Goal: Task Accomplishment & Management: Manage account settings

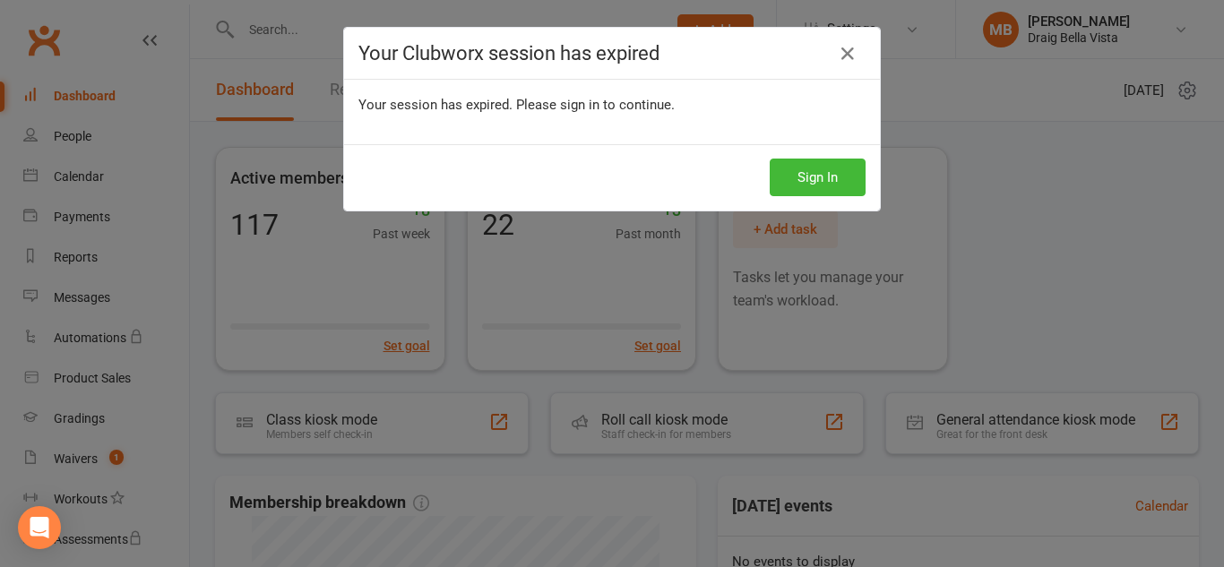
scroll to position [4, 0]
click at [844, 49] on icon at bounding box center [848, 54] width 22 height 22
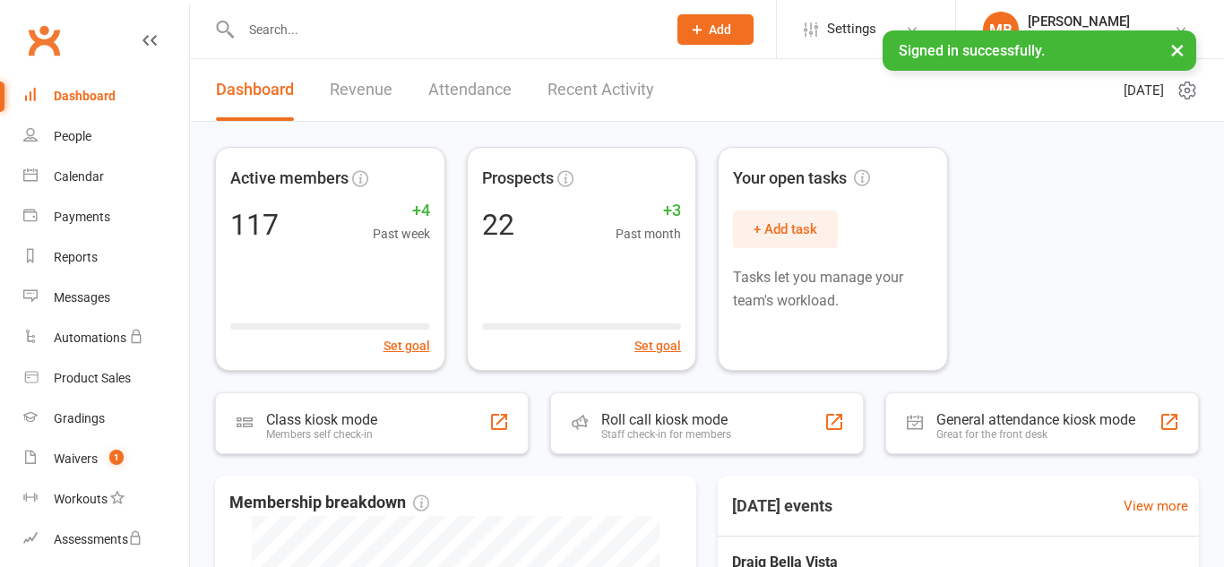
click at [305, 38] on input "text" at bounding box center [445, 29] width 418 height 25
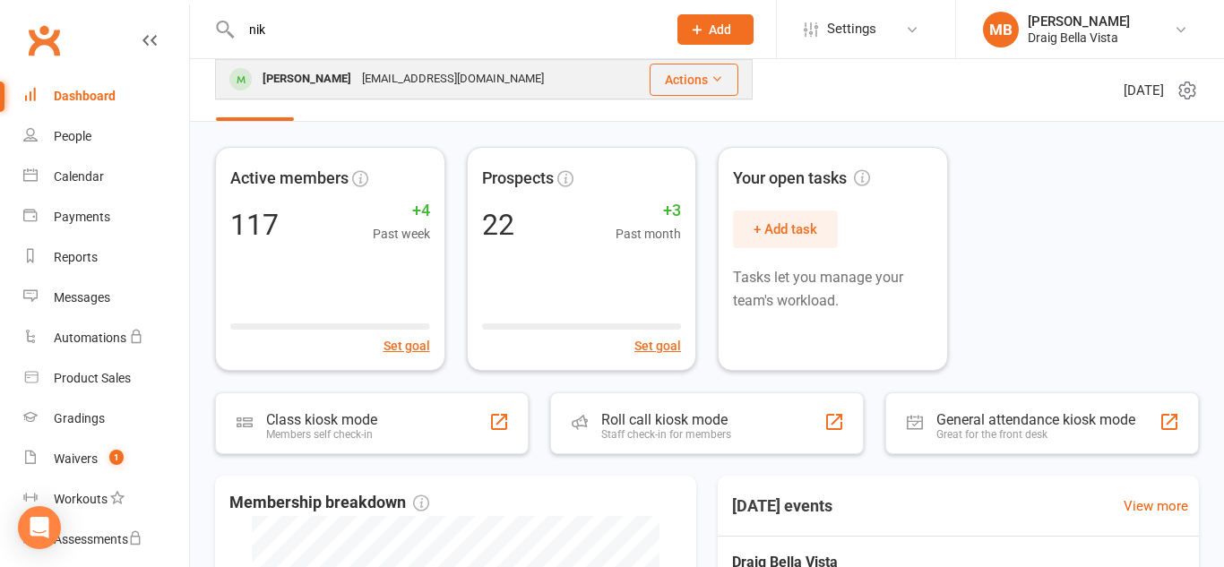
type input "nik"
click at [331, 82] on div "[PERSON_NAME]" at bounding box center [306, 79] width 99 height 26
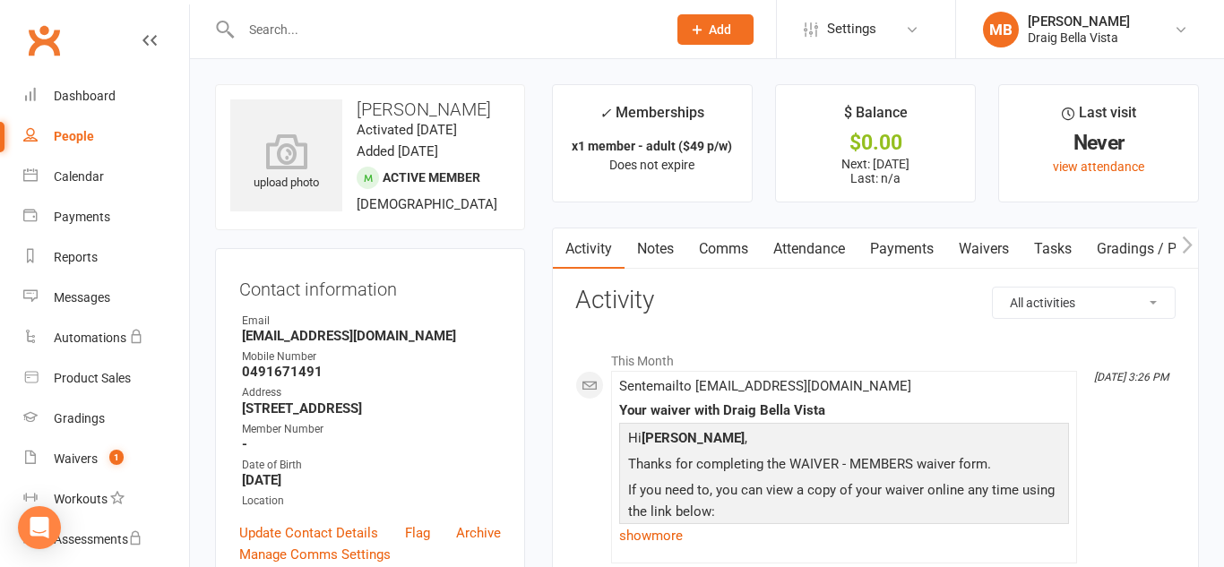
click at [906, 250] on link "Payments" at bounding box center [902, 248] width 89 height 41
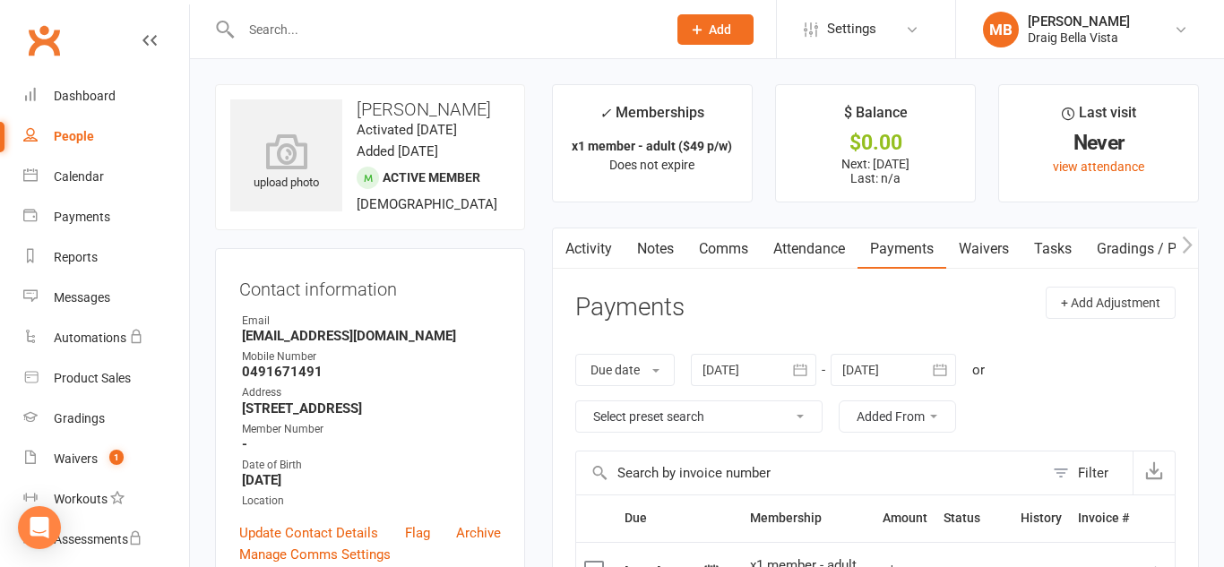
scroll to position [2, 0]
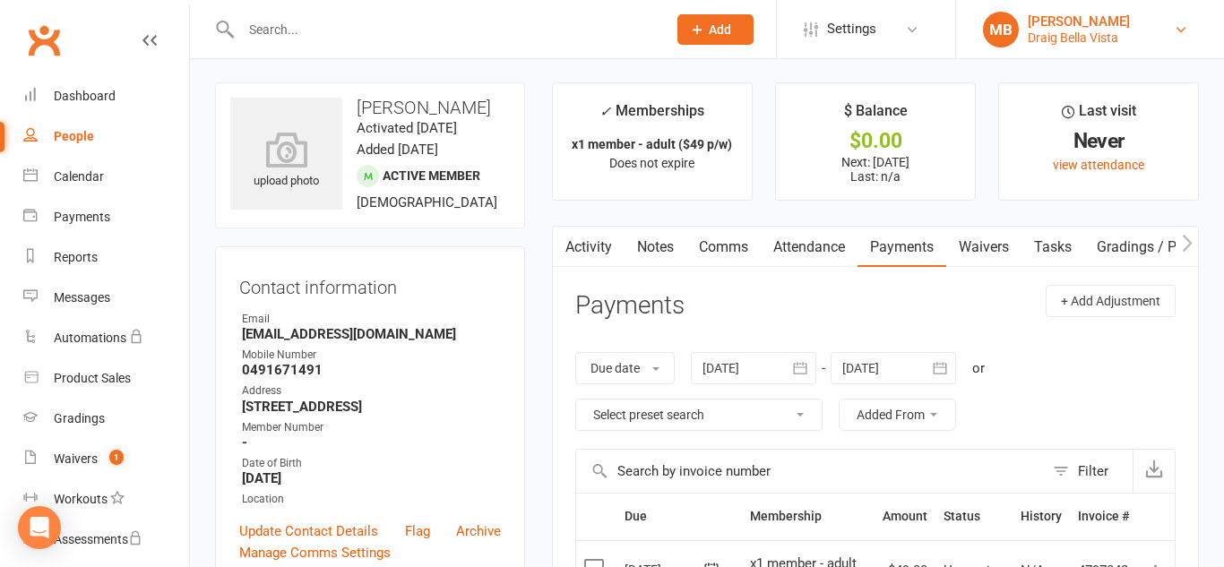
click at [1089, 31] on div "Draig Bella Vista" at bounding box center [1079, 38] width 102 height 16
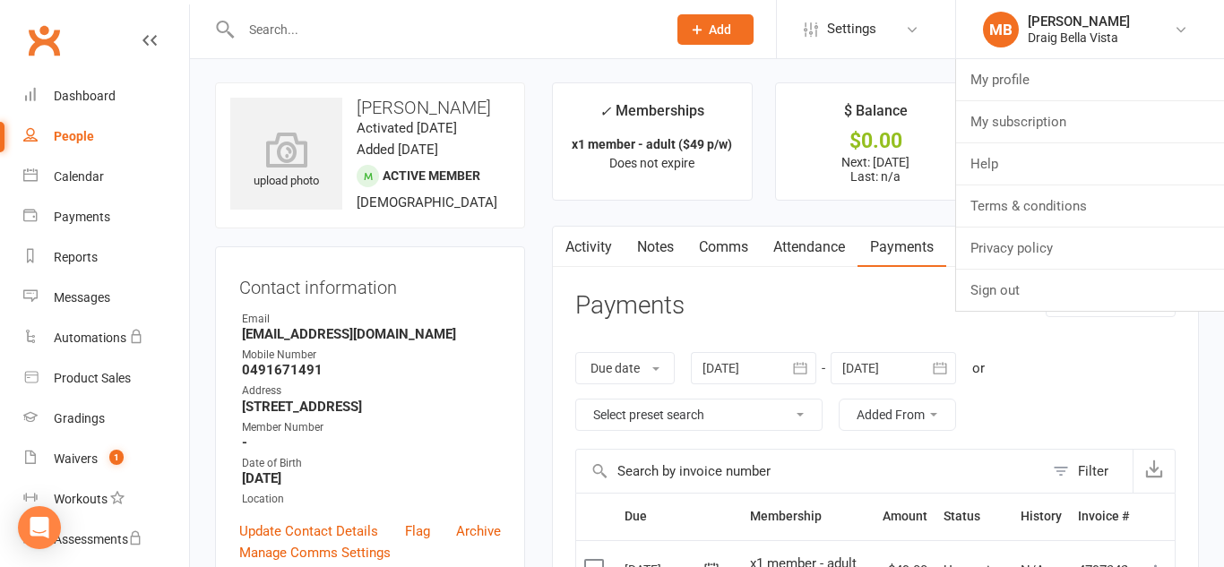
click at [107, 25] on div "Clubworx" at bounding box center [94, 51] width 189 height 66
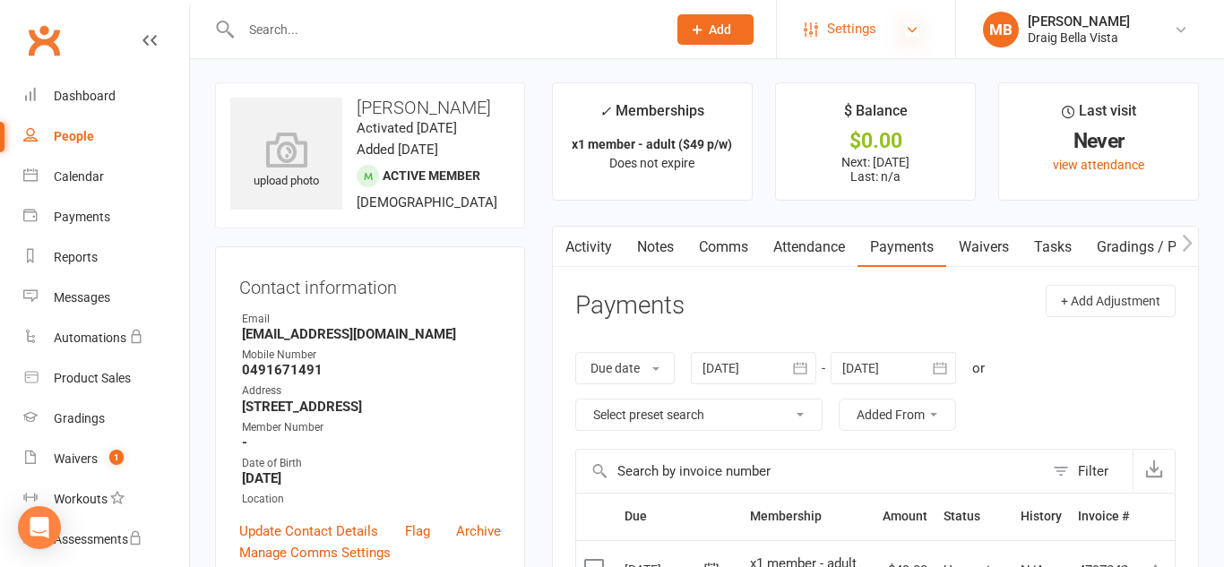
click at [914, 24] on icon at bounding box center [912, 29] width 14 height 14
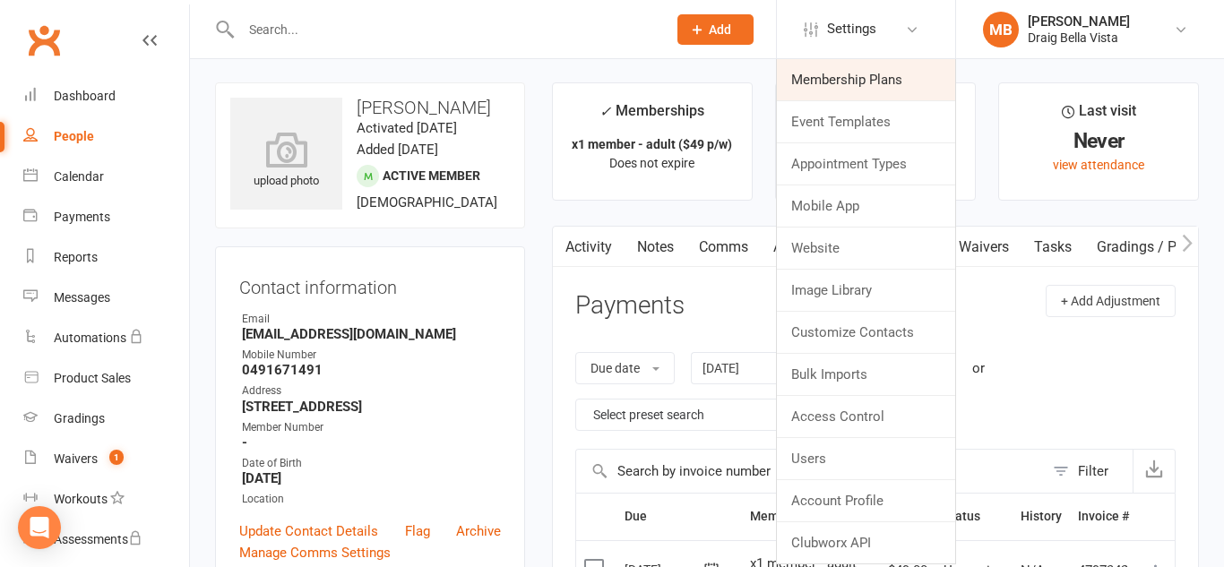
click at [877, 82] on link "Membership Plans" at bounding box center [866, 79] width 178 height 41
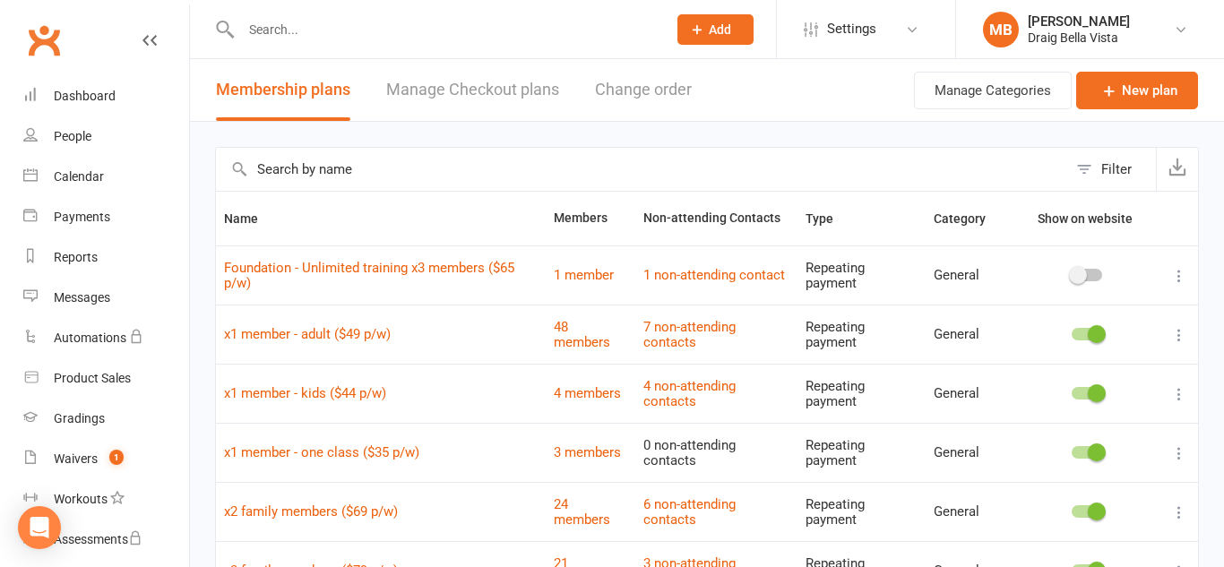
click at [877, 82] on header "Membership plans Manage Checkout plans Change order Manage Categories New plan" at bounding box center [707, 90] width 1034 height 63
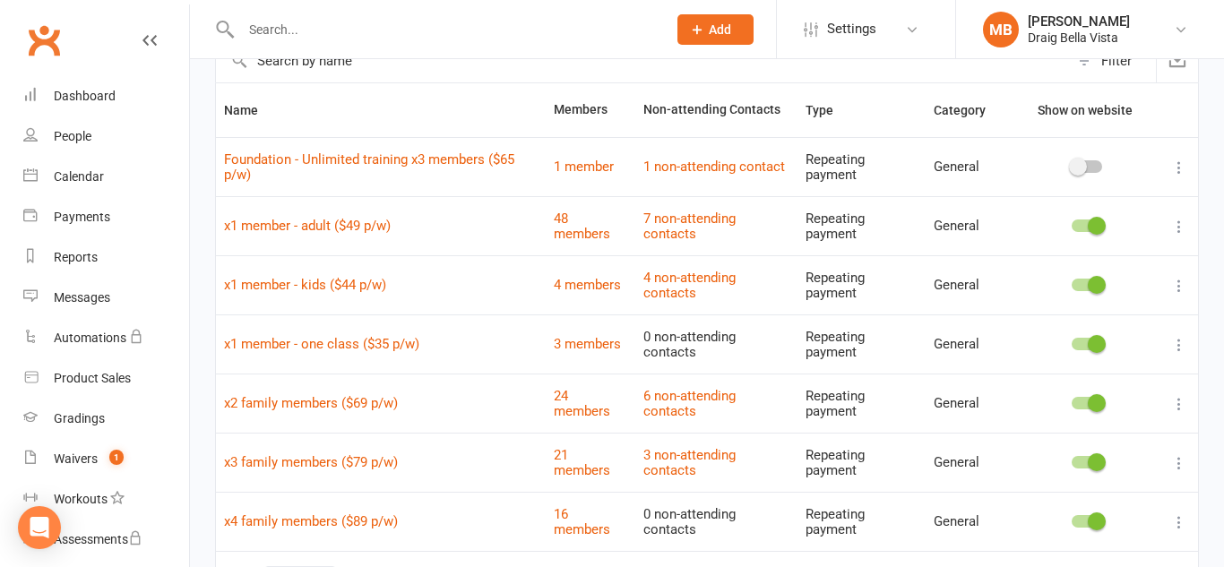
scroll to position [109, 0]
click at [390, 226] on link "x1 member - adult ($49 p/w)" at bounding box center [307, 225] width 167 height 16
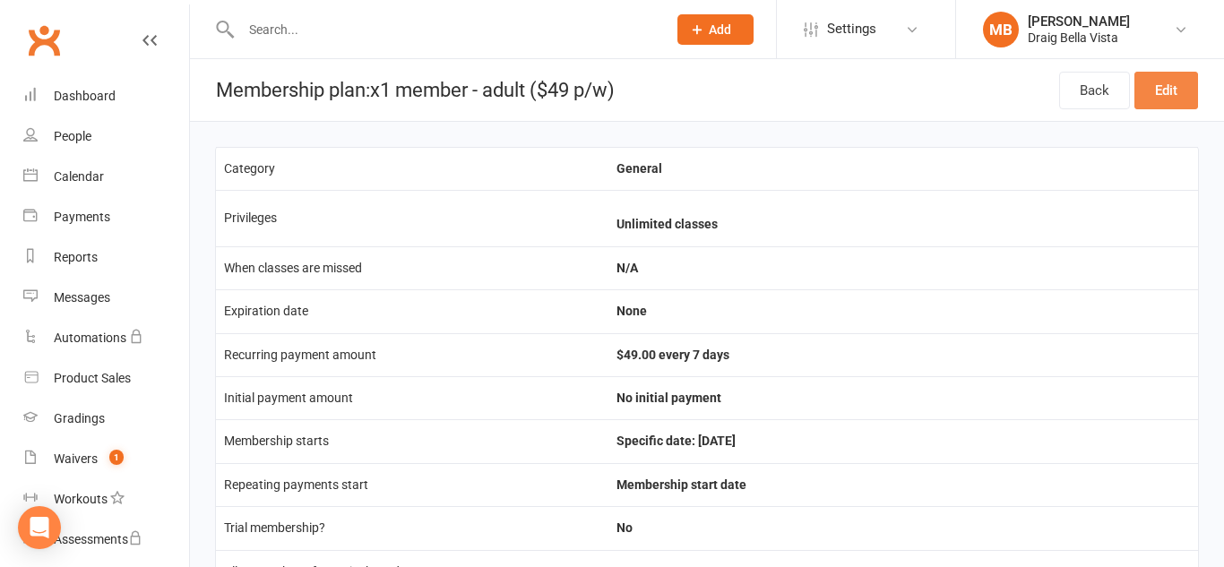
click at [1192, 88] on link "Edit" at bounding box center [1166, 91] width 64 height 38
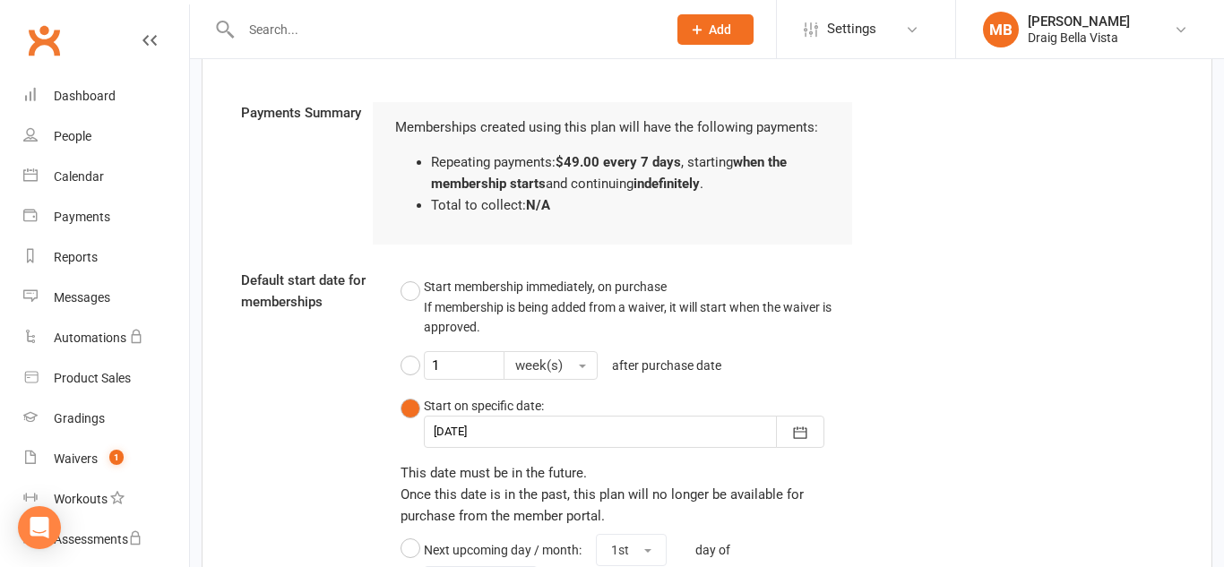
scroll to position [1867, 0]
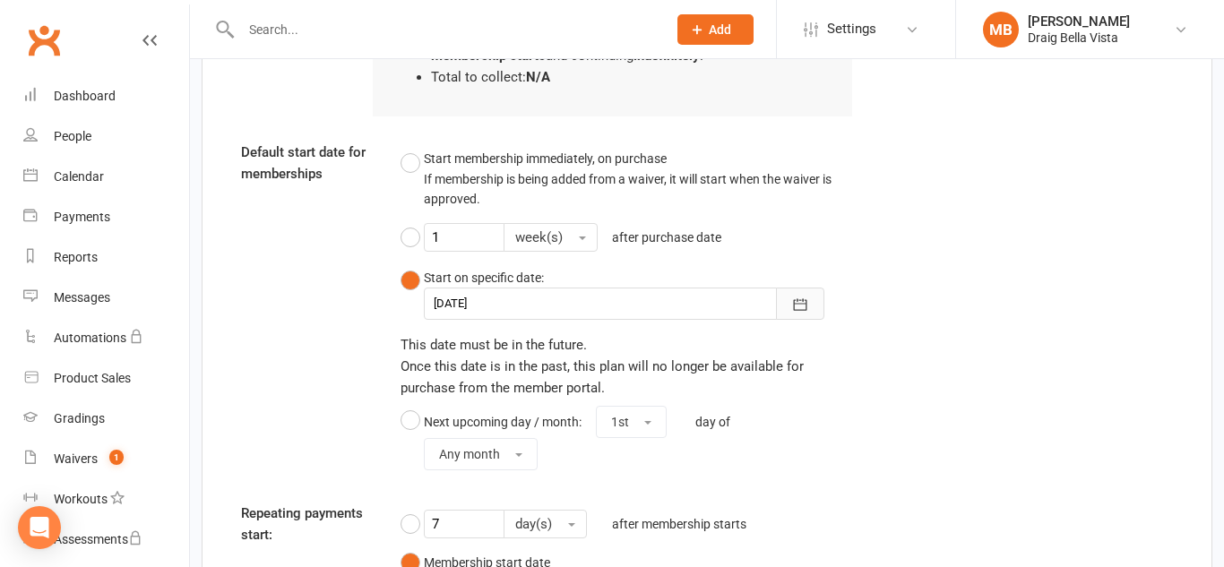
click at [803, 313] on icon "button" at bounding box center [800, 305] width 18 height 18
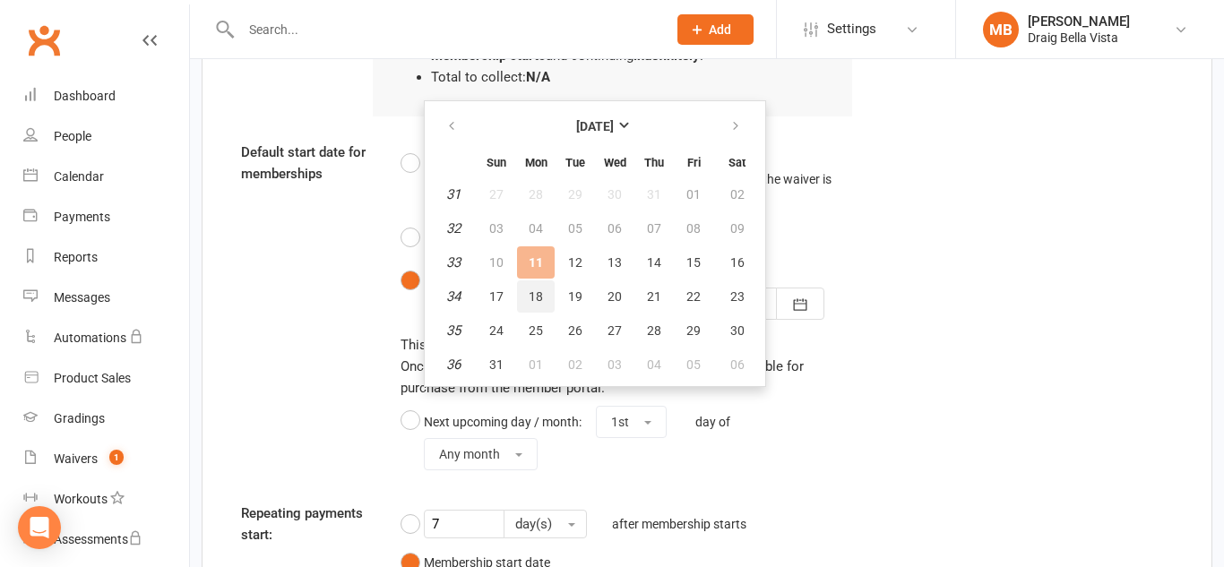
click at [529, 296] on span "18" at bounding box center [536, 296] width 14 height 14
type input "18 Aug 2025"
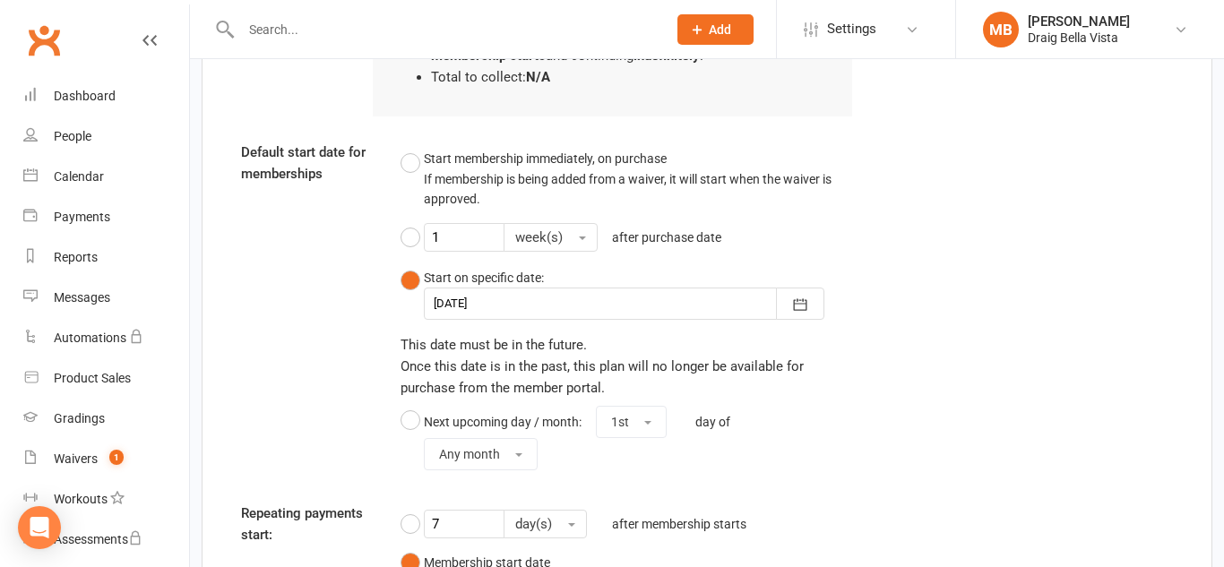
click at [951, 339] on div "Default start date for memberships Start membership immediately, on purchase If…" at bounding box center [707, 310] width 959 height 336
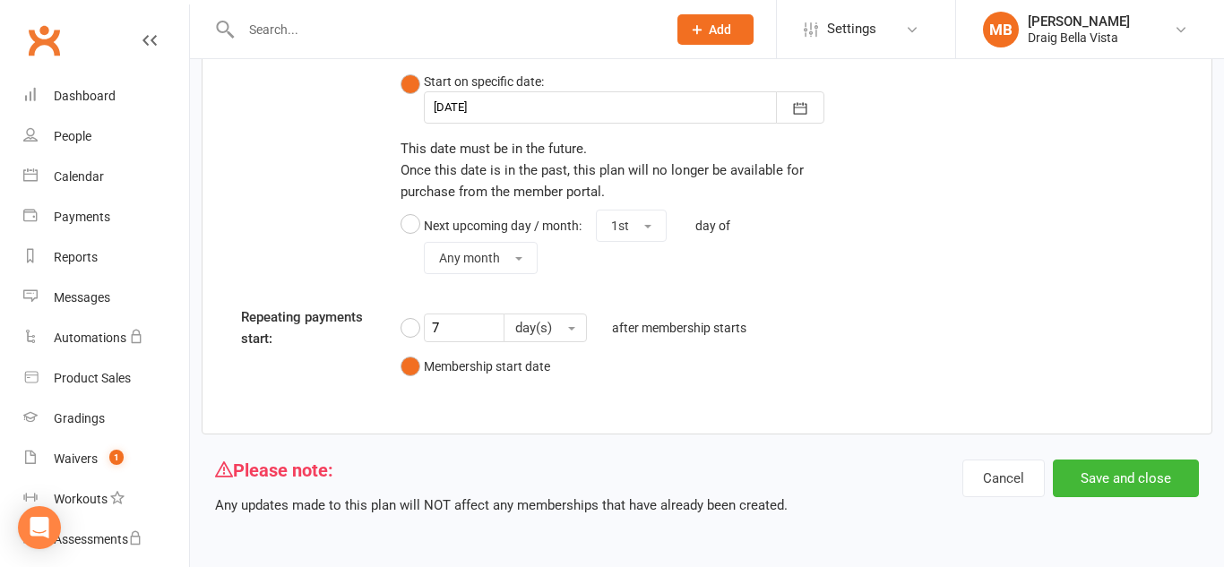
scroll to position [2063, 0]
click at [1098, 478] on button "Save and close" at bounding box center [1126, 480] width 146 height 38
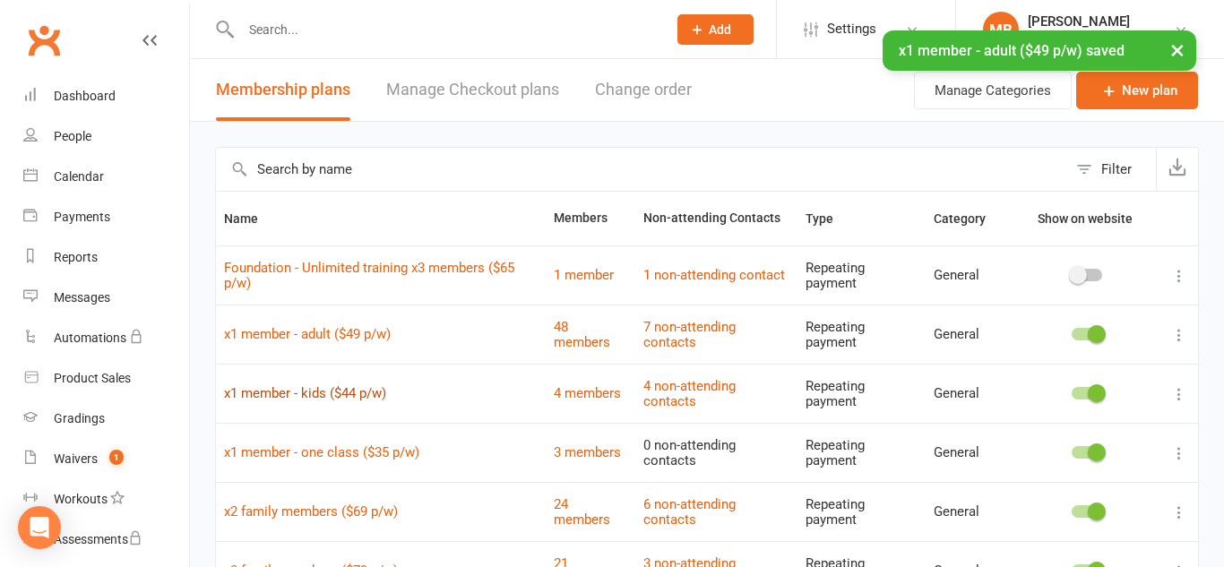
click at [325, 398] on link "x1 member - kids ($44 p/w)" at bounding box center [305, 393] width 162 height 16
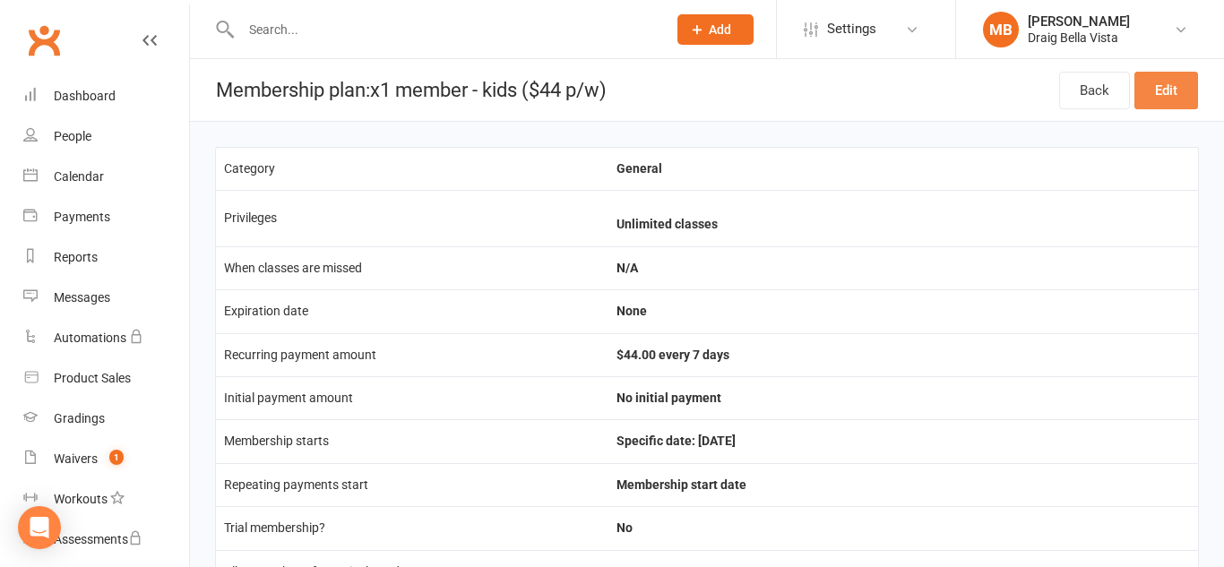
click at [1175, 99] on link "Edit" at bounding box center [1166, 91] width 64 height 38
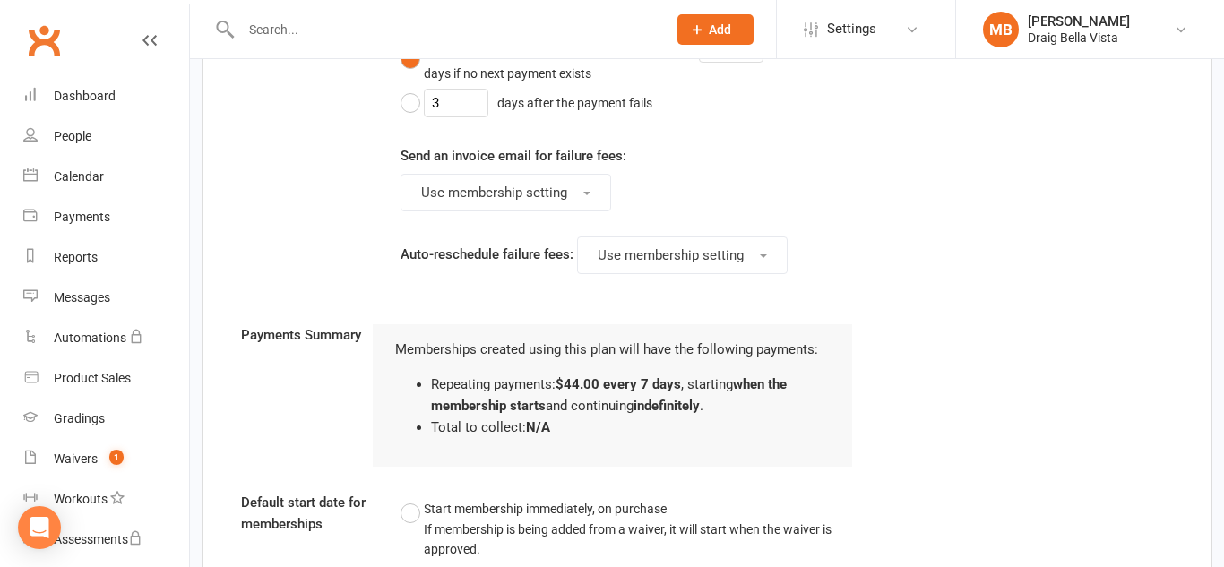
scroll to position [2064, 0]
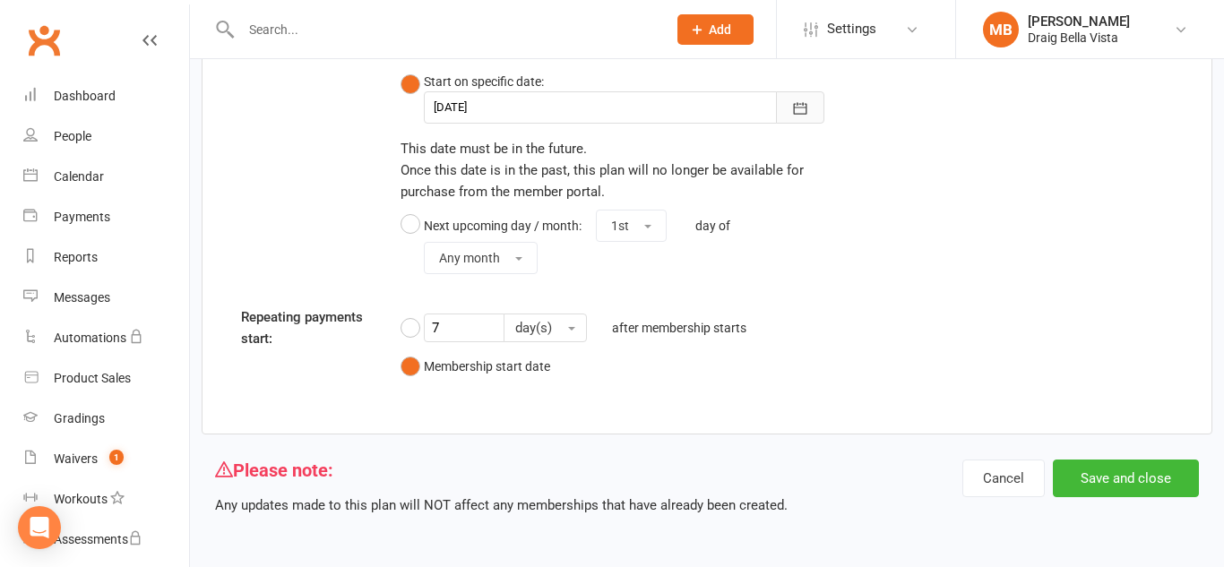
click at [809, 112] on button "button" at bounding box center [800, 107] width 48 height 32
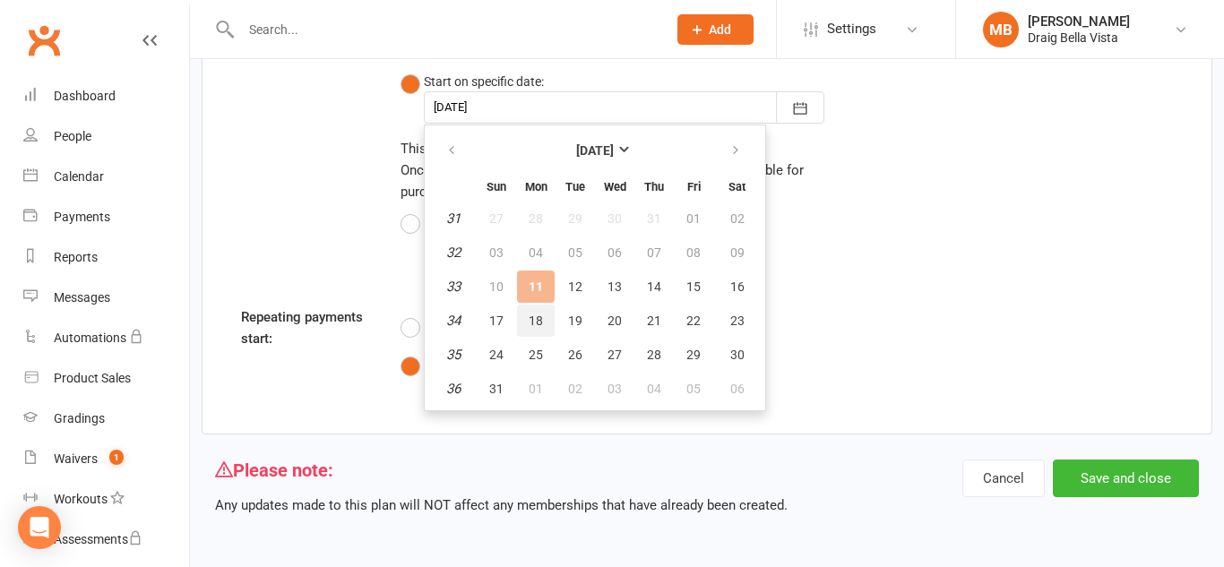
click at [530, 323] on span "18" at bounding box center [536, 321] width 14 height 14
type input "18 Aug 2025"
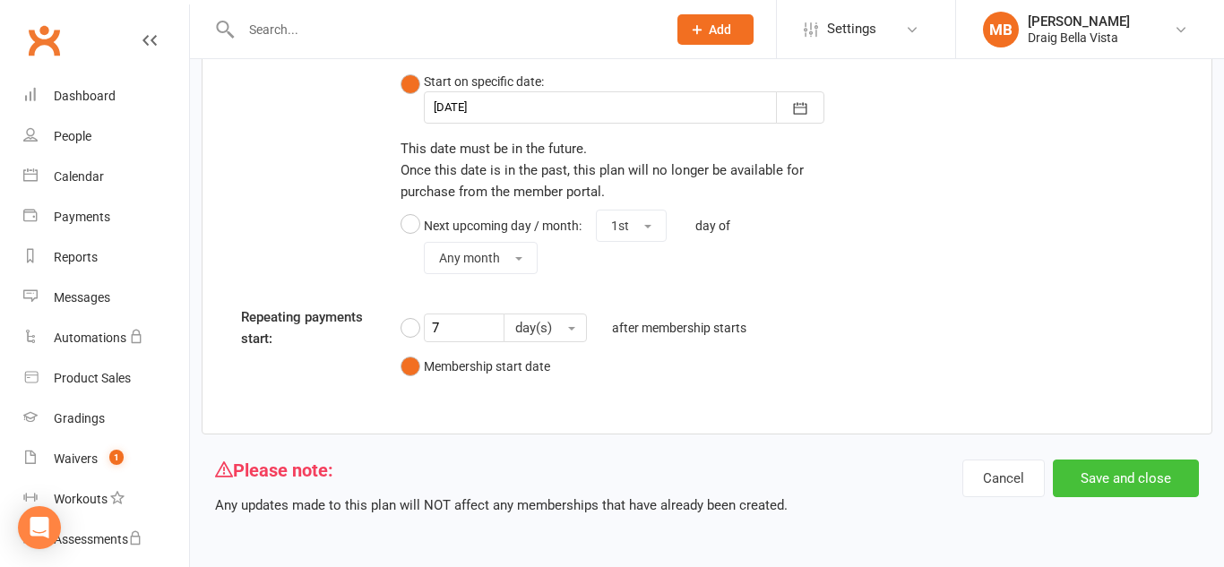
click at [1130, 473] on button "Save and close" at bounding box center [1126, 479] width 146 height 38
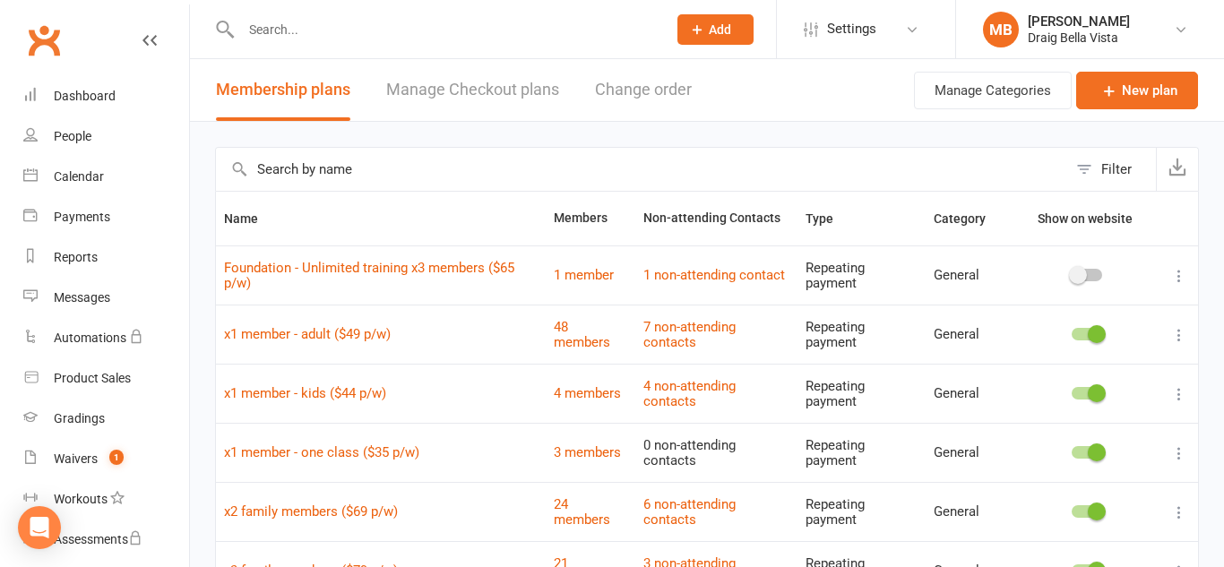
click at [1130, 473] on td at bounding box center [1086, 452] width 147 height 59
click at [366, 391] on link "x1 member - kids ($44 p/w)" at bounding box center [305, 393] width 162 height 16
click at [339, 327] on link "x1 member - adult ($49 p/w)" at bounding box center [307, 334] width 167 height 16
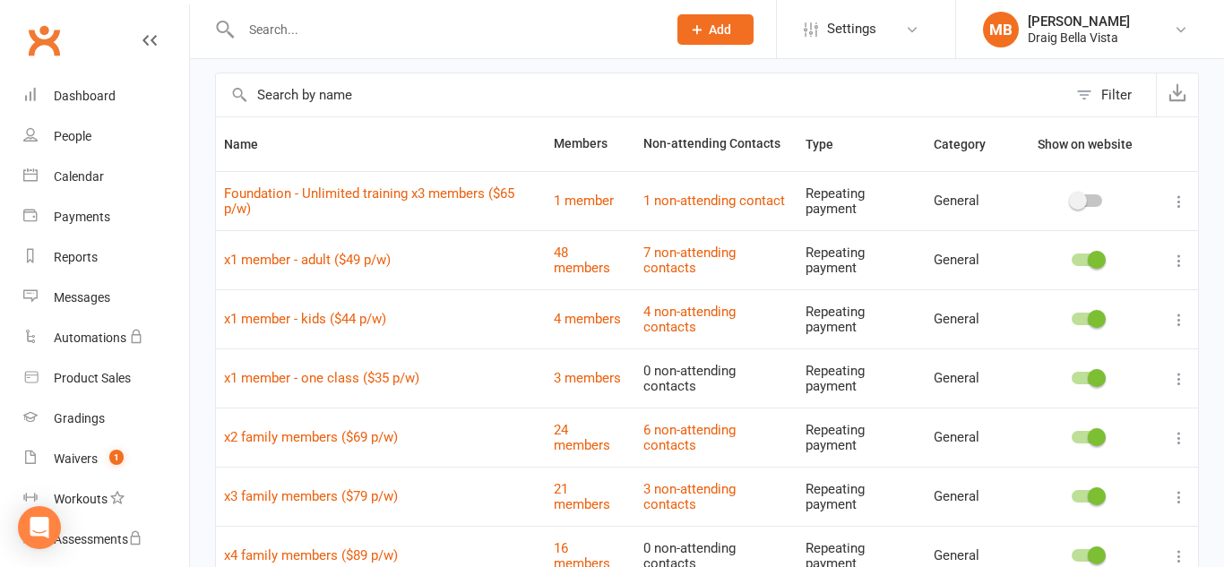
scroll to position [77, 0]
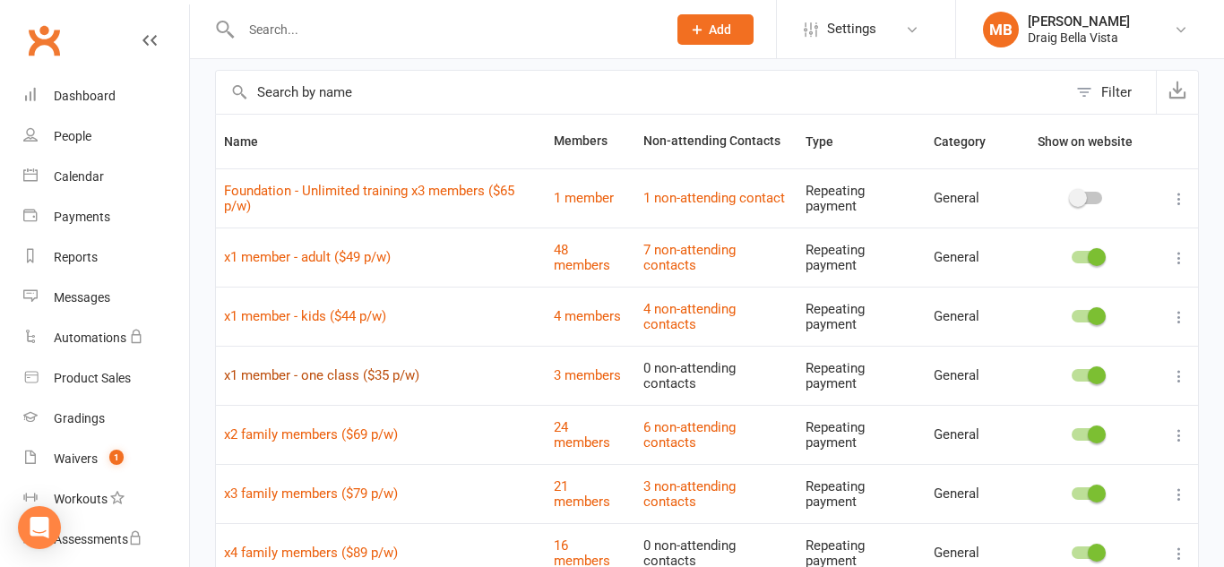
click at [401, 372] on link "x1 member - one class ($35 p/w)" at bounding box center [321, 375] width 195 height 16
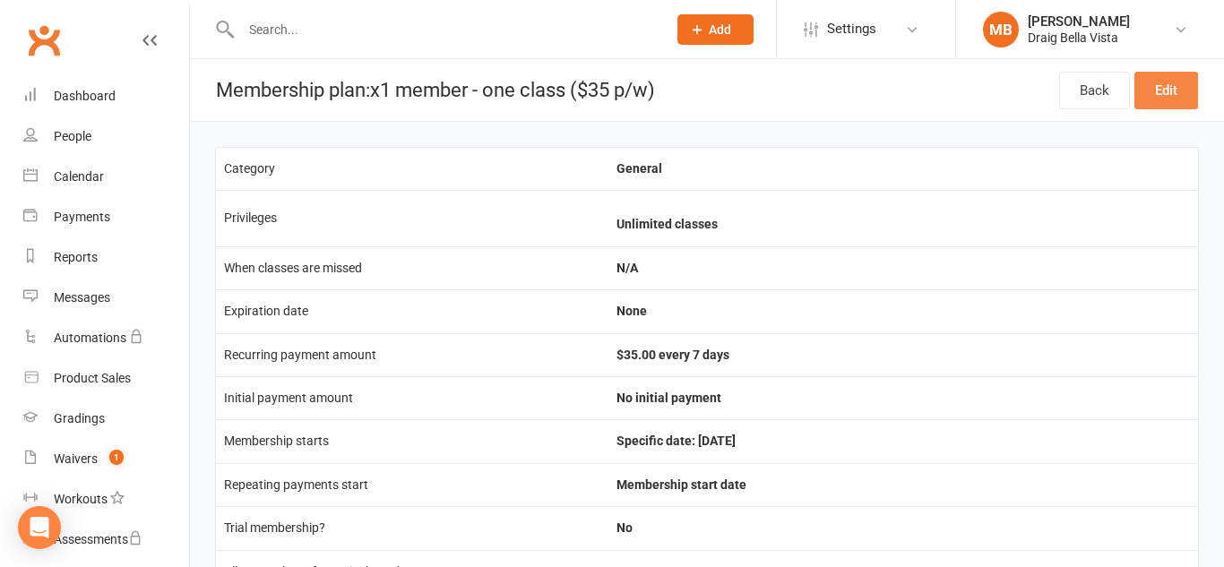
click at [1161, 86] on link "Edit" at bounding box center [1166, 91] width 64 height 38
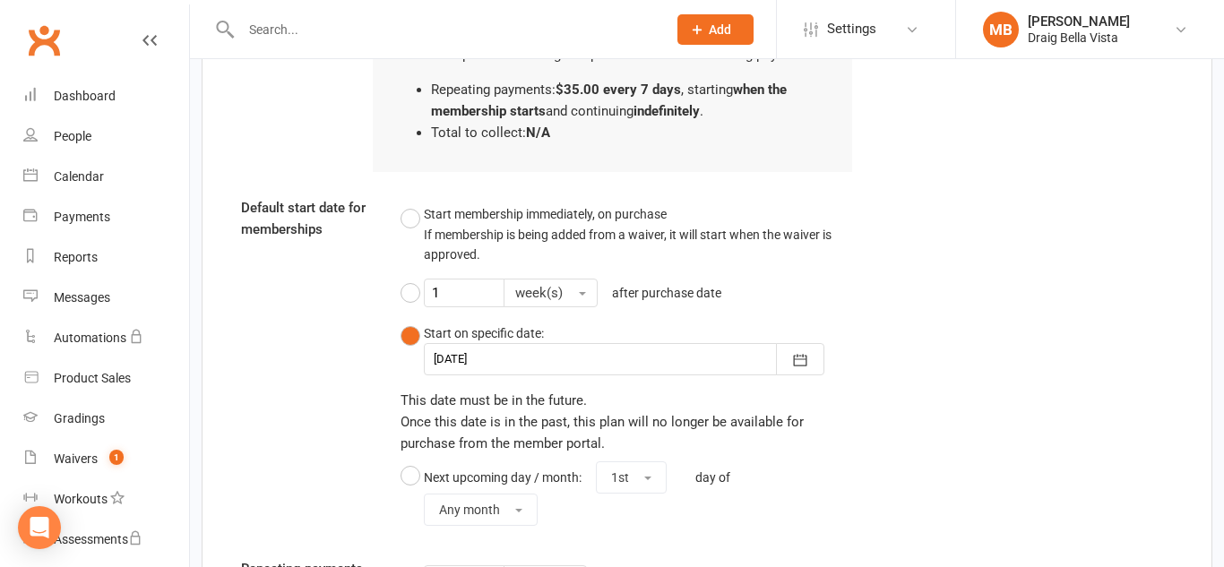
scroll to position [1815, 0]
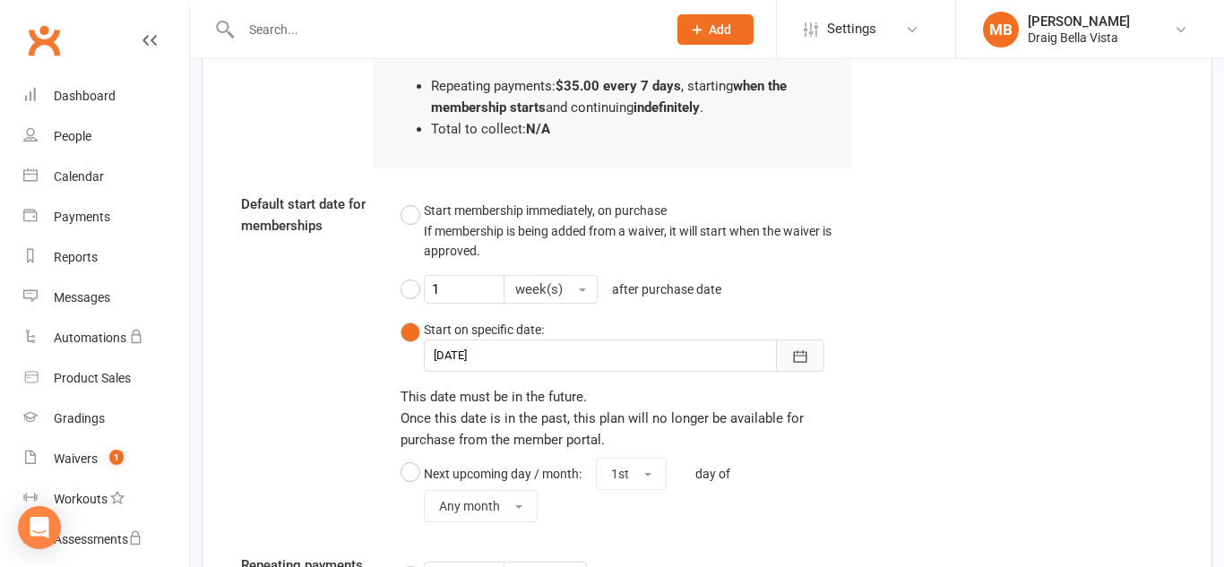
click at [806, 362] on icon "button" at bounding box center [800, 356] width 13 height 12
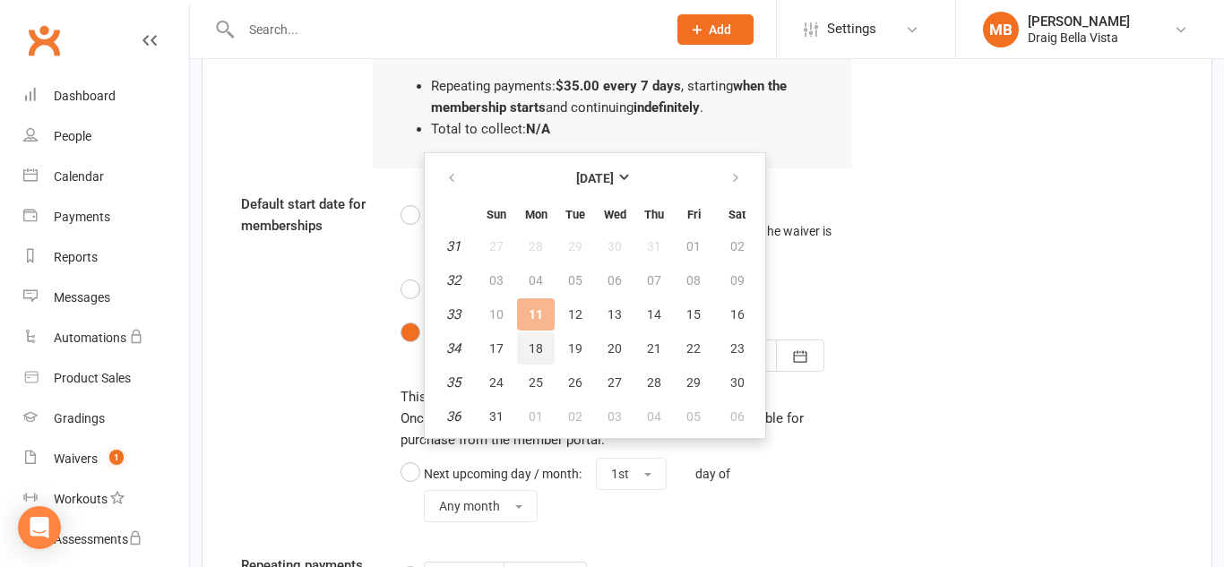
click at [539, 346] on span "18" at bounding box center [536, 348] width 14 height 14
type input "18 Aug 2025"
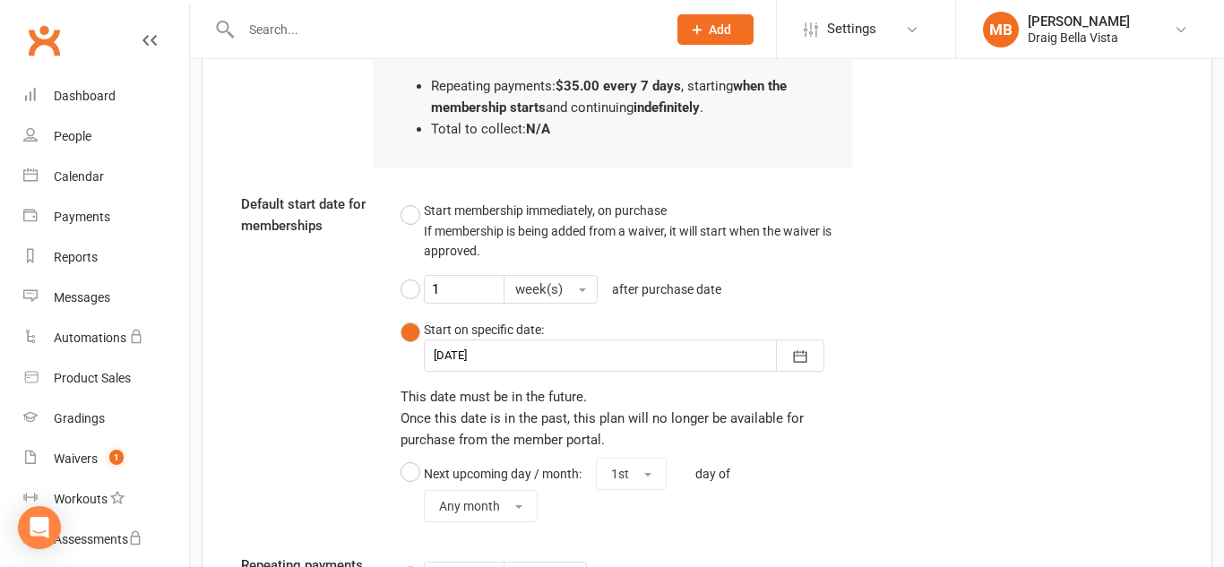
scroll to position [2064, 0]
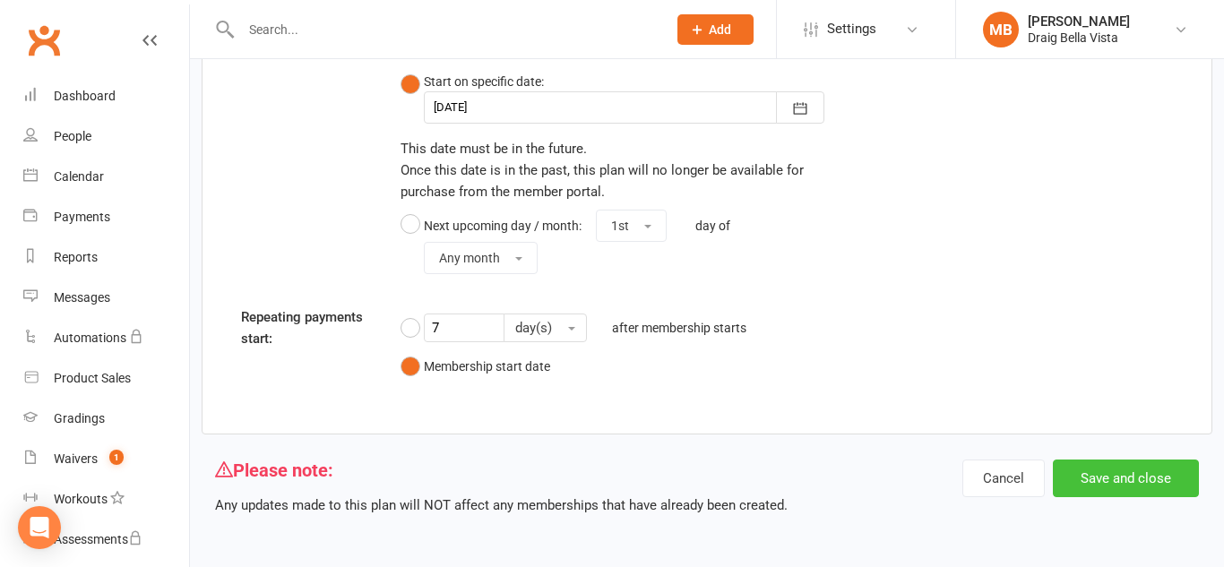
click at [1086, 473] on button "Save and close" at bounding box center [1126, 479] width 146 height 38
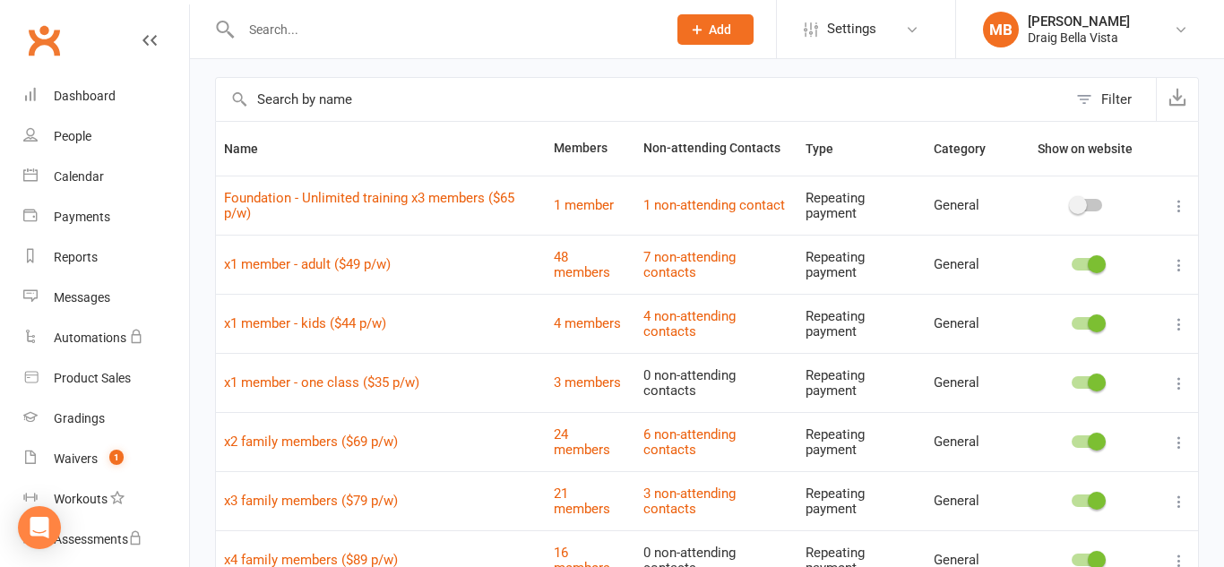
scroll to position [76, 0]
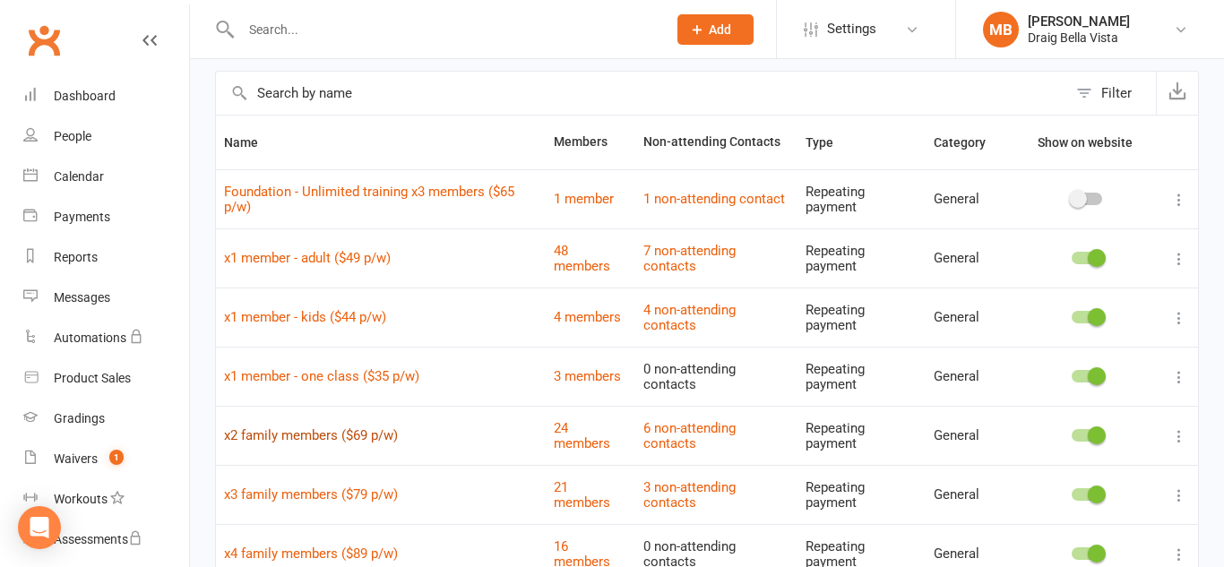
click at [349, 428] on link "x2 family members ($69 p/w)" at bounding box center [311, 435] width 174 height 16
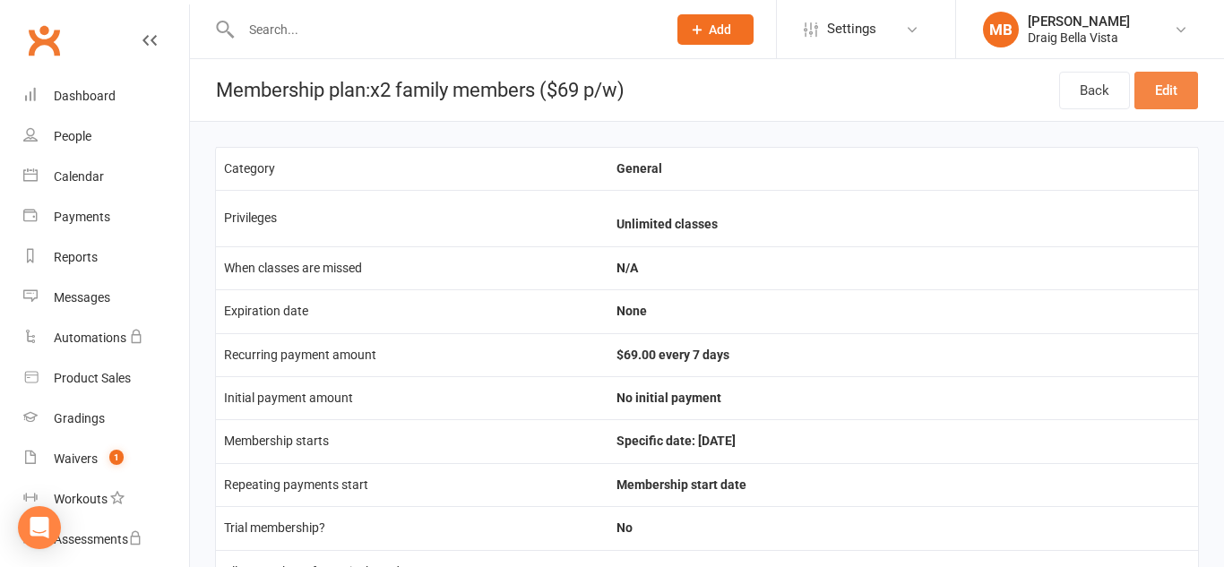
click at [1161, 87] on link "Edit" at bounding box center [1166, 91] width 64 height 38
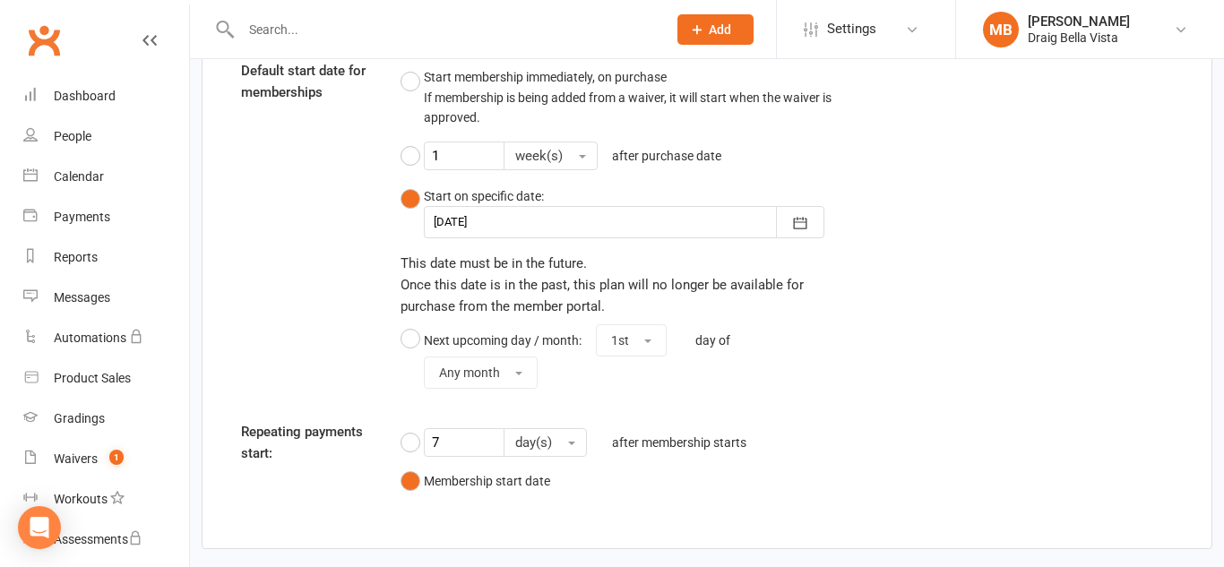
scroll to position [1946, 0]
click at [800, 224] on icon "button" at bounding box center [800, 226] width 13 height 12
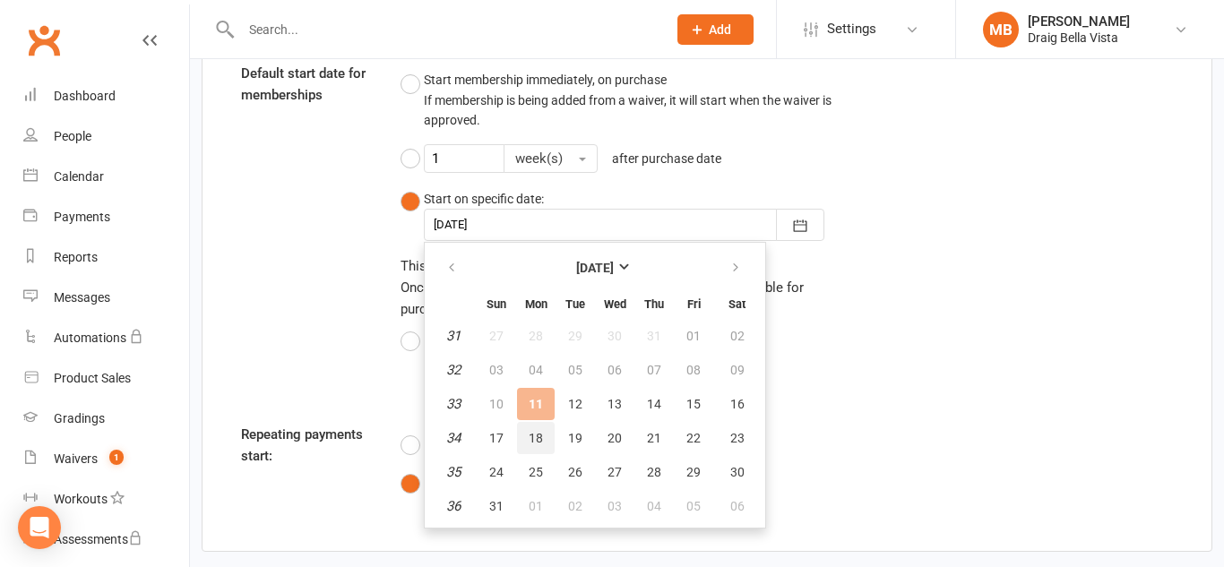
click at [536, 443] on span "18" at bounding box center [536, 438] width 14 height 14
type input "18 Aug 2025"
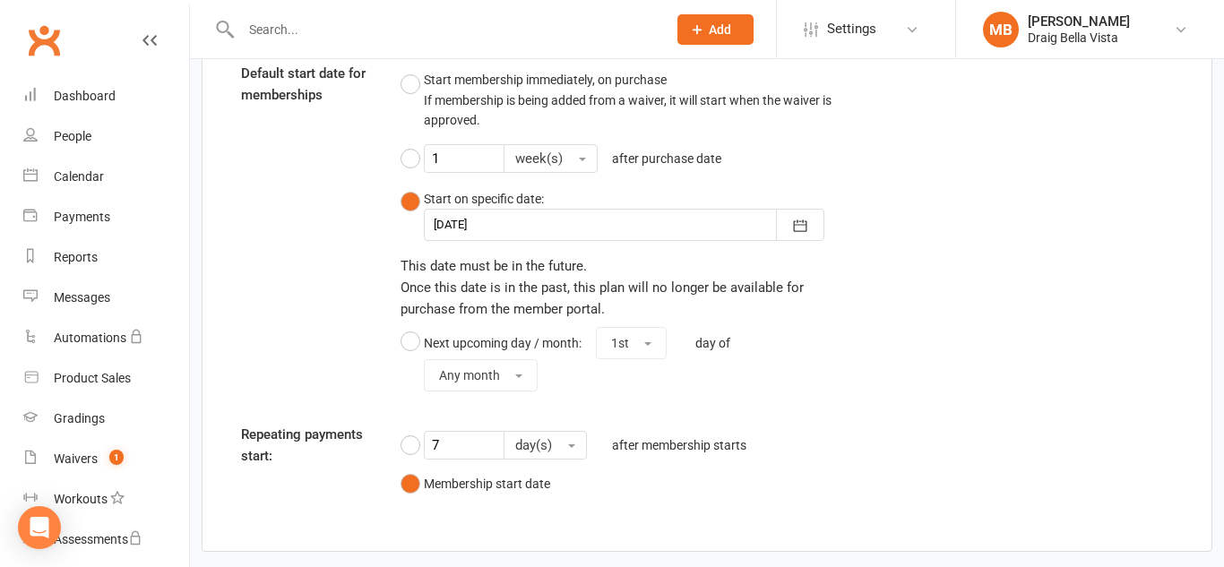
scroll to position [2064, 0]
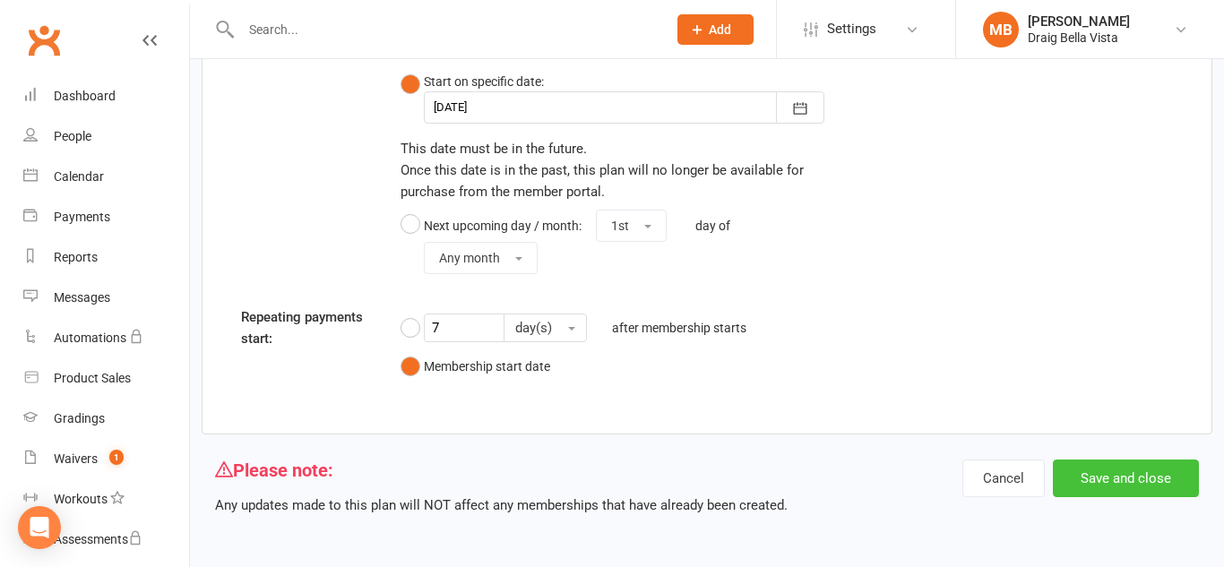
click at [1086, 470] on button "Save and close" at bounding box center [1126, 479] width 146 height 38
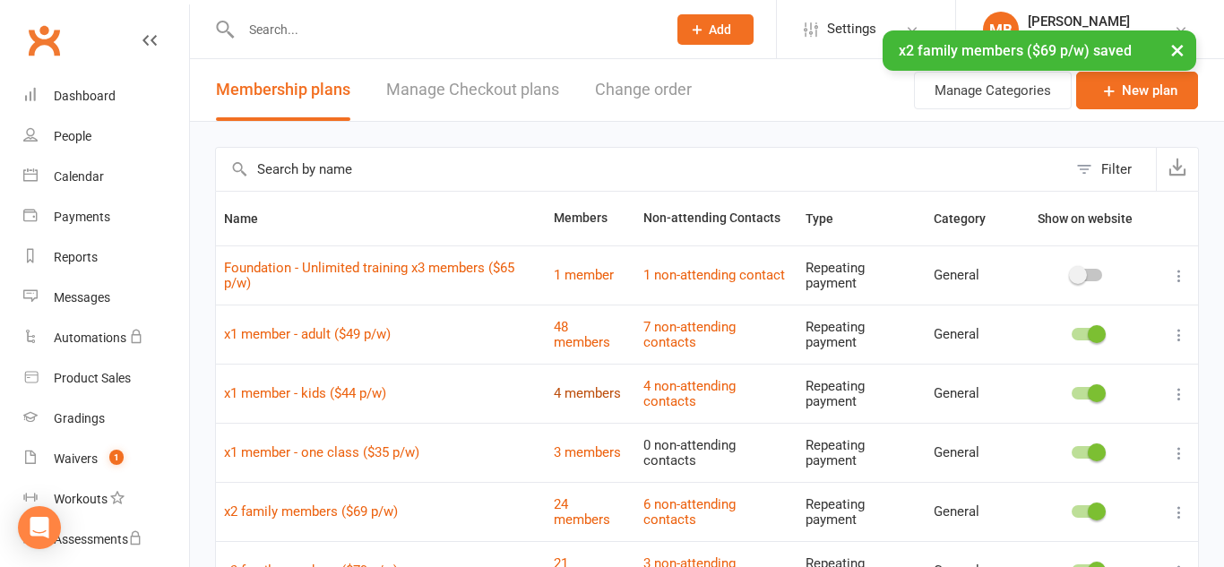
scroll to position [149, 0]
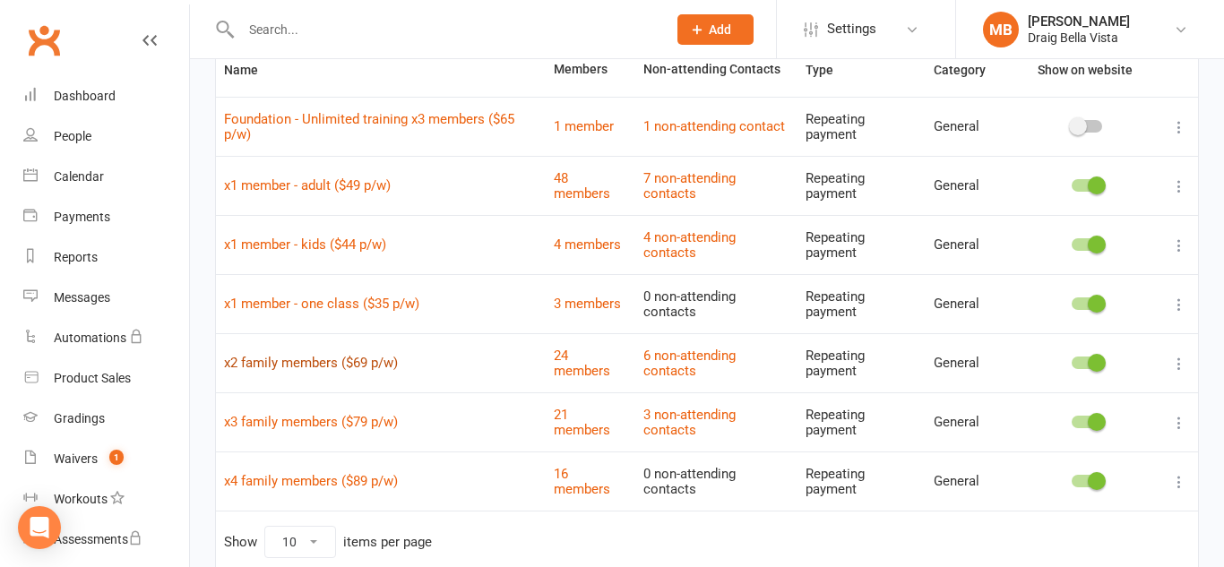
click at [374, 357] on link "x2 family members ($69 p/w)" at bounding box center [311, 363] width 174 height 16
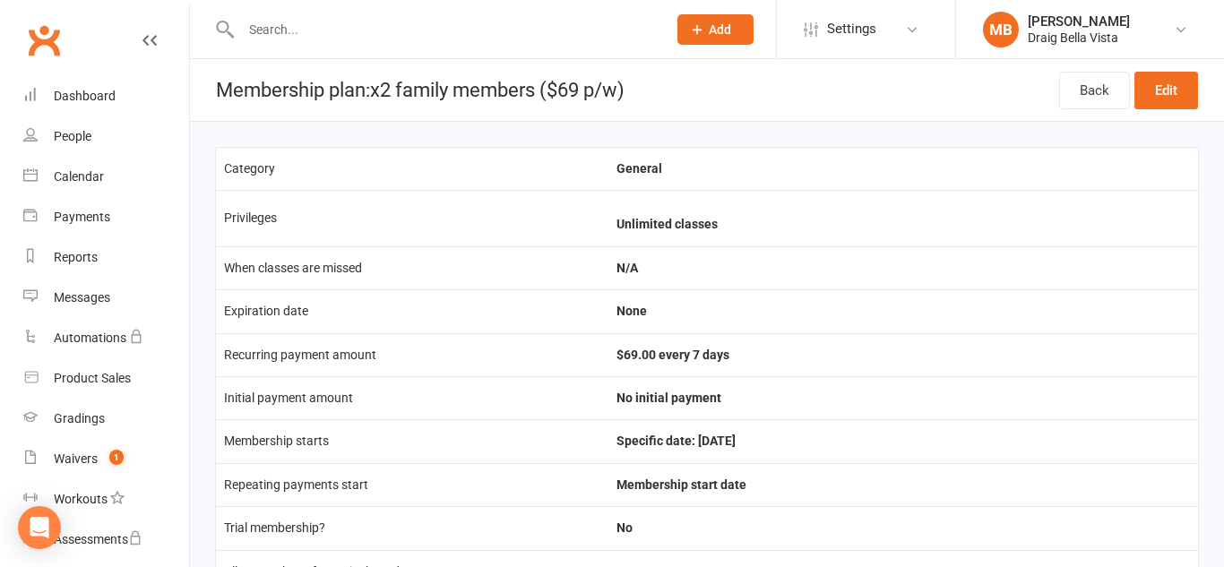
scroll to position [108, 0]
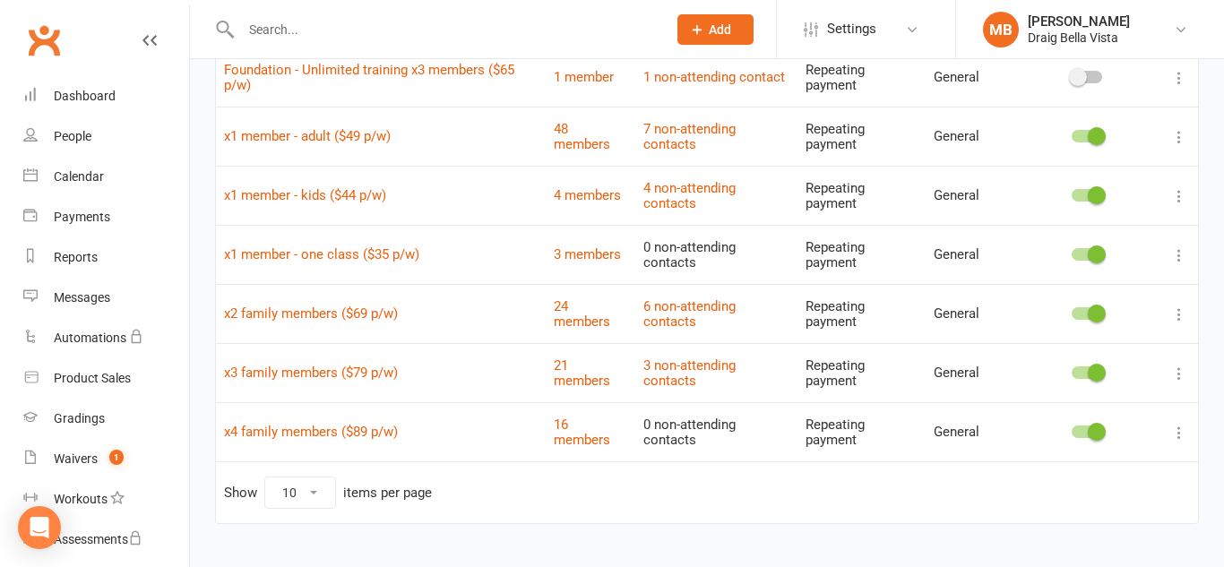
scroll to position [199, 0]
click at [372, 370] on link "x3 family members ($79 p/w)" at bounding box center [311, 372] width 174 height 16
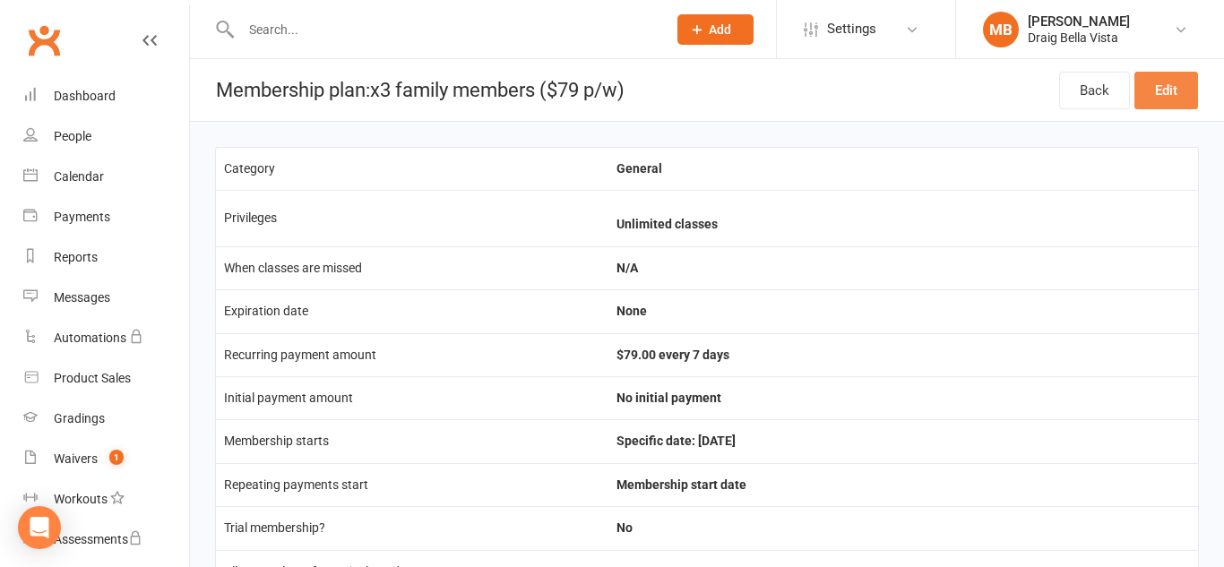
click at [1168, 96] on link "Edit" at bounding box center [1166, 91] width 64 height 38
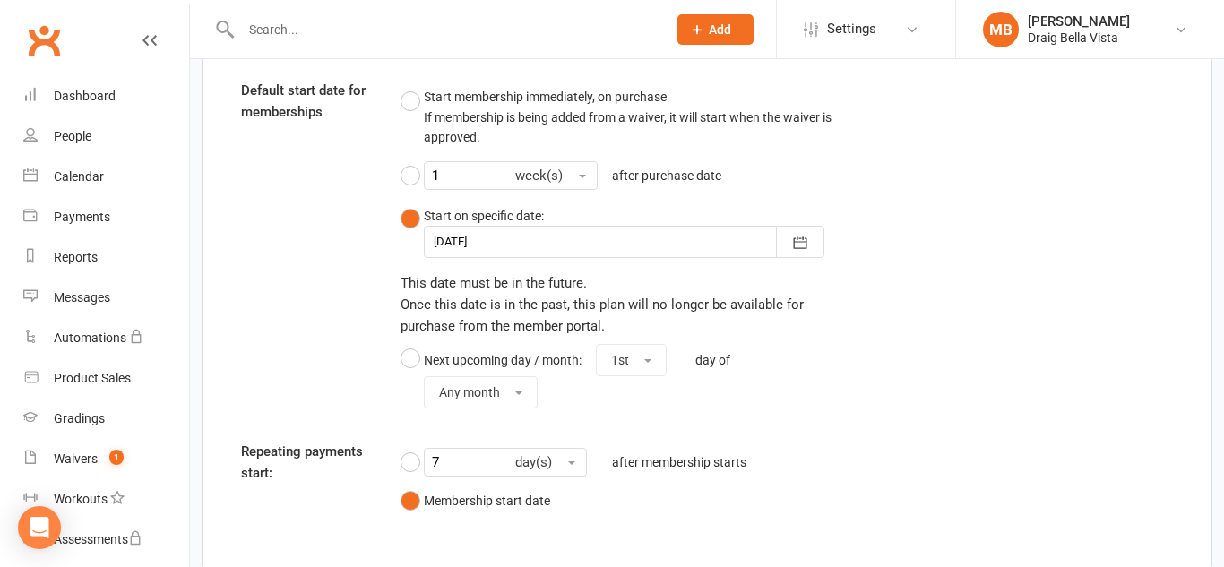
scroll to position [1935, 0]
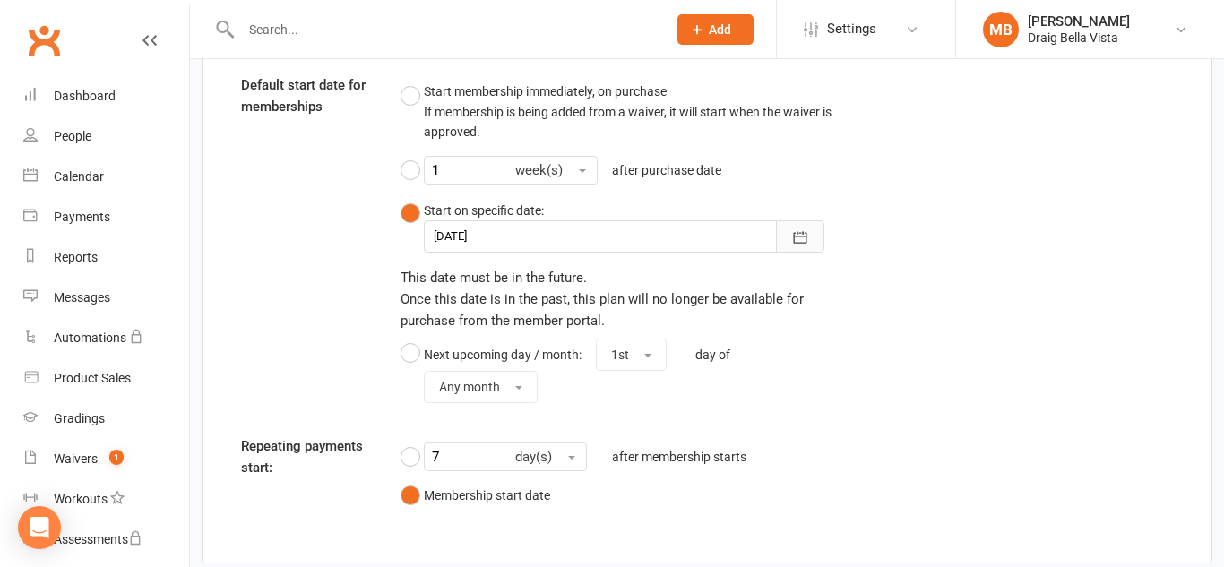
click at [811, 240] on button "button" at bounding box center [800, 236] width 48 height 32
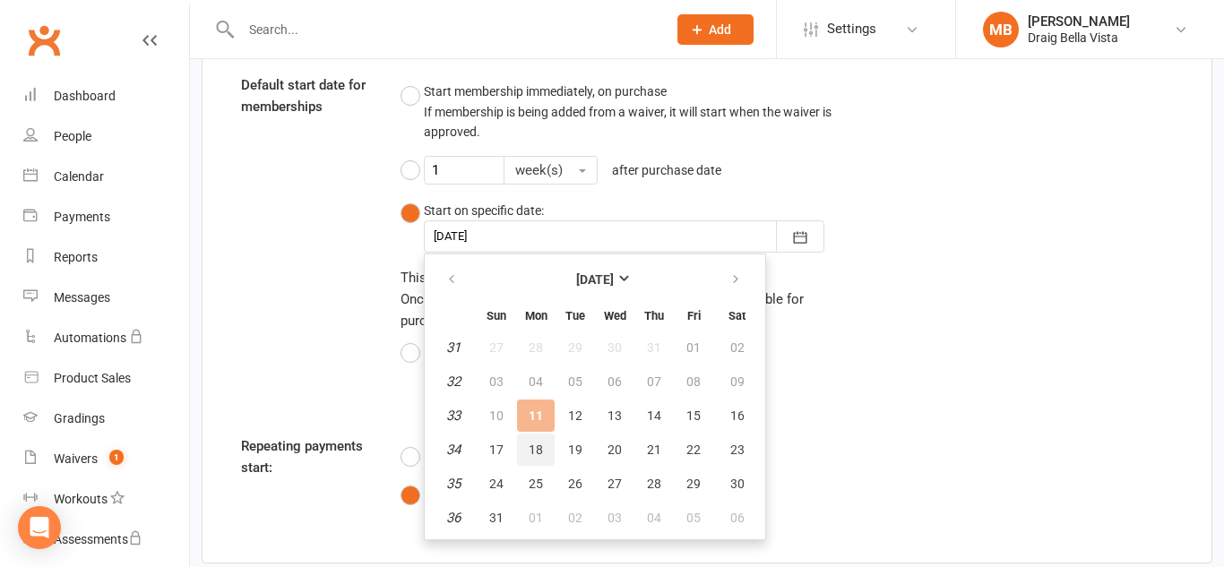
click at [538, 453] on span "18" at bounding box center [536, 450] width 14 height 14
type input "18 Aug 2025"
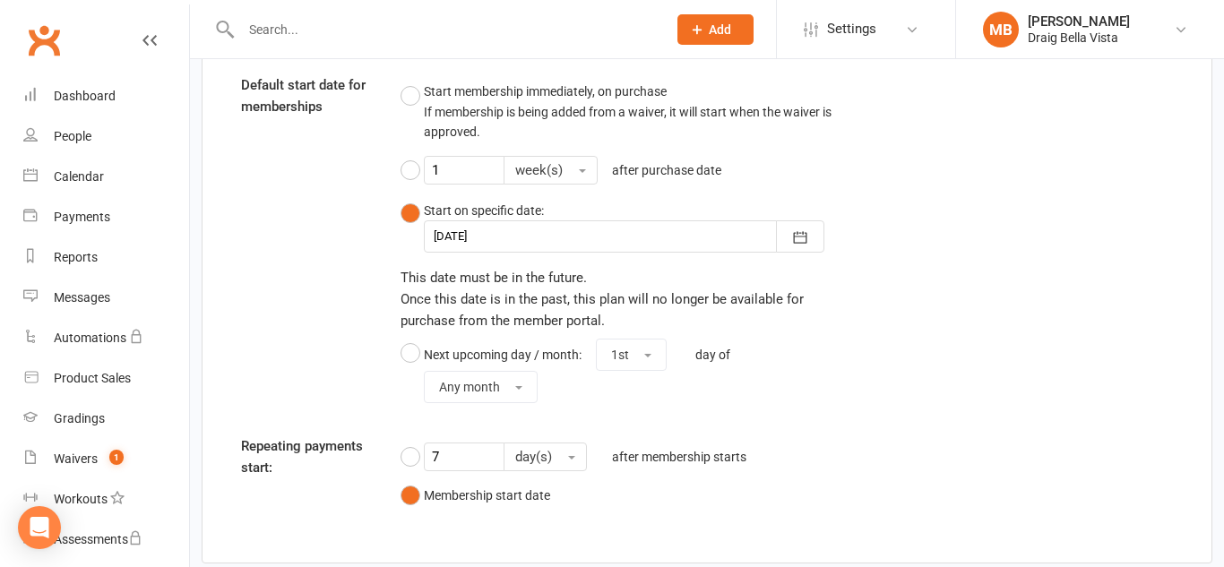
click at [928, 382] on div "Default start date for memberships Start membership immediately, on purchase If…" at bounding box center [707, 242] width 959 height 336
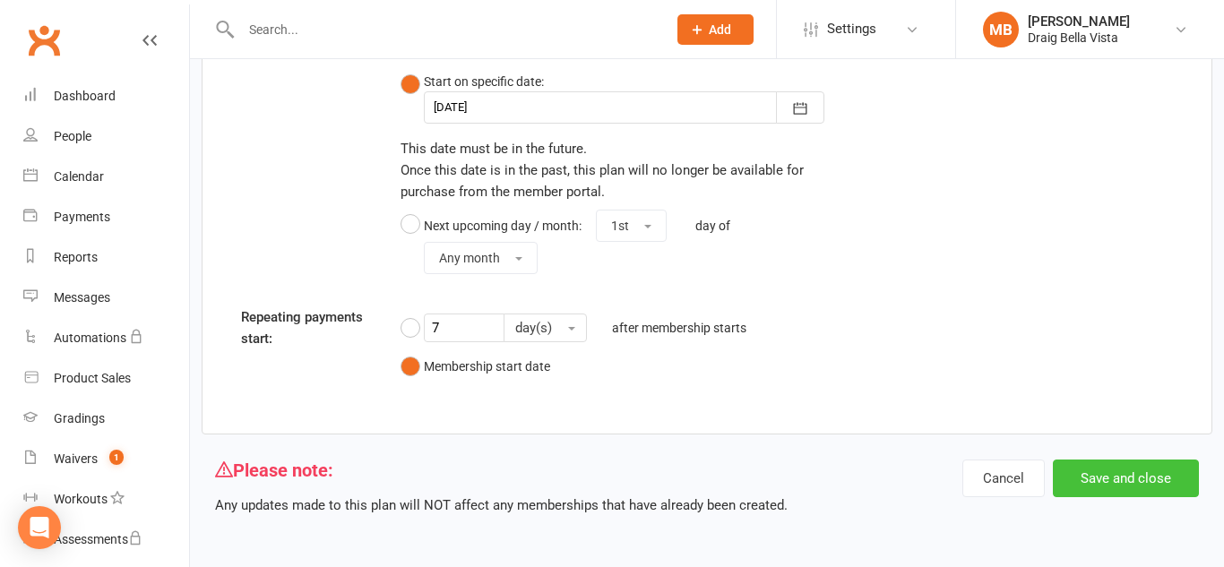
click at [1092, 466] on button "Save and close" at bounding box center [1126, 479] width 146 height 38
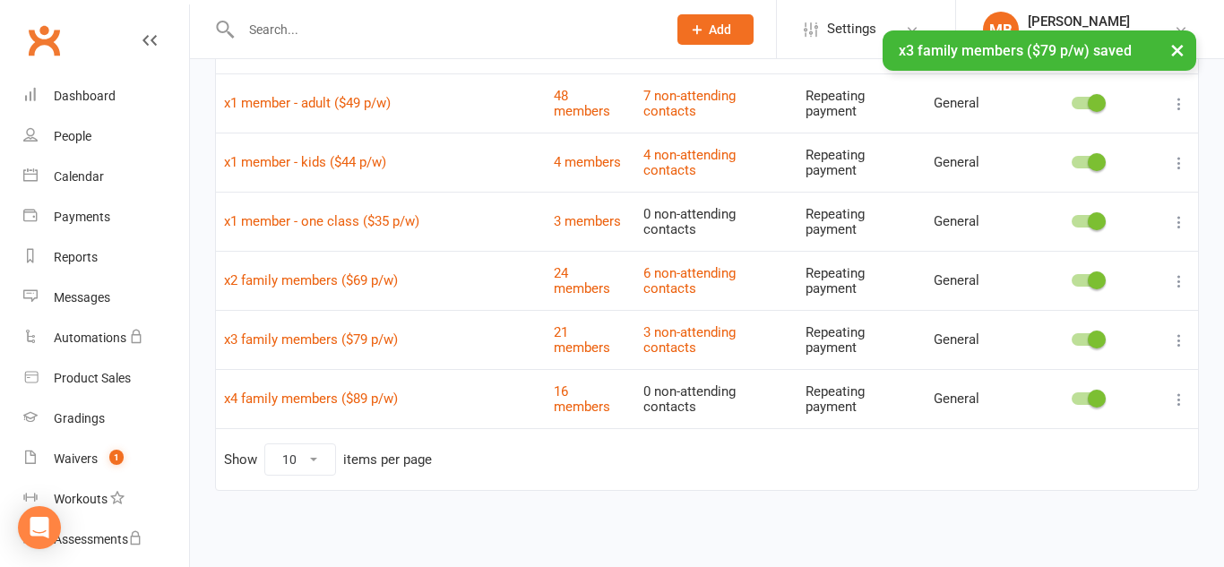
scroll to position [230, 0]
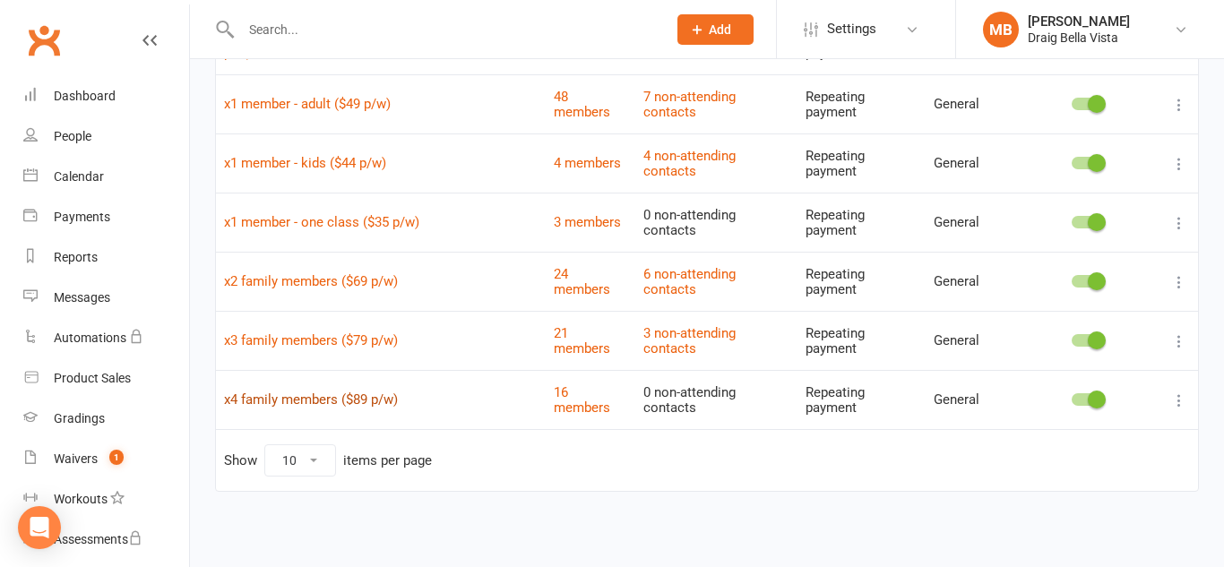
click at [334, 393] on link "x4 family members ($89 p/w)" at bounding box center [311, 400] width 174 height 16
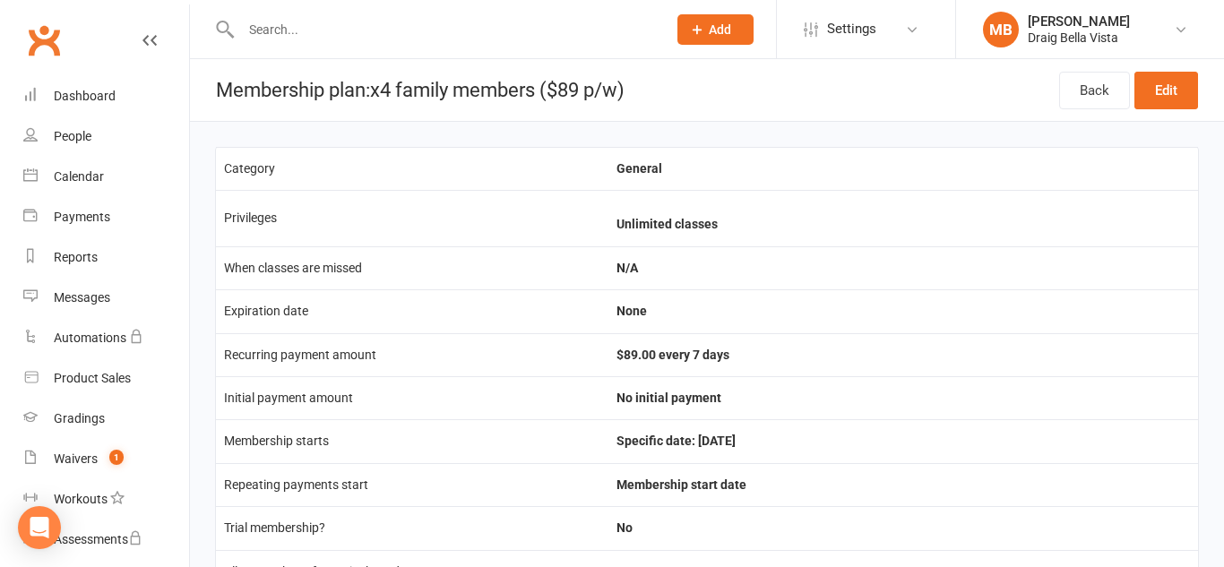
scroll to position [4, 0]
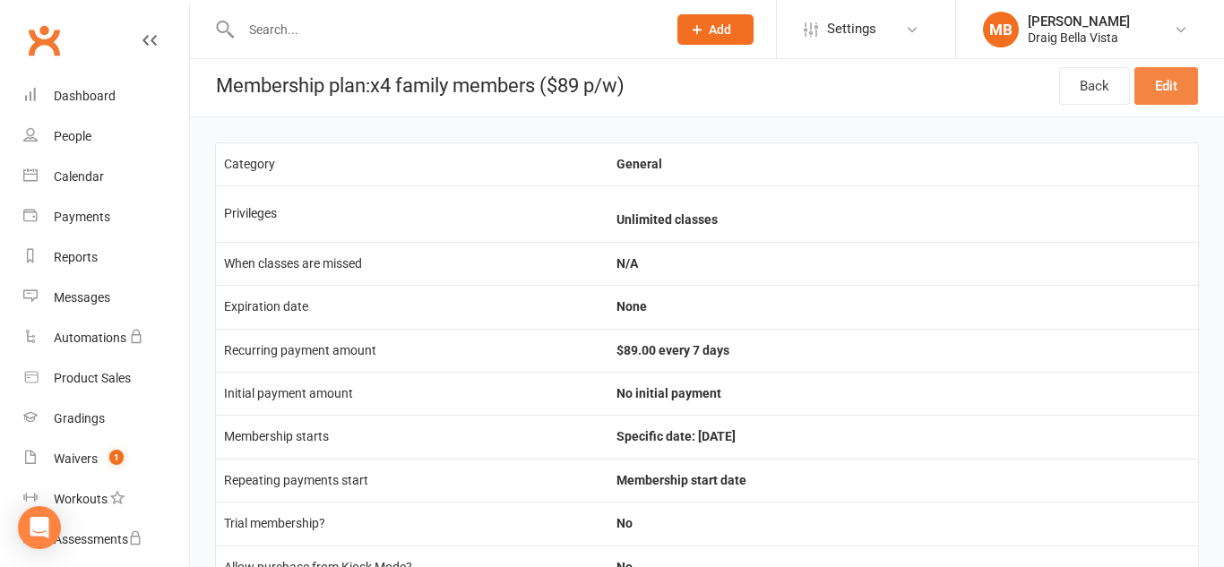
click at [1162, 95] on link "Edit" at bounding box center [1166, 86] width 64 height 38
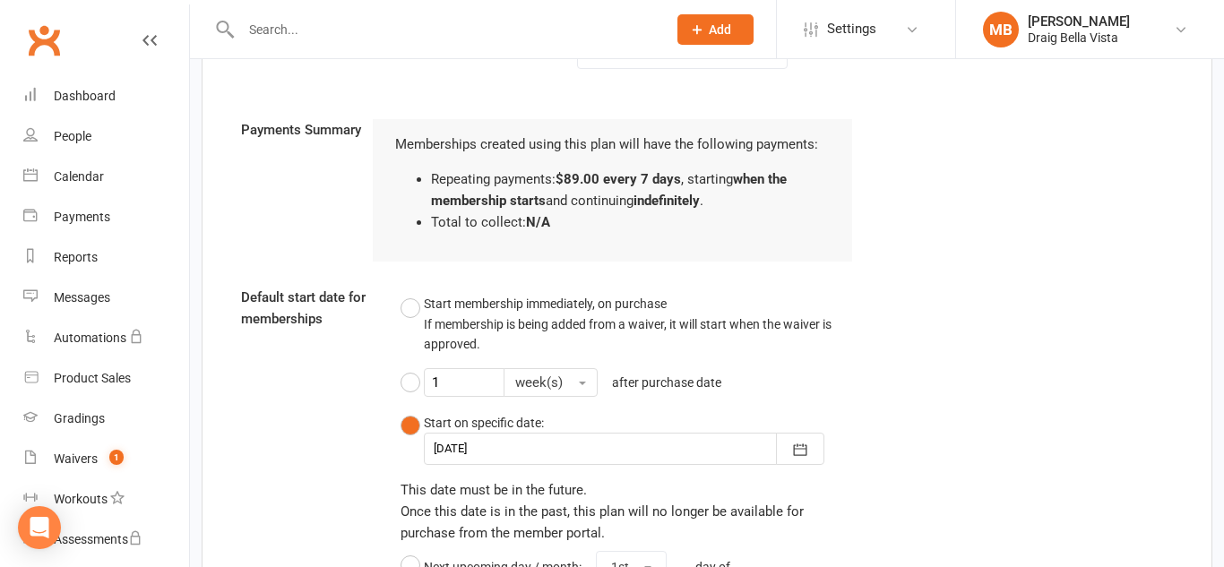
scroll to position [1984, 0]
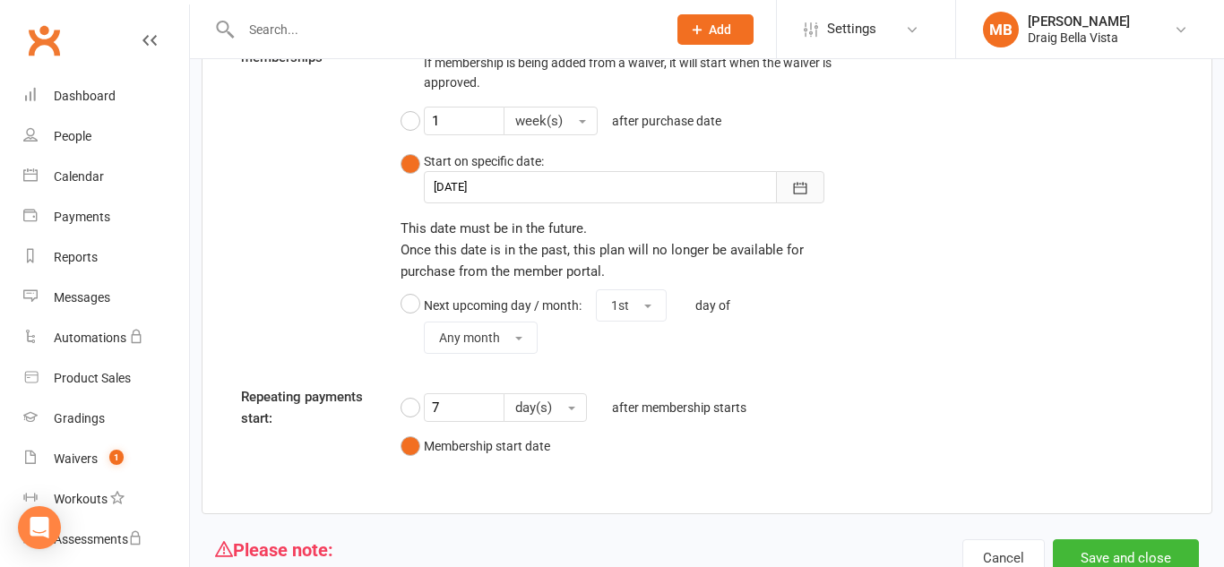
click at [796, 186] on icon "button" at bounding box center [800, 188] width 13 height 12
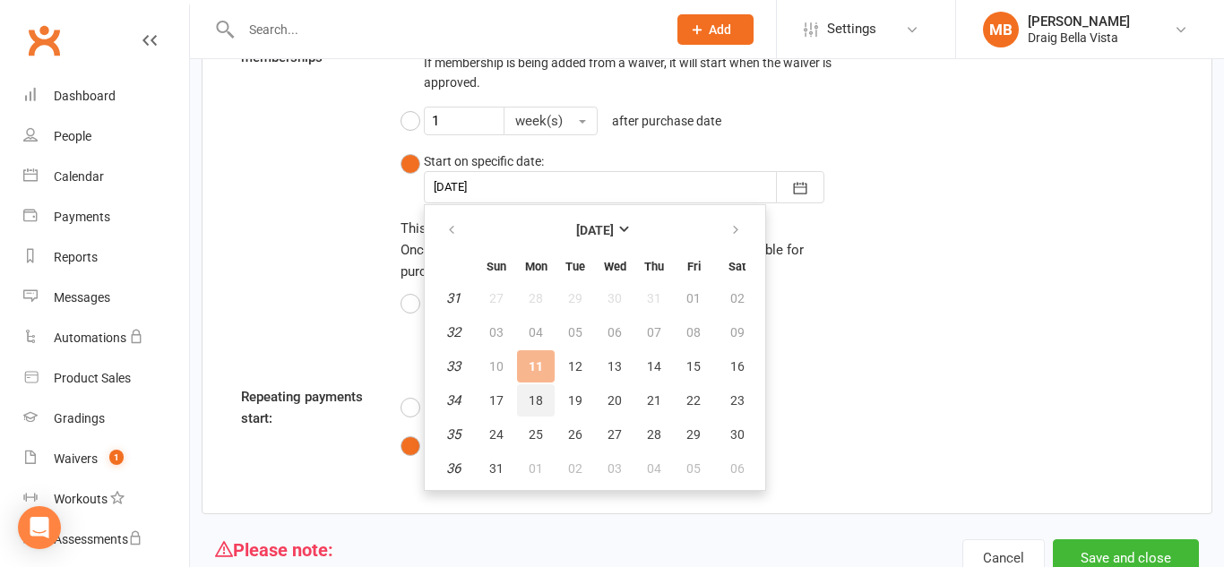
click at [540, 404] on span "18" at bounding box center [536, 400] width 14 height 14
type input "18 Aug 2025"
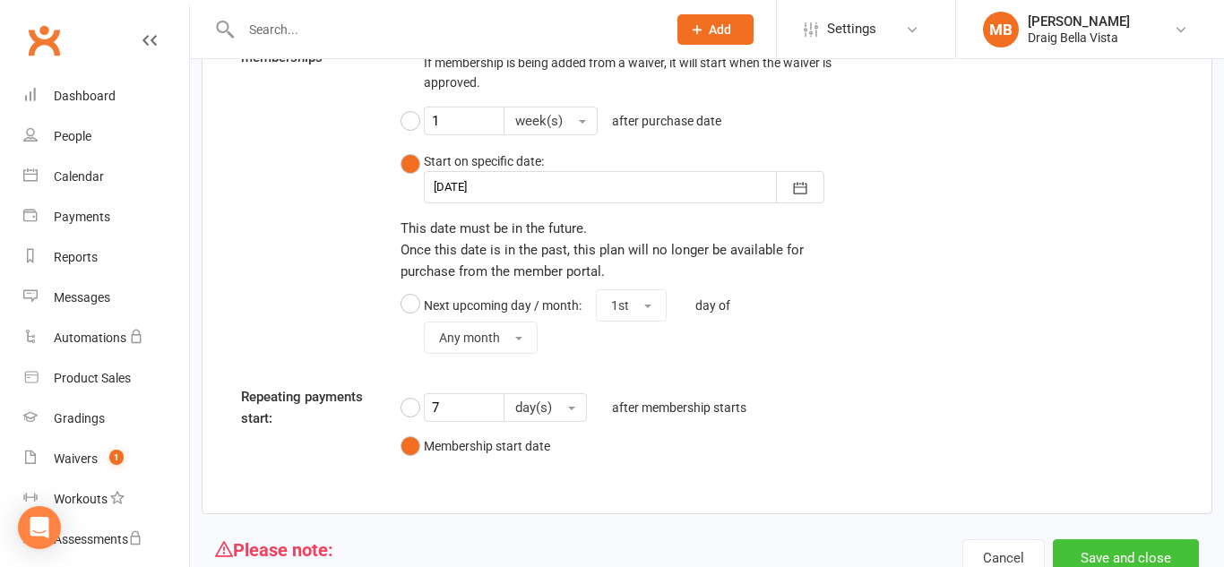
click at [1118, 561] on button "Save and close" at bounding box center [1126, 558] width 146 height 38
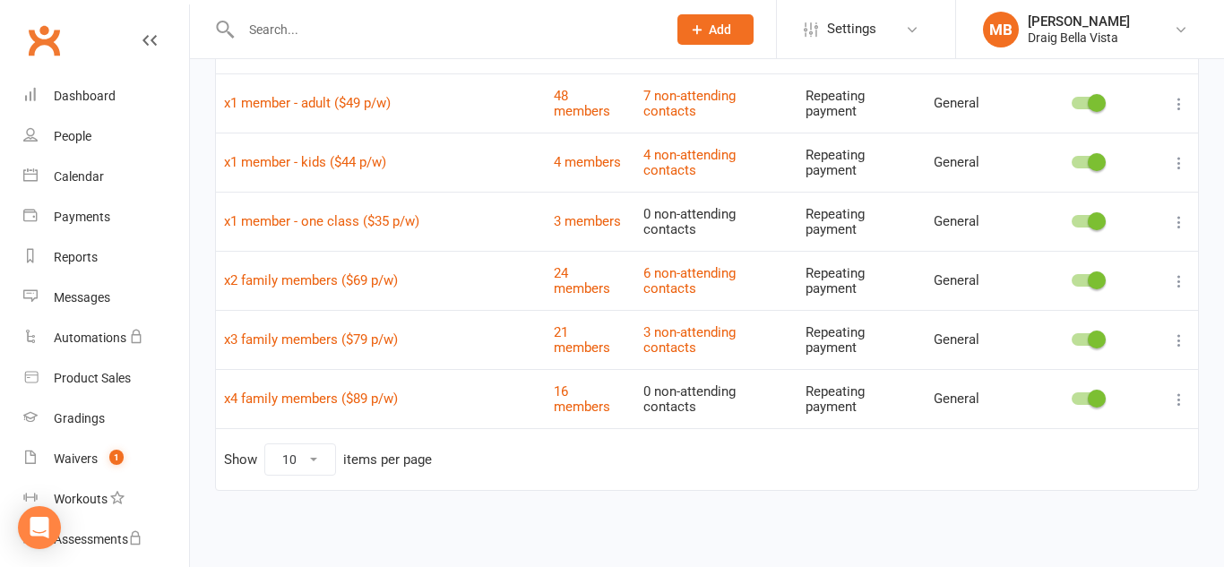
scroll to position [230, 0]
click at [373, 397] on link "x4 family members ($89 p/w)" at bounding box center [311, 400] width 174 height 16
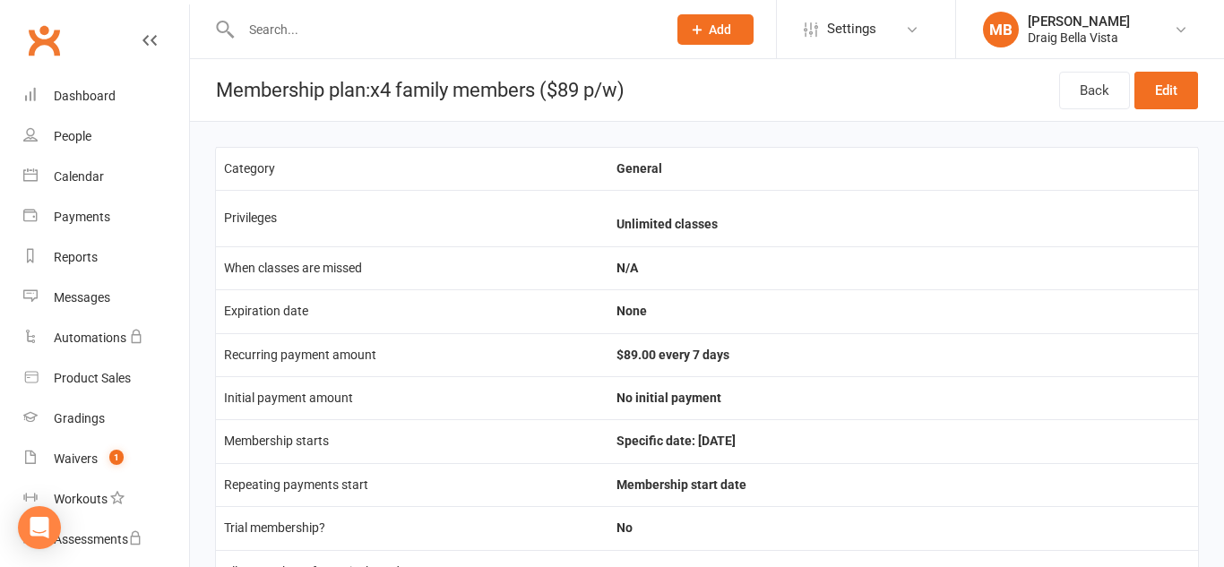
scroll to position [3, 0]
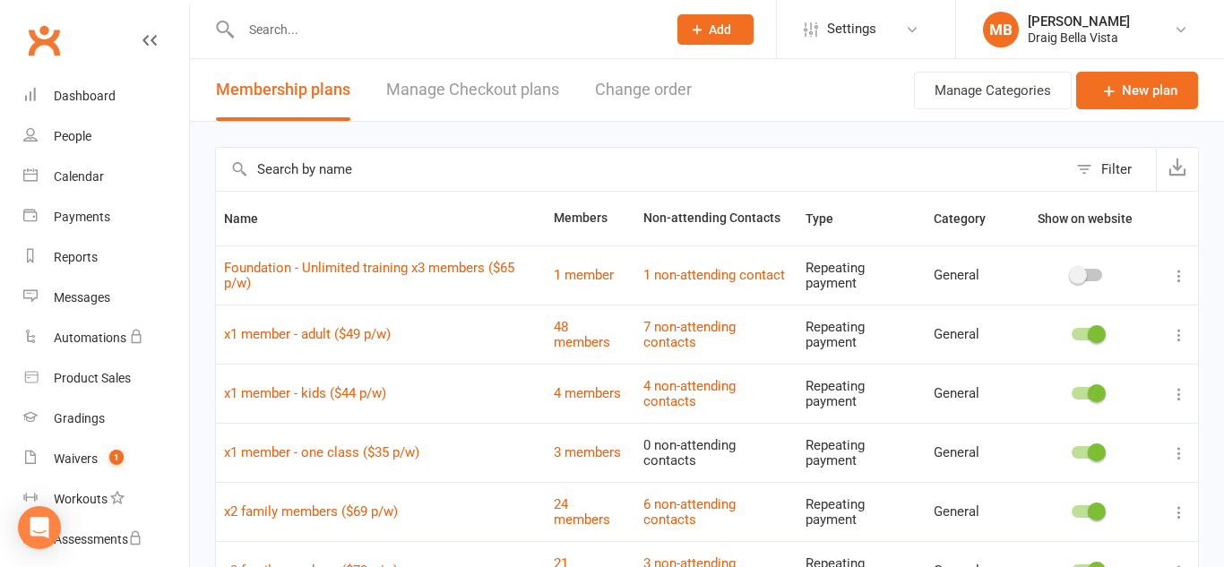
scroll to position [231, 0]
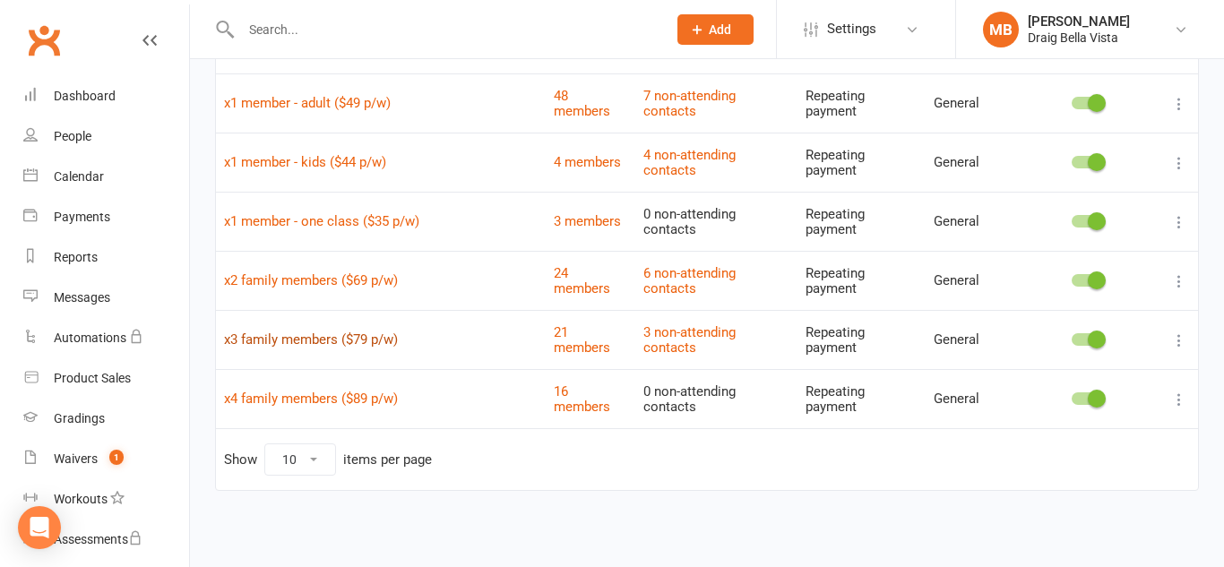
click at [289, 334] on link "x3 family members ($79 p/w)" at bounding box center [311, 340] width 174 height 16
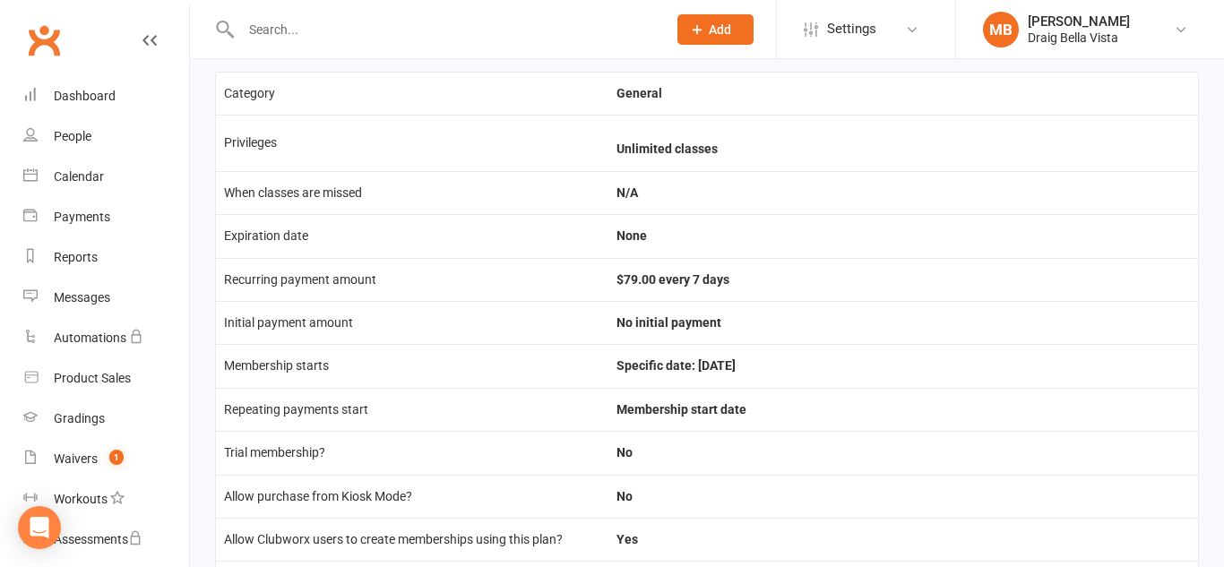
scroll to position [78, 0]
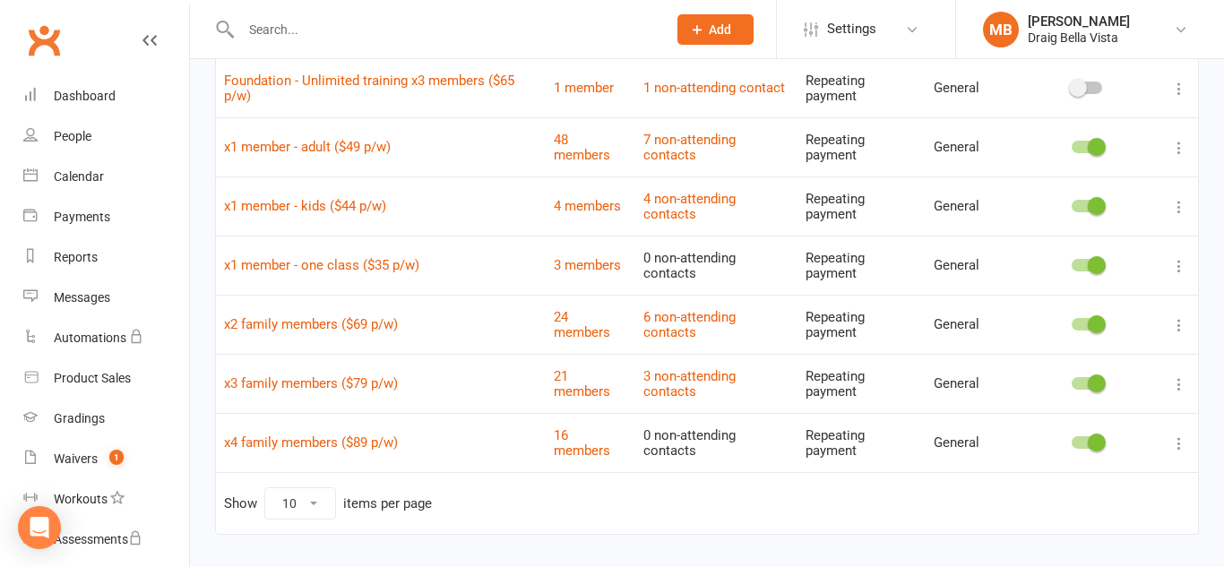
scroll to position [188, 0]
click at [332, 323] on link "x2 family members ($69 p/w)" at bounding box center [311, 323] width 174 height 16
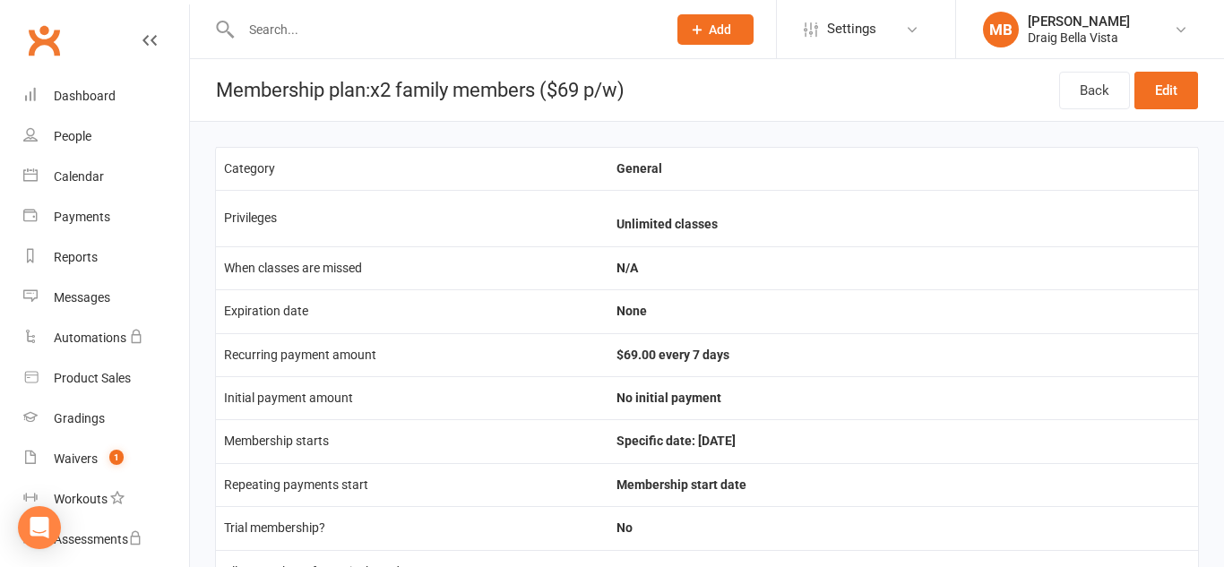
scroll to position [1, 0]
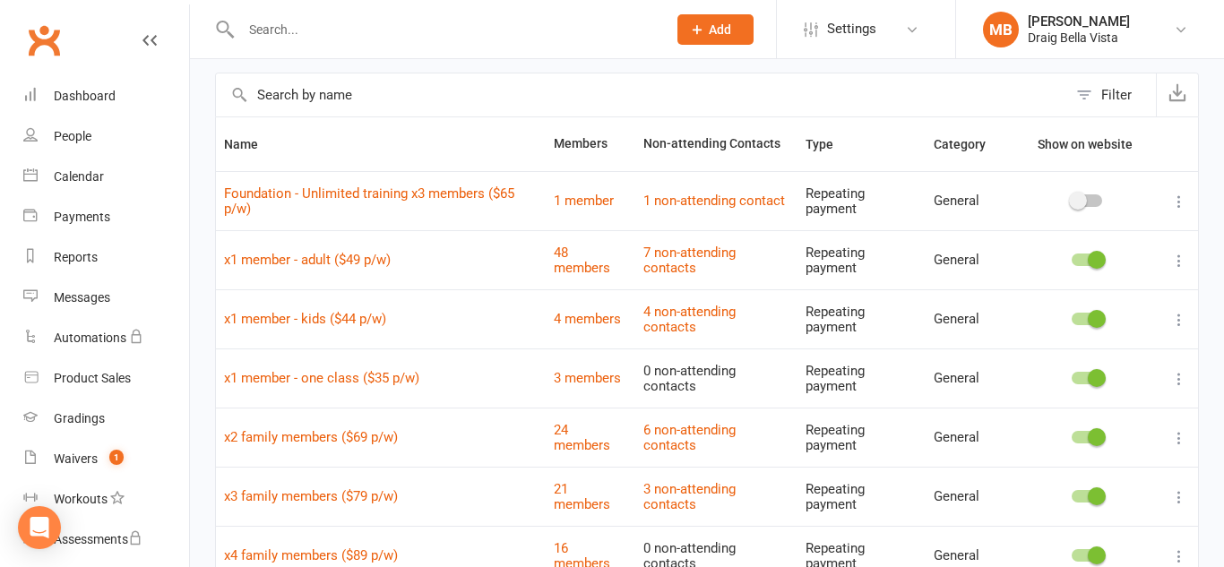
scroll to position [71, 0]
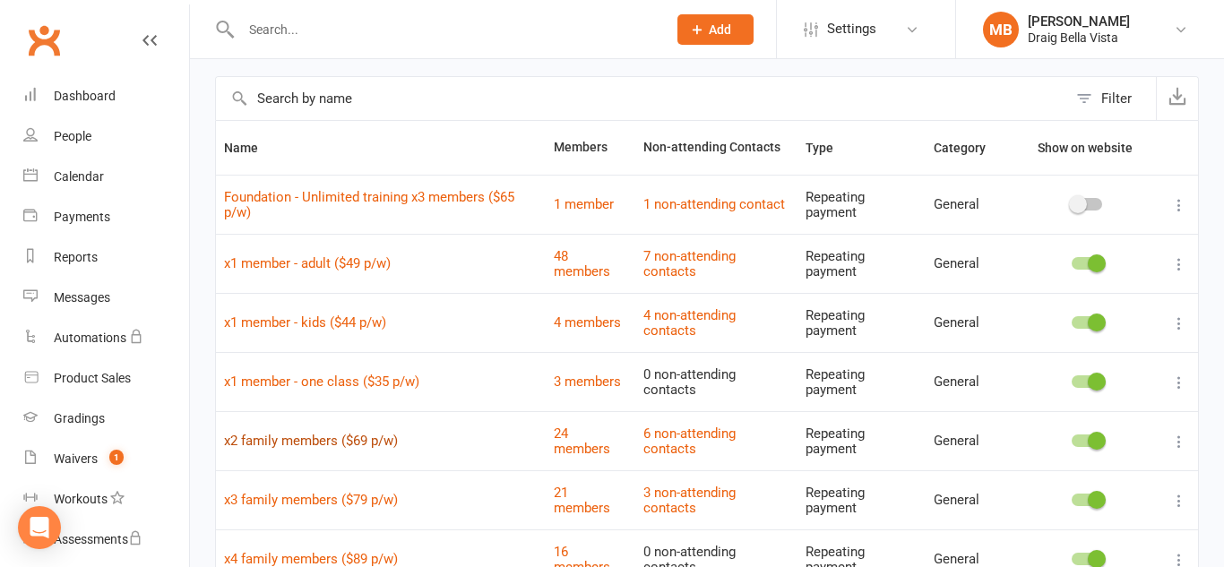
click at [354, 444] on link "x2 family members ($69 p/w)" at bounding box center [311, 441] width 174 height 16
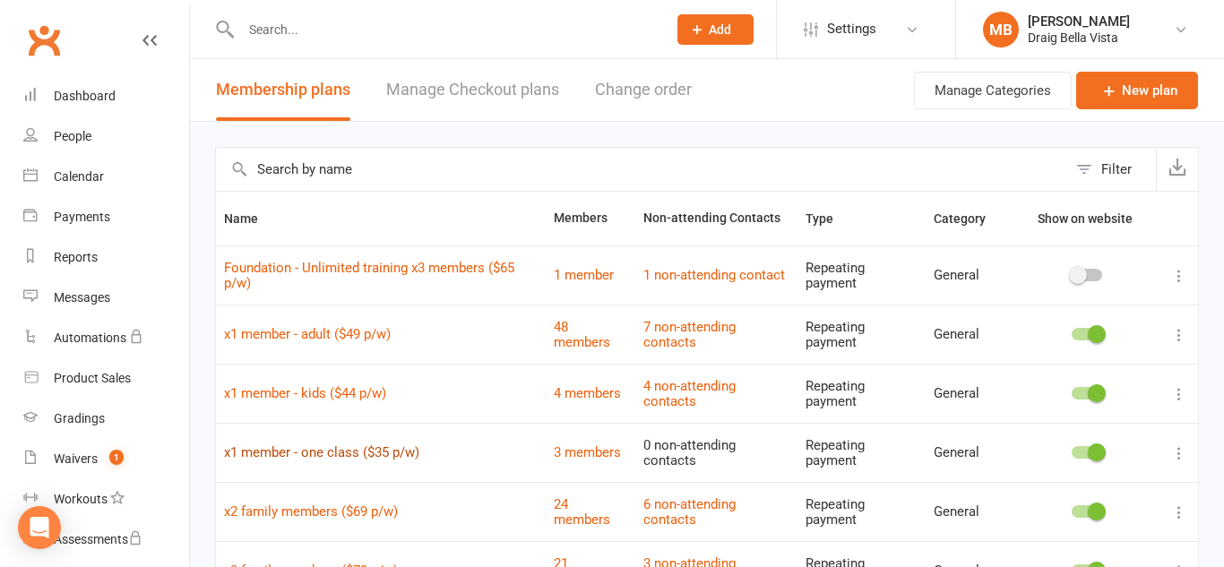
click at [337, 455] on link "x1 member - one class ($35 p/w)" at bounding box center [321, 452] width 195 height 16
click at [330, 398] on link "x1 member - kids ($44 p/w)" at bounding box center [305, 393] width 162 height 16
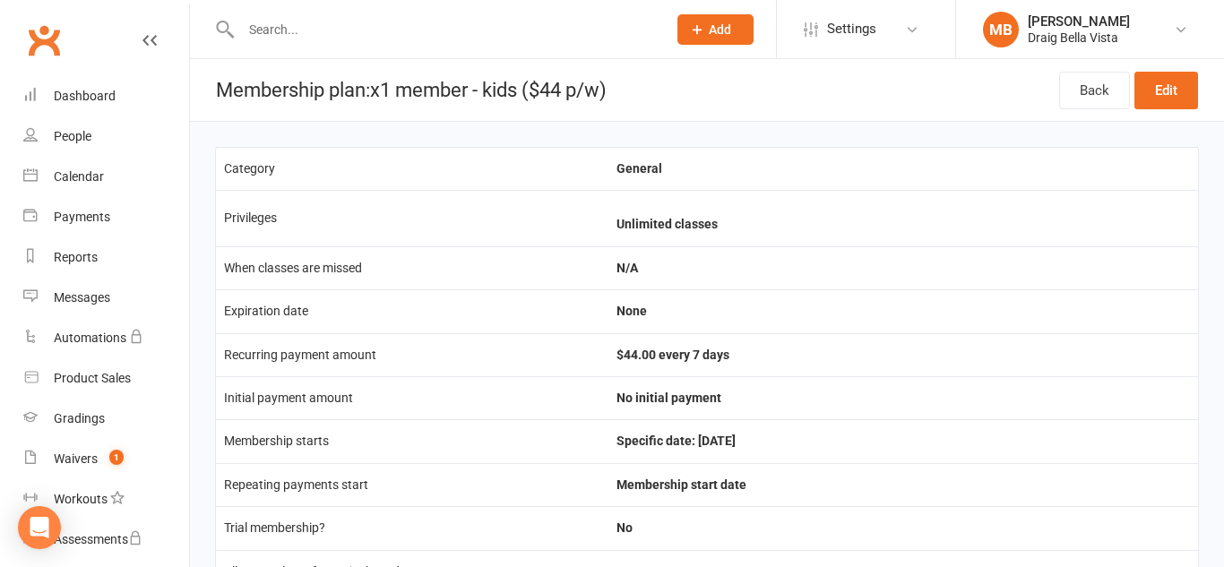
scroll to position [71, 0]
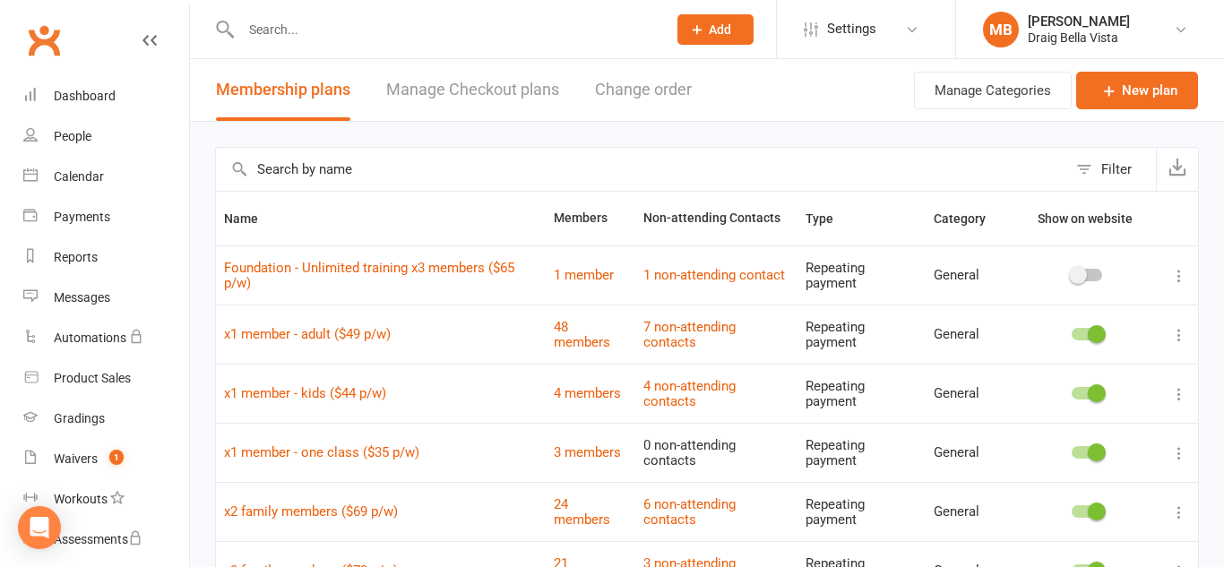
click at [327, 342] on td "x1 member - adult ($49 p/w)" at bounding box center [381, 334] width 330 height 59
click at [333, 337] on link "x1 member - adult ($49 p/w)" at bounding box center [307, 334] width 167 height 16
click at [364, 269] on link "Foundation - Unlimited training x3 members ($65 p/w)" at bounding box center [369, 275] width 290 height 31
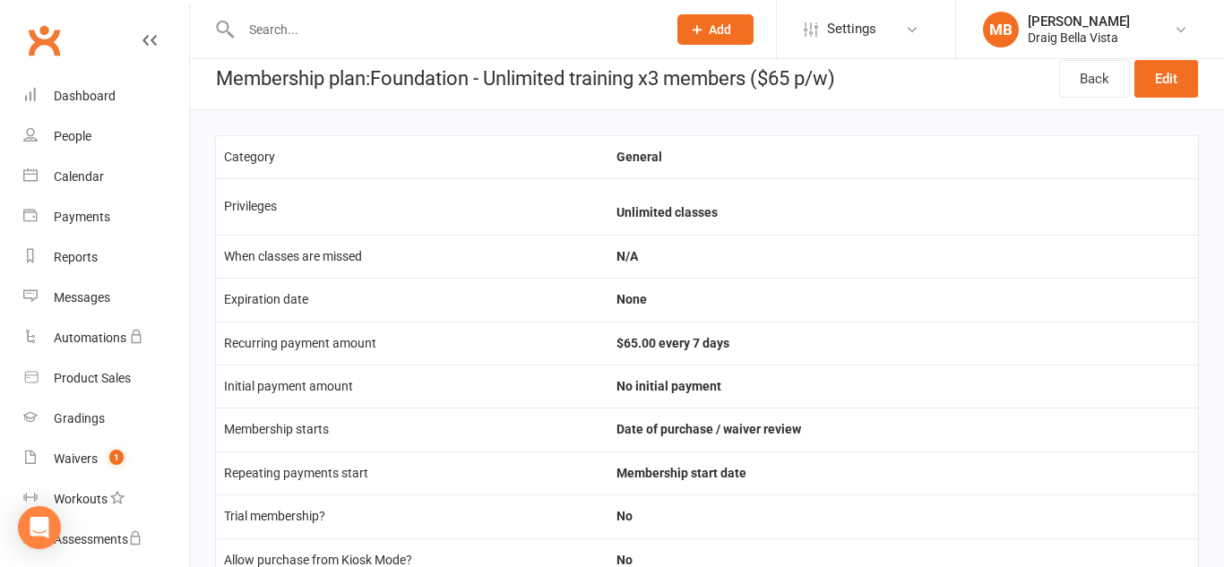
scroll to position [1, 0]
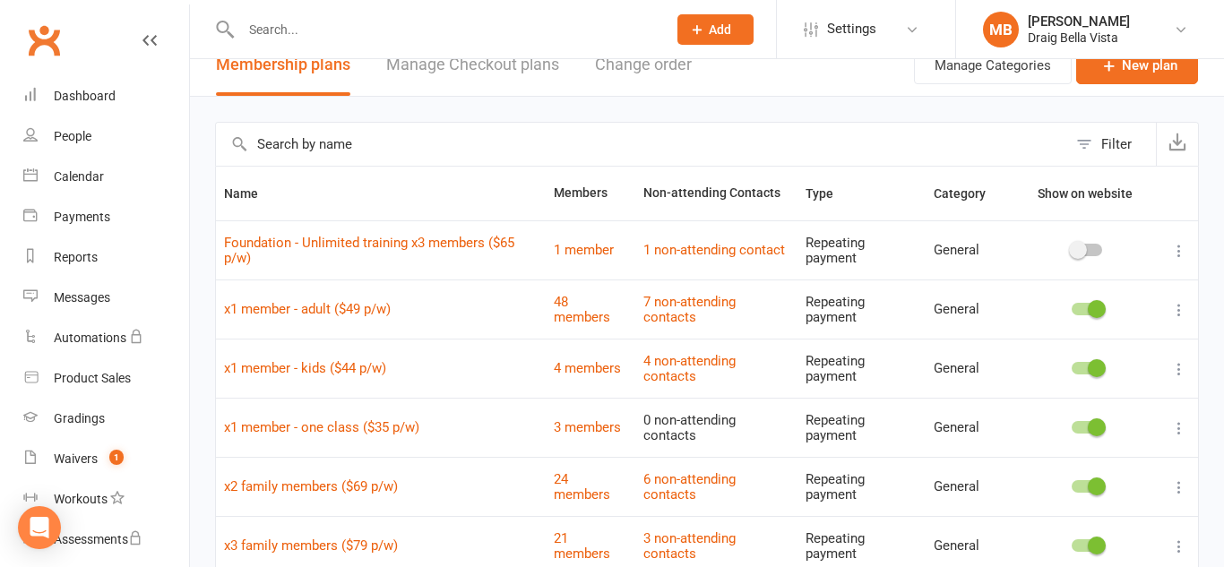
scroll to position [32, 0]
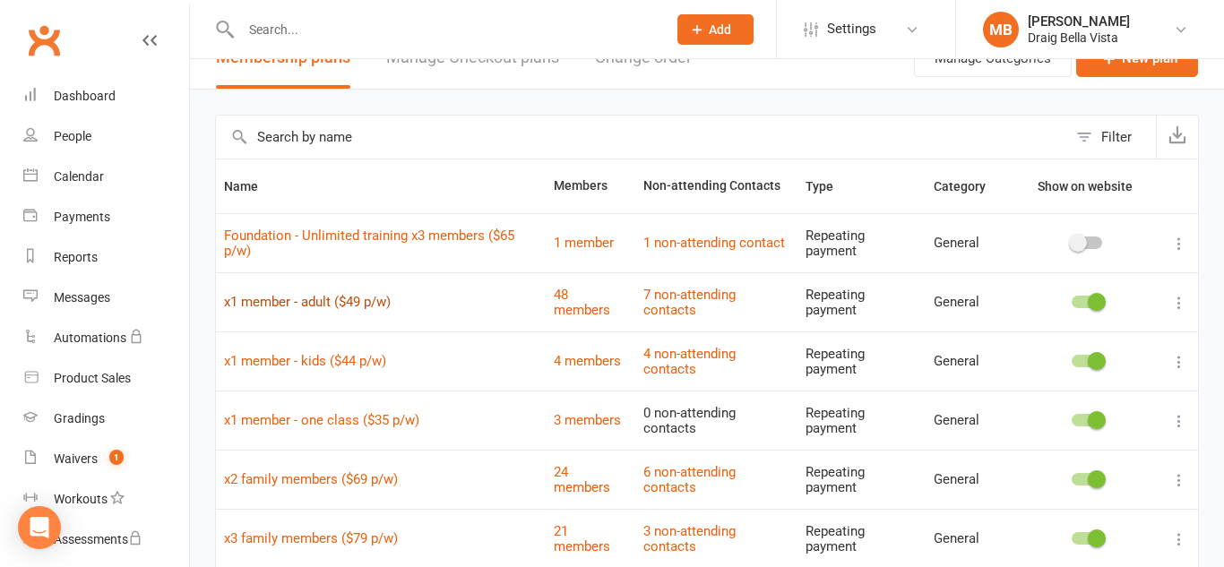
click at [341, 299] on link "x1 member - adult ($49 p/w)" at bounding box center [307, 302] width 167 height 16
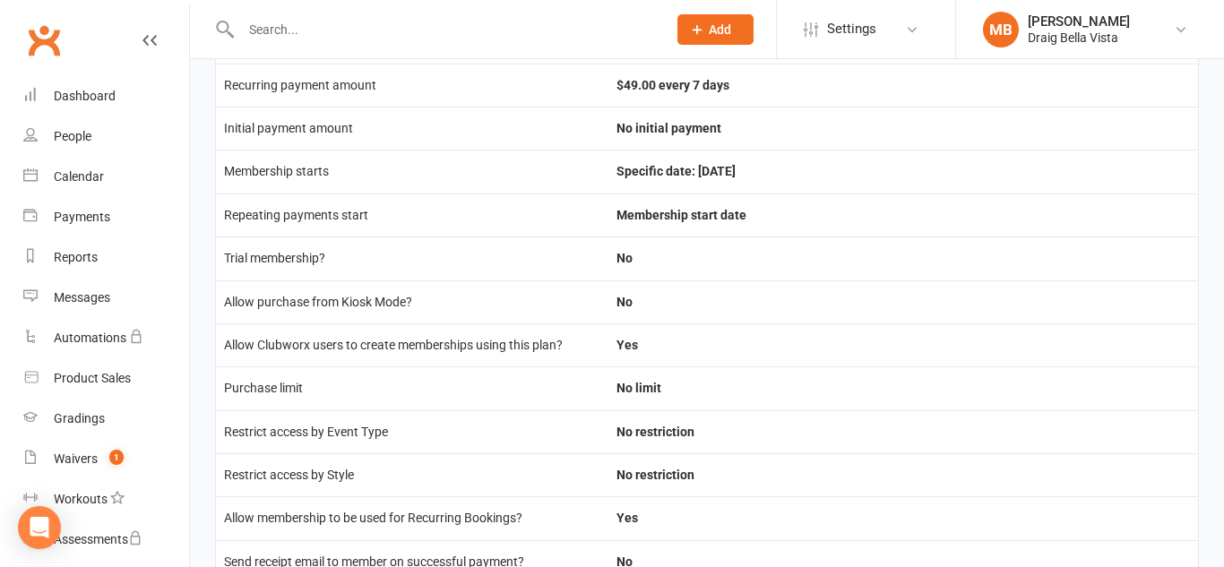
scroll to position [271, 0]
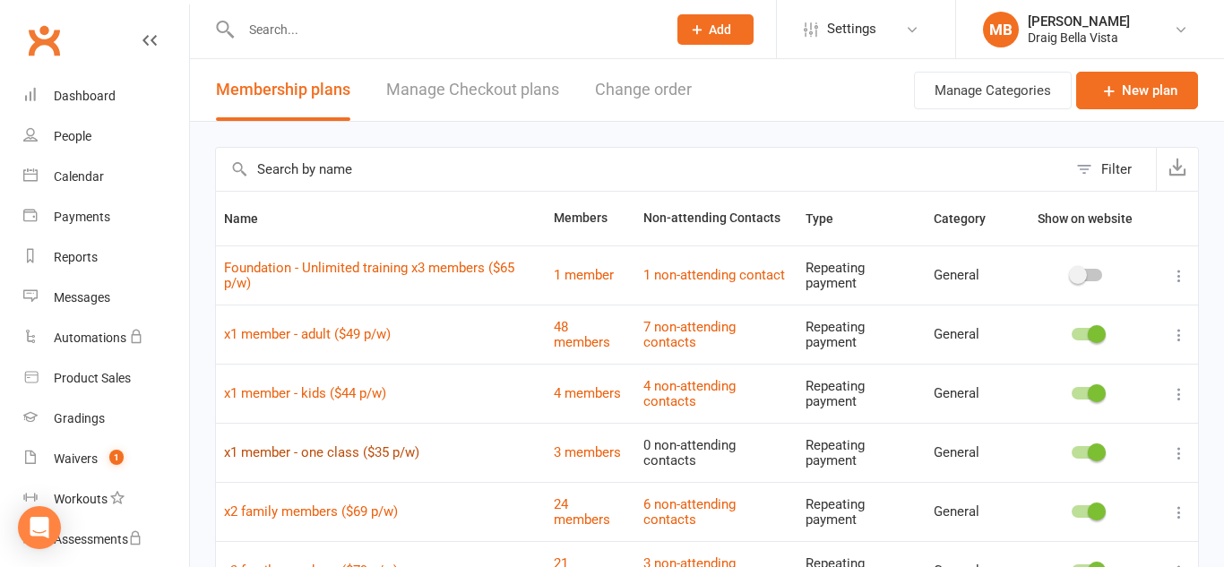
click at [356, 458] on link "x1 member - one class ($35 p/w)" at bounding box center [321, 452] width 195 height 16
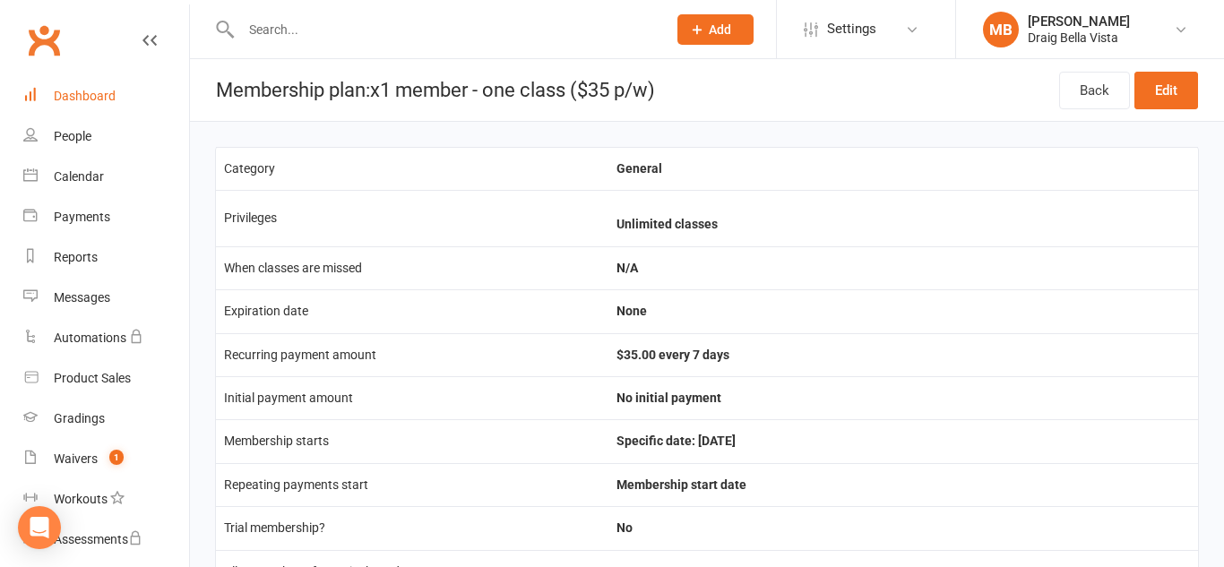
click at [99, 96] on div "Dashboard" at bounding box center [85, 96] width 62 height 14
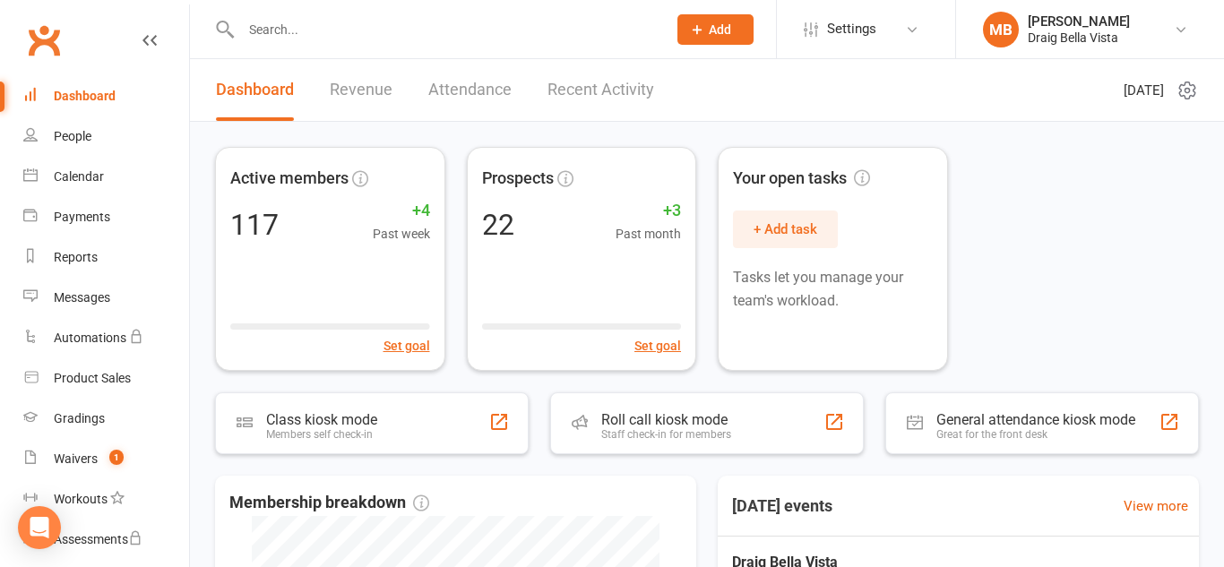
click at [90, 39] on div "Clubworx" at bounding box center [94, 51] width 189 height 66
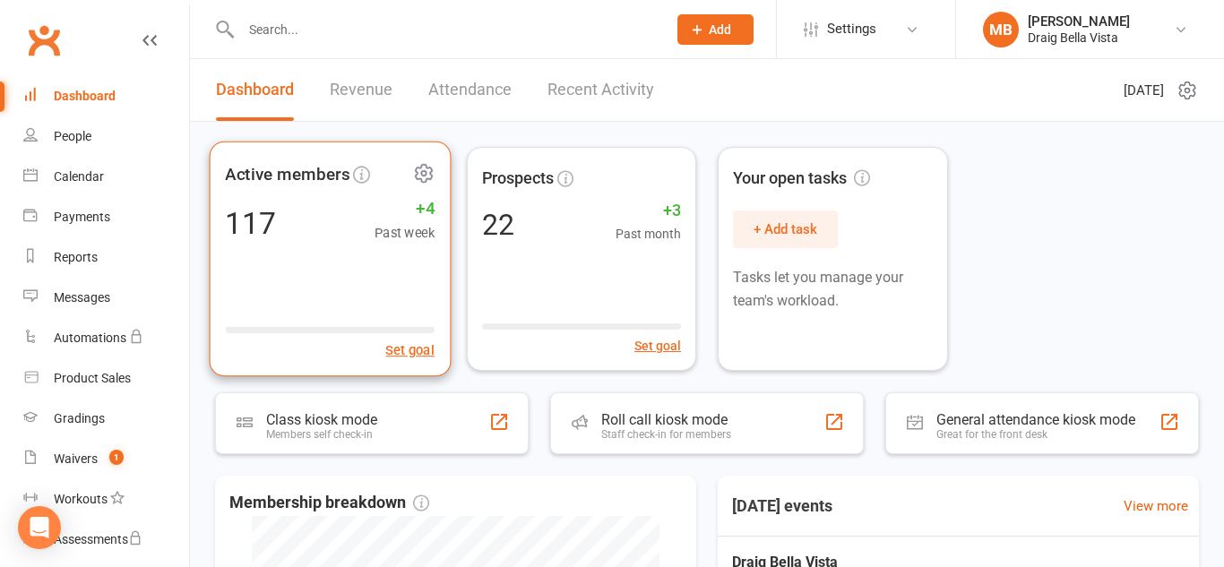
click at [417, 321] on div "Set goal" at bounding box center [330, 339] width 210 height 44
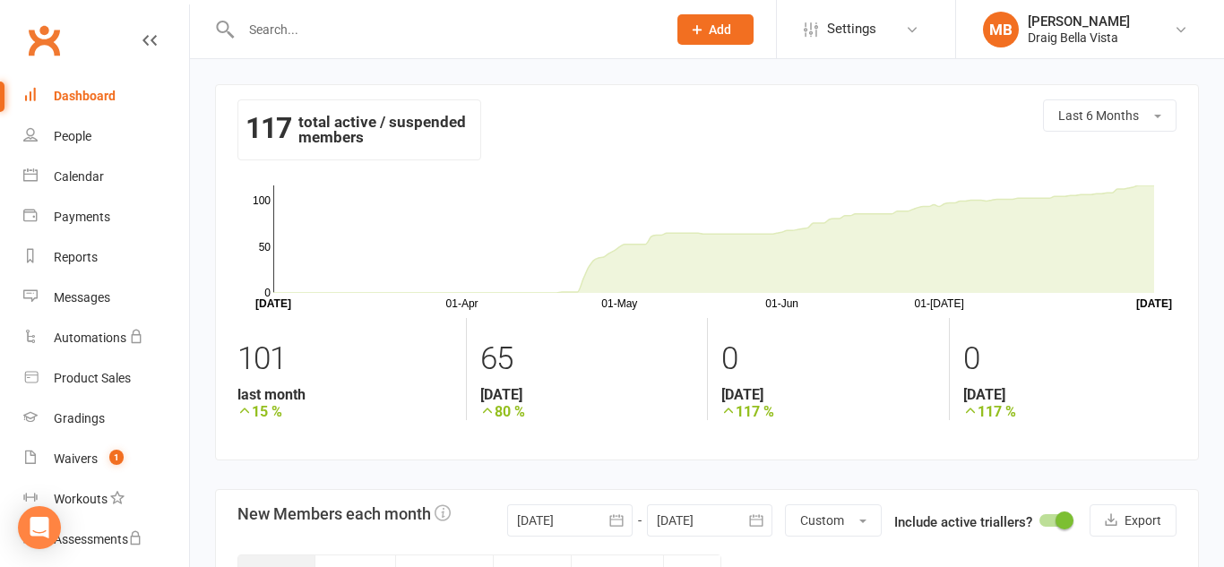
scroll to position [5, 0]
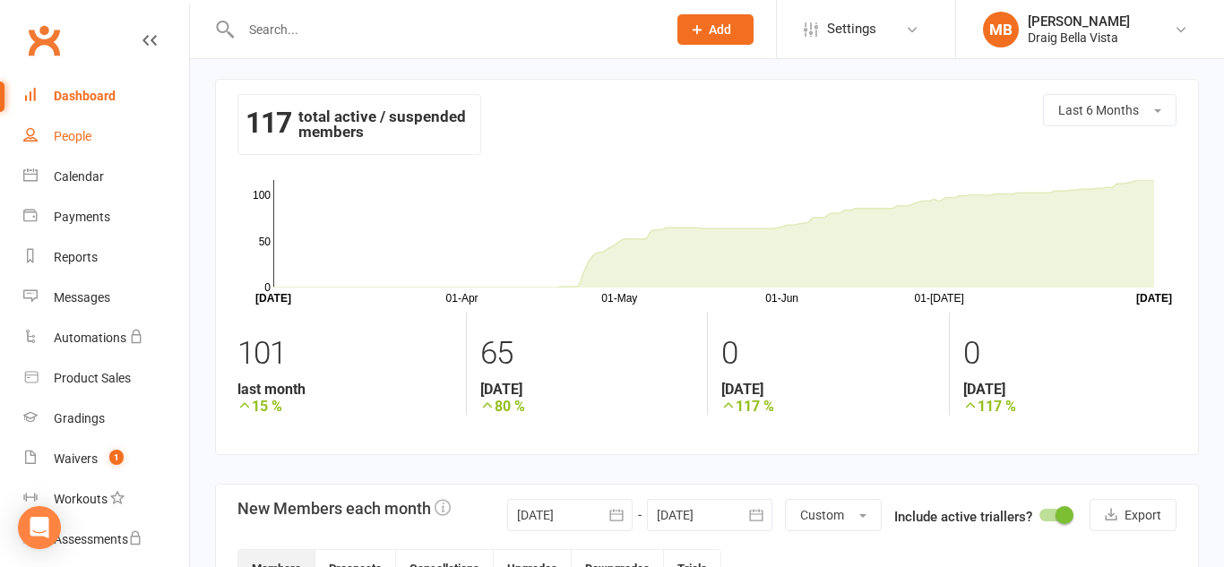
click at [78, 142] on div "People" at bounding box center [73, 136] width 38 height 14
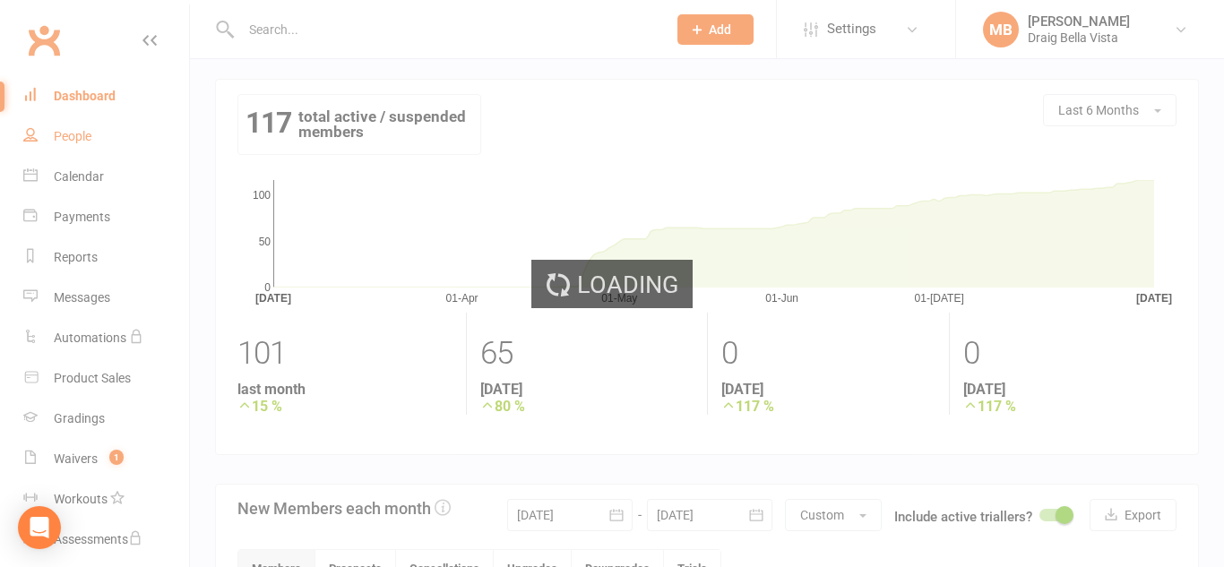
select select "100"
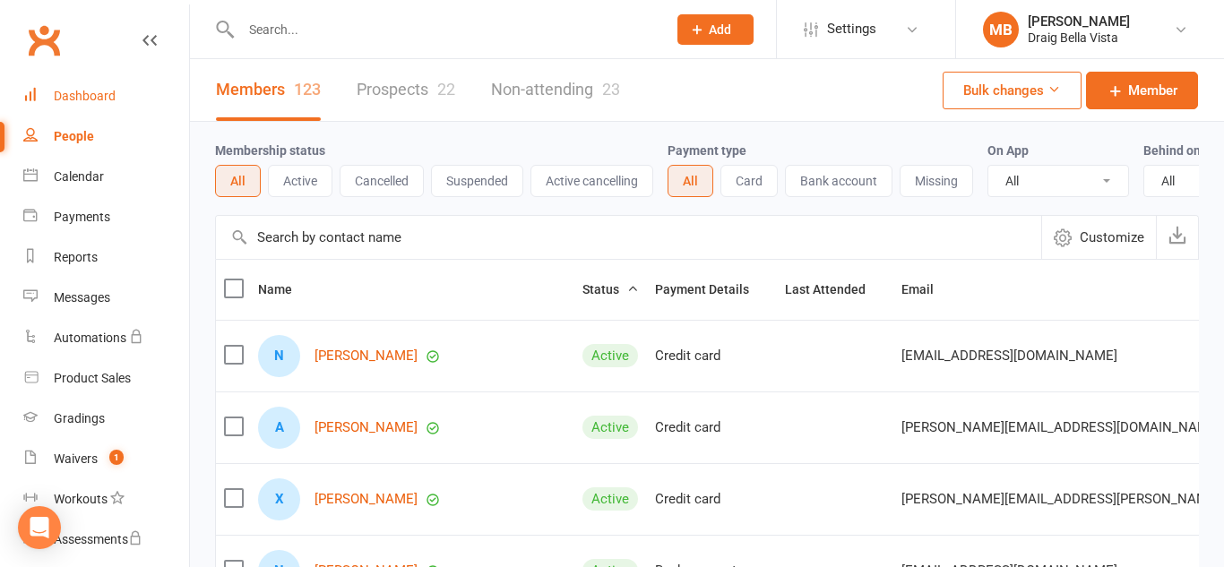
click at [102, 97] on div "Dashboard" at bounding box center [85, 96] width 62 height 14
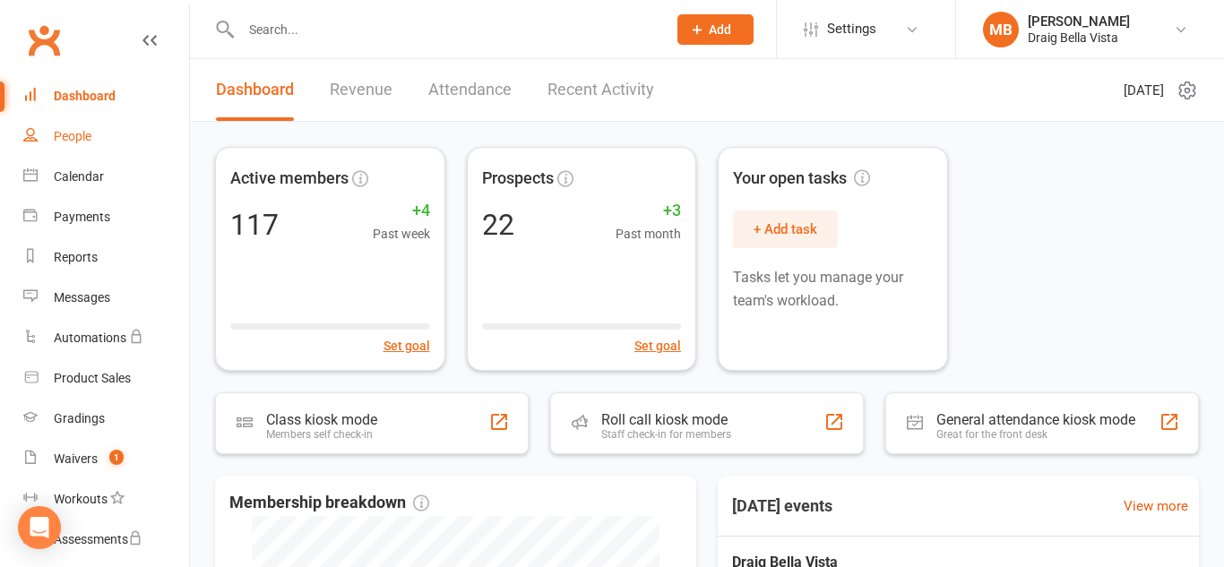
click at [86, 133] on div "People" at bounding box center [73, 136] width 38 height 14
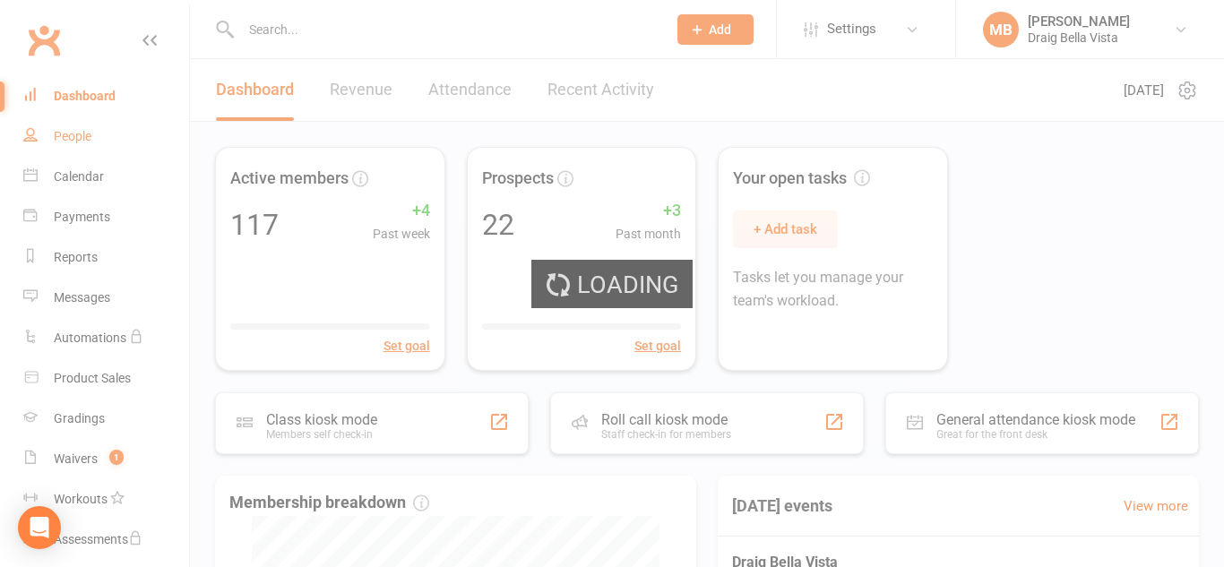
select select "100"
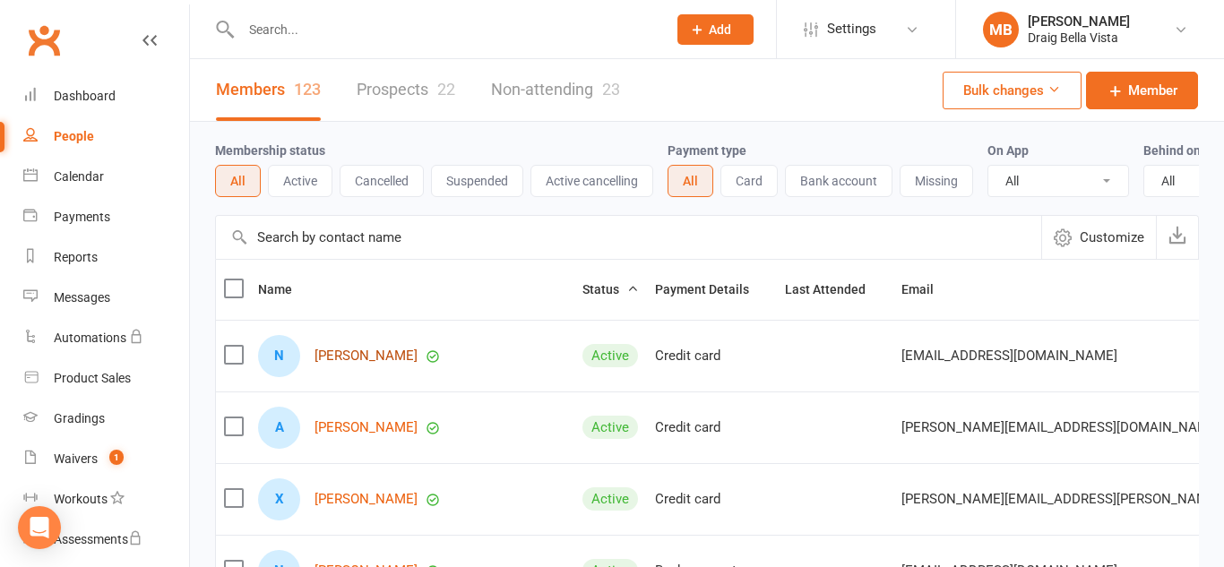
click at [395, 358] on link "Navjeet Sandhu" at bounding box center [366, 356] width 103 height 15
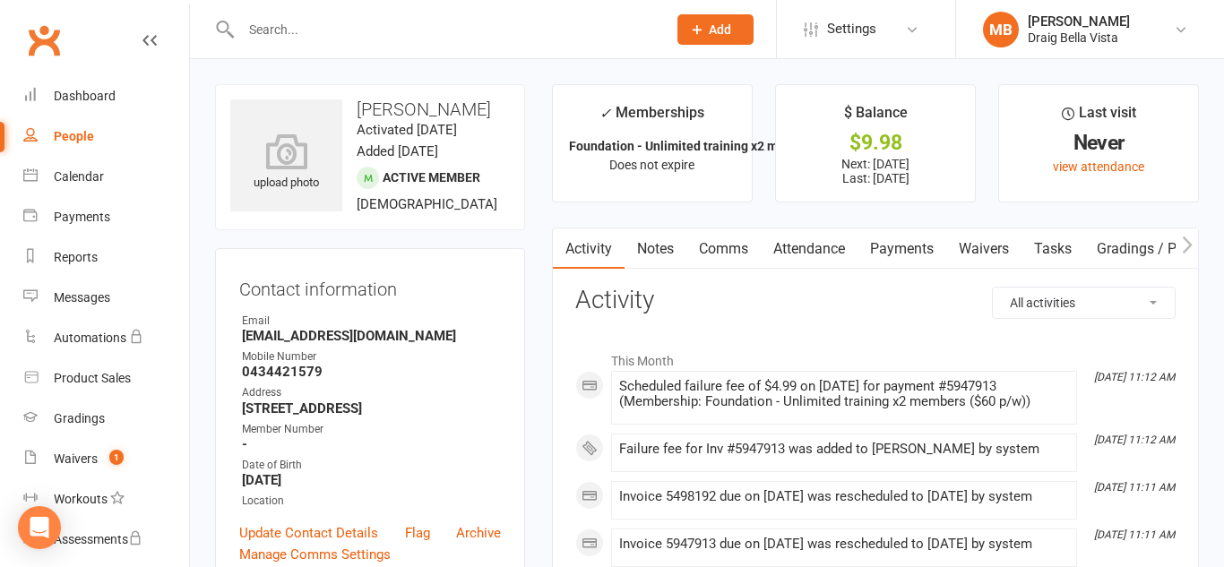
click at [896, 256] on link "Payments" at bounding box center [902, 248] width 89 height 41
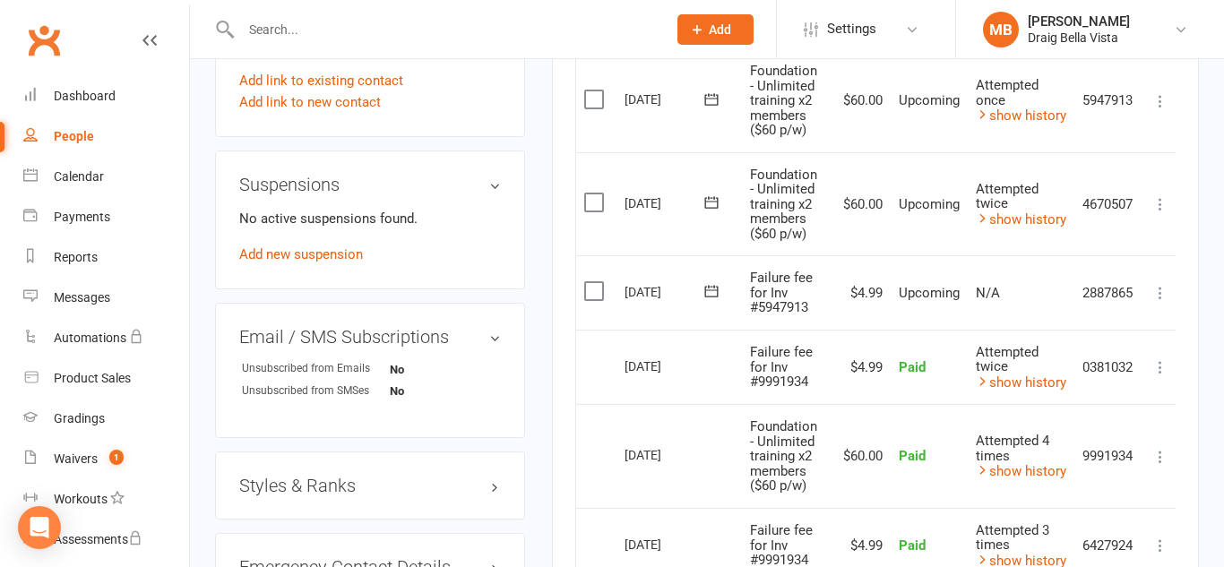
scroll to position [983, 0]
click at [1159, 203] on icon at bounding box center [1160, 203] width 18 height 18
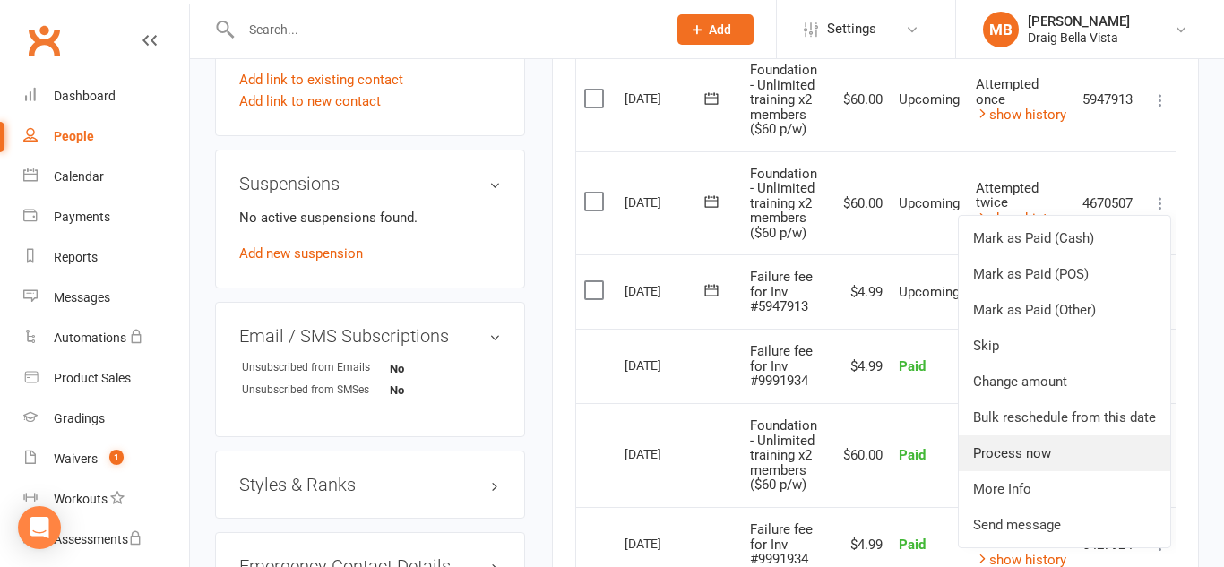
click at [1073, 456] on link "Process now" at bounding box center [1064, 453] width 211 height 36
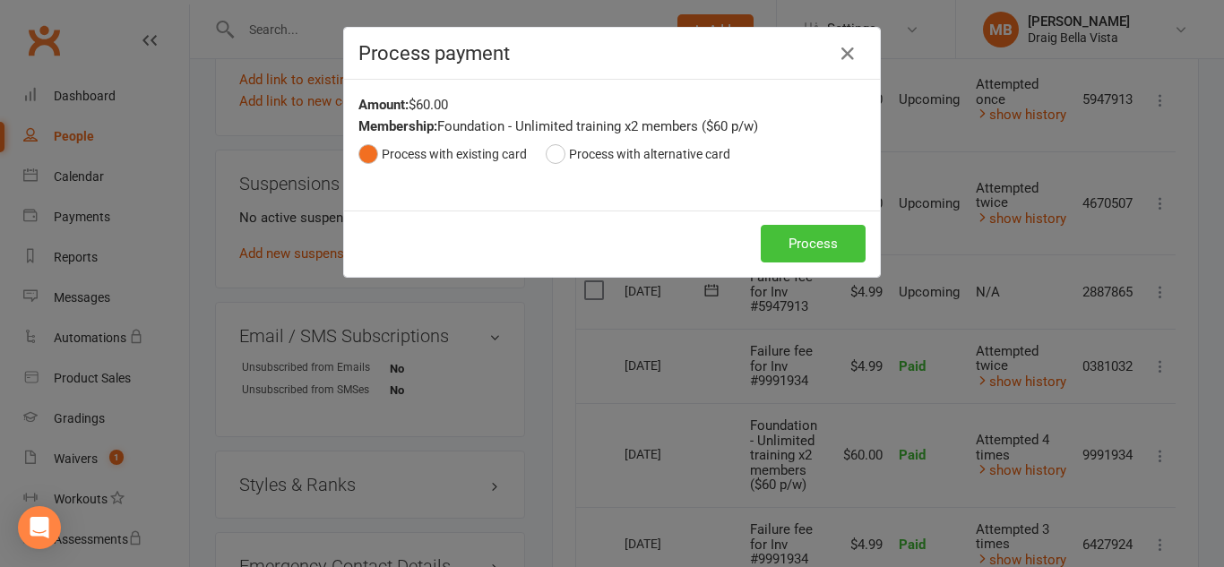
click at [798, 243] on button "Process" at bounding box center [813, 244] width 105 height 38
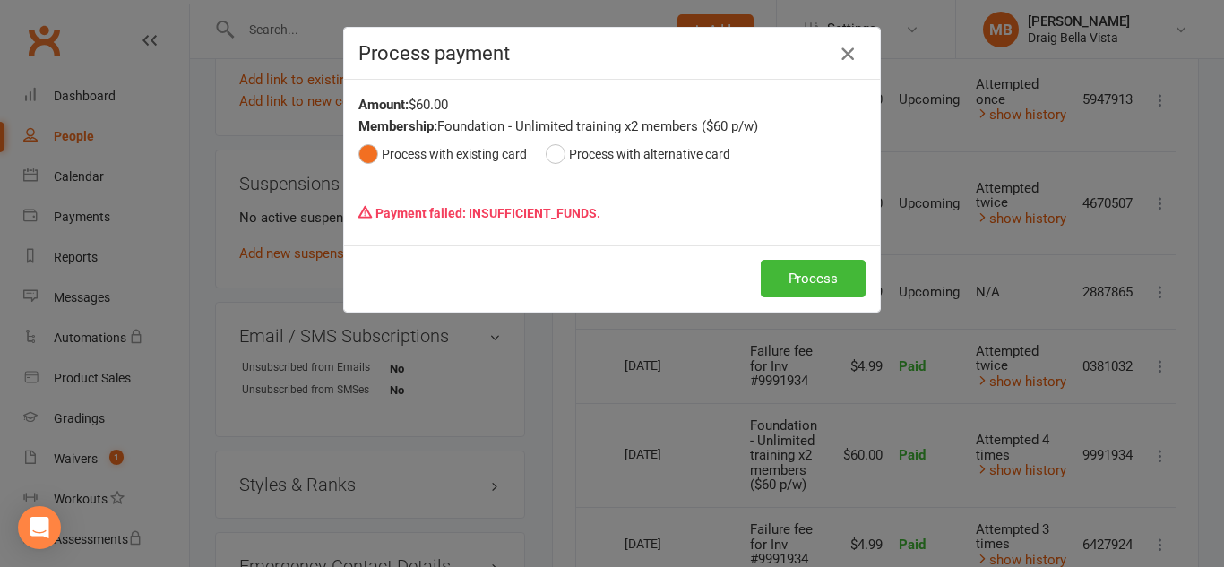
click at [847, 49] on icon "button" at bounding box center [848, 54] width 22 height 22
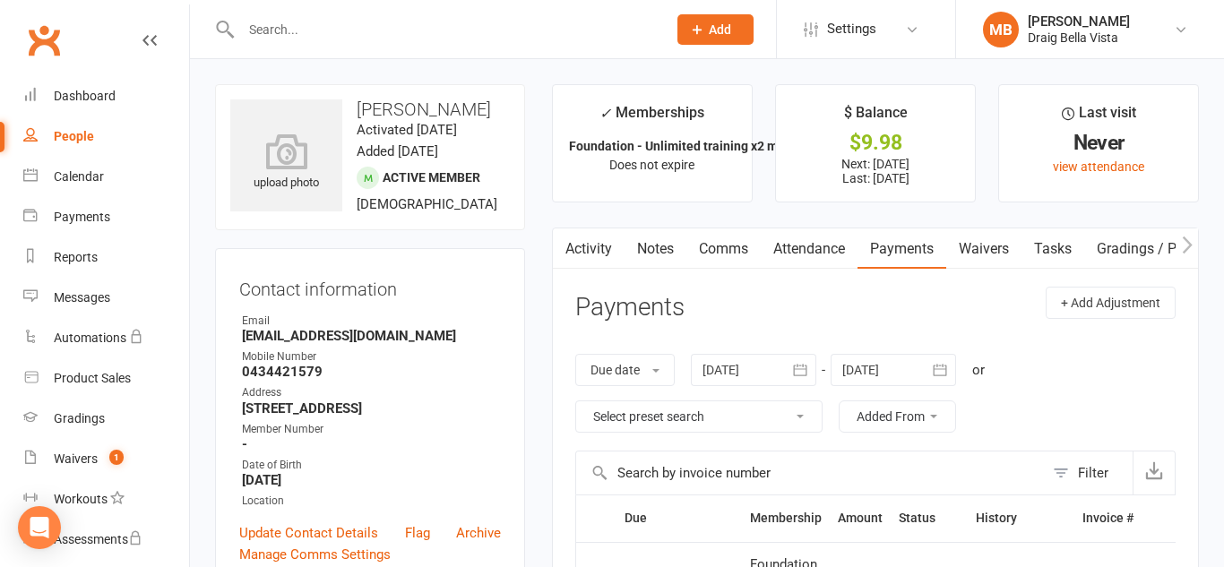
scroll to position [3, 0]
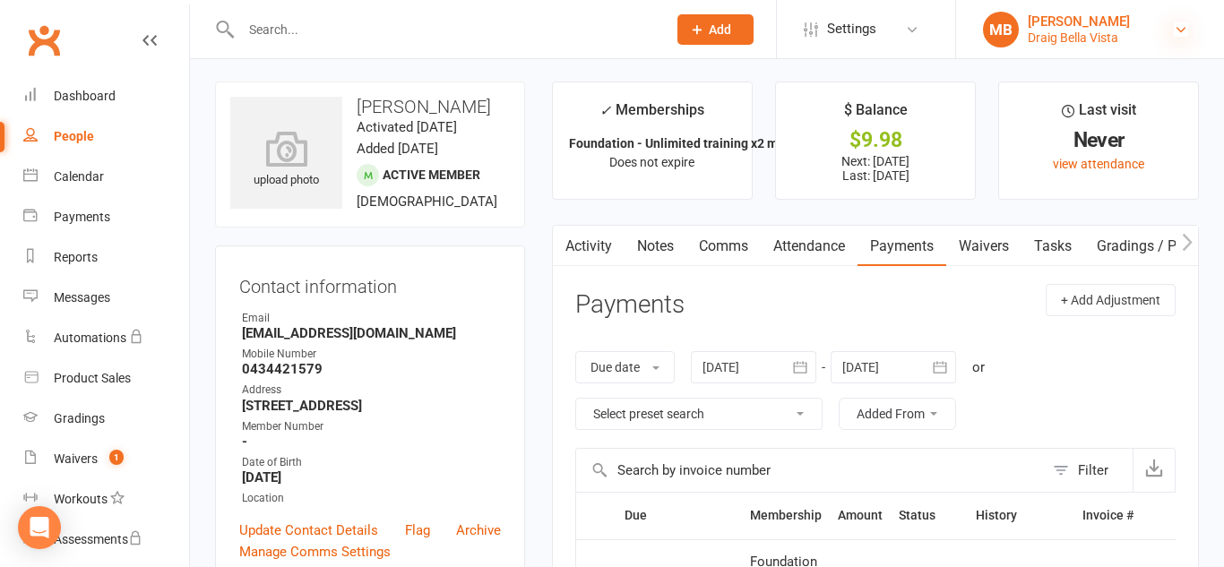
click at [1185, 23] on icon at bounding box center [1181, 29] width 14 height 14
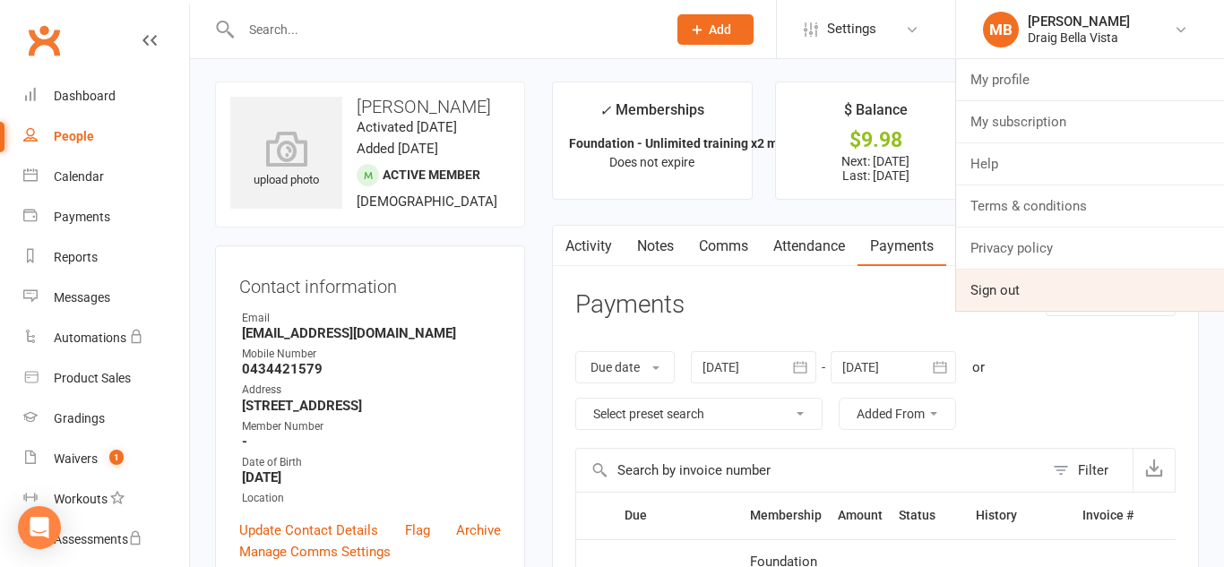
click at [1006, 300] on link "Sign out" at bounding box center [1090, 290] width 268 height 41
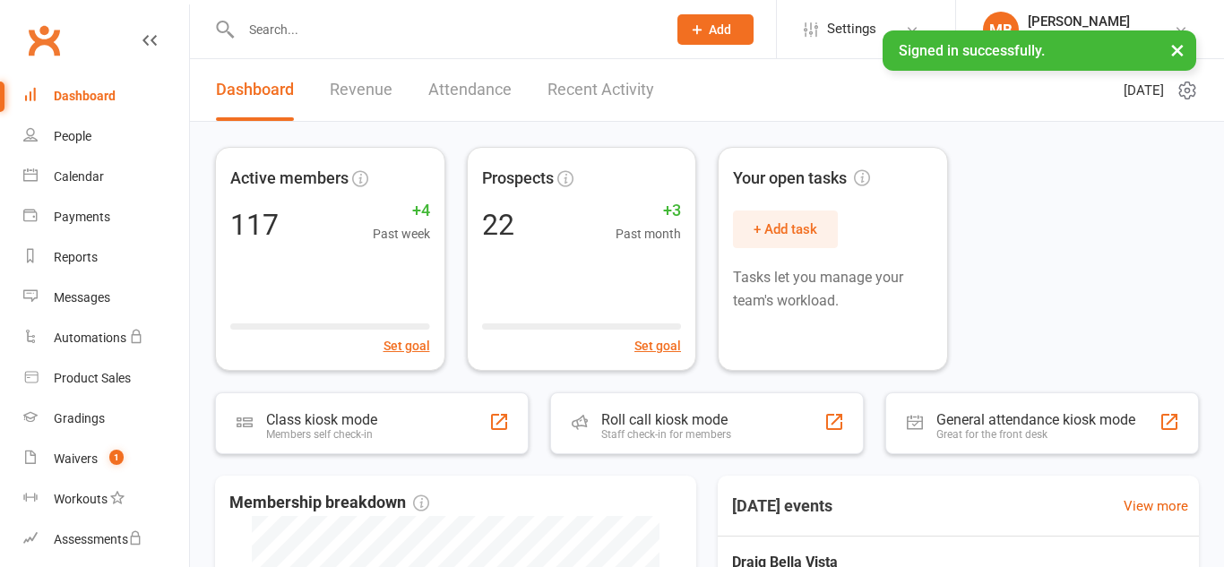
click at [312, 22] on input "text" at bounding box center [445, 29] width 418 height 25
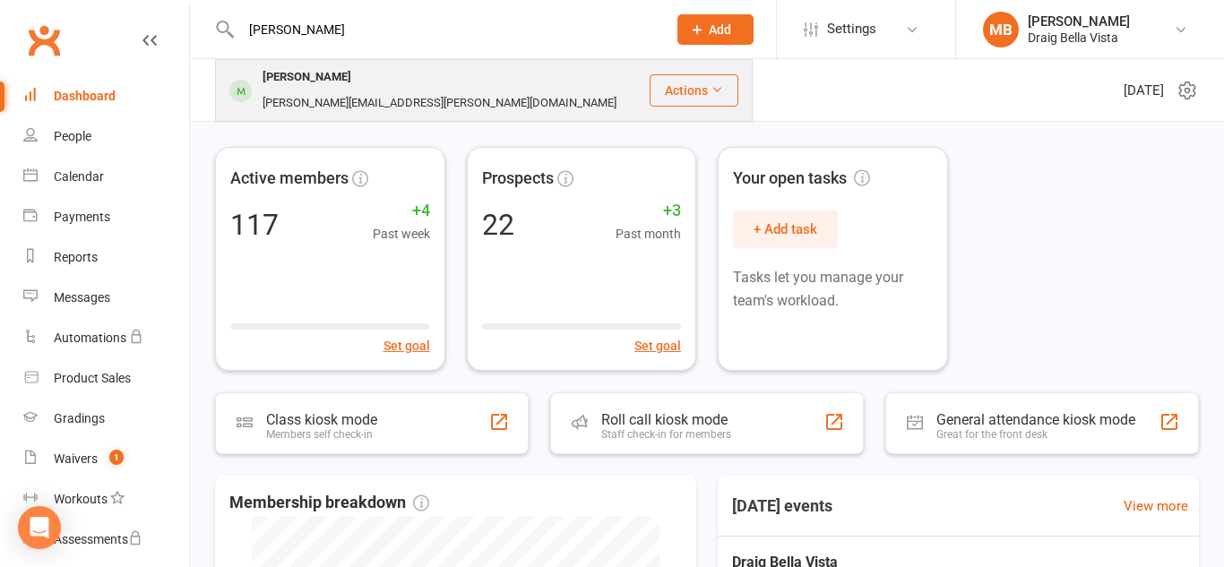
type input "ross"
click at [332, 73] on div "Ross Saunders" at bounding box center [306, 78] width 99 height 26
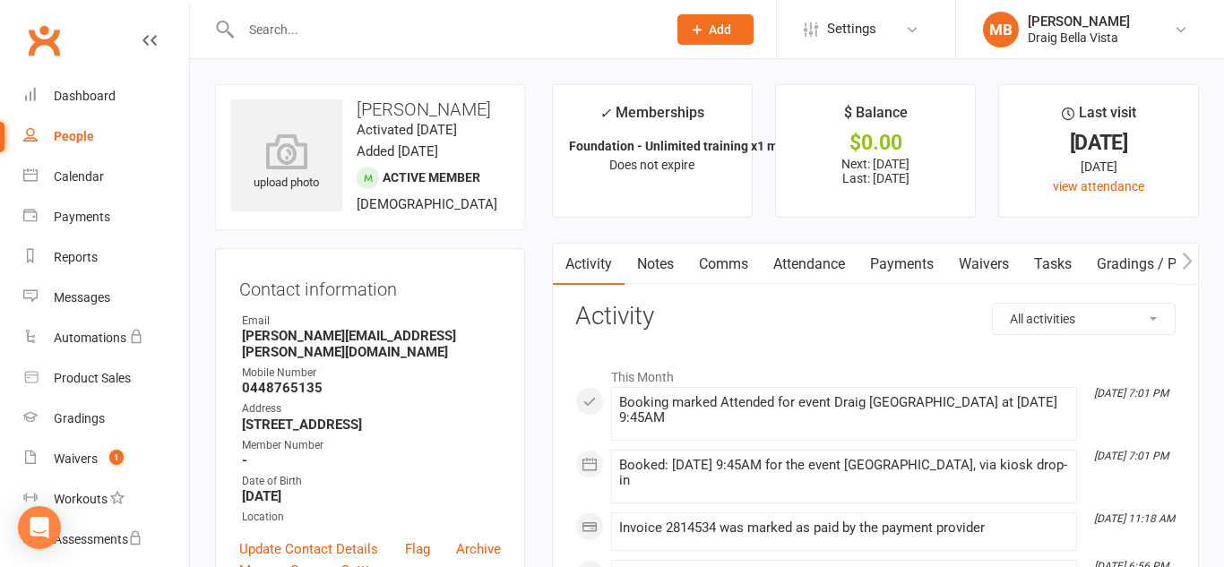
click at [924, 269] on link "Payments" at bounding box center [902, 264] width 89 height 41
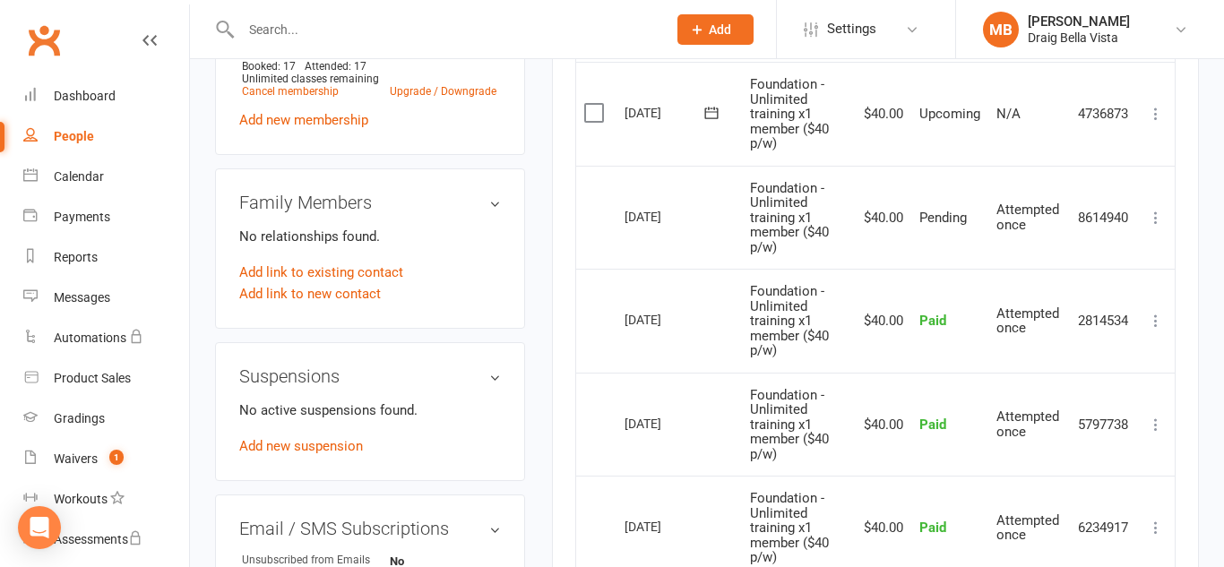
scroll to position [806, 0]
click at [1151, 214] on icon at bounding box center [1156, 219] width 18 height 18
click at [1152, 172] on td "More Info Send message" at bounding box center [1156, 219] width 38 height 104
click at [1154, 117] on icon at bounding box center [1156, 115] width 18 height 18
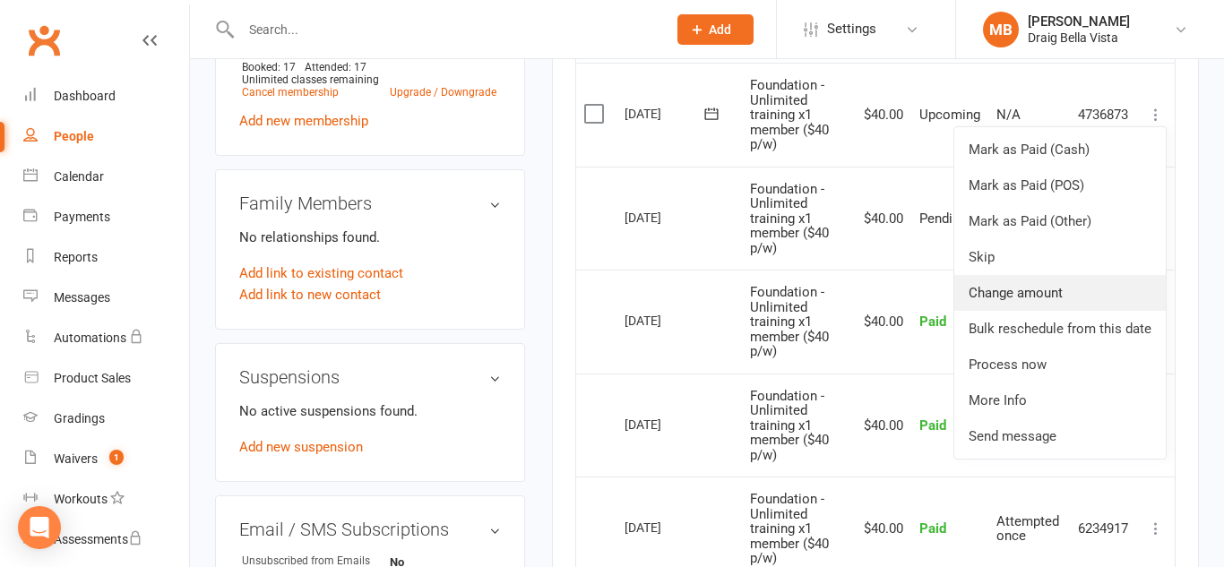
click at [1042, 292] on link "Change amount" at bounding box center [1059, 293] width 211 height 36
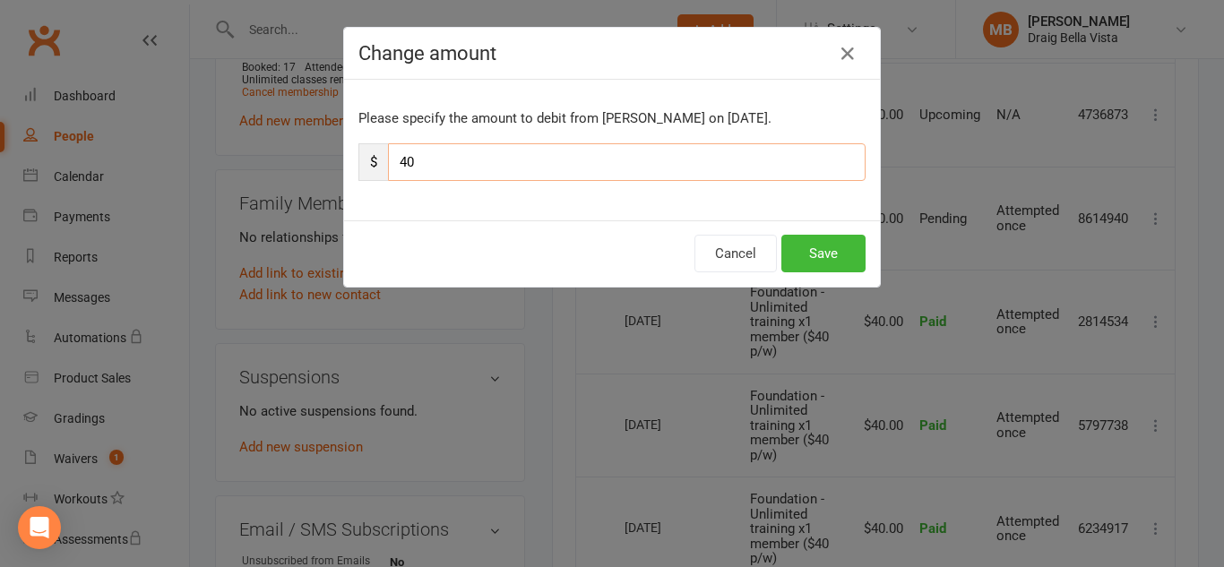
drag, startPoint x: 460, startPoint y: 157, endPoint x: 413, endPoint y: 143, distance: 48.5
click at [413, 143] on input "40" at bounding box center [627, 162] width 478 height 38
type input "4"
type input "5"
click at [816, 250] on button "Save" at bounding box center [823, 254] width 84 height 38
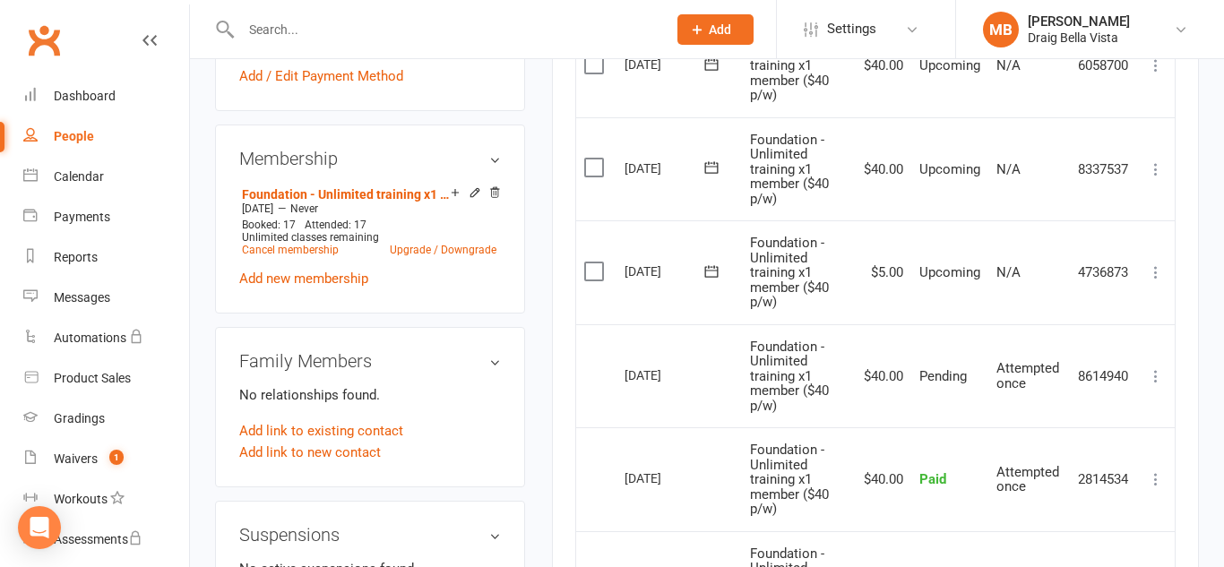
scroll to position [642, 0]
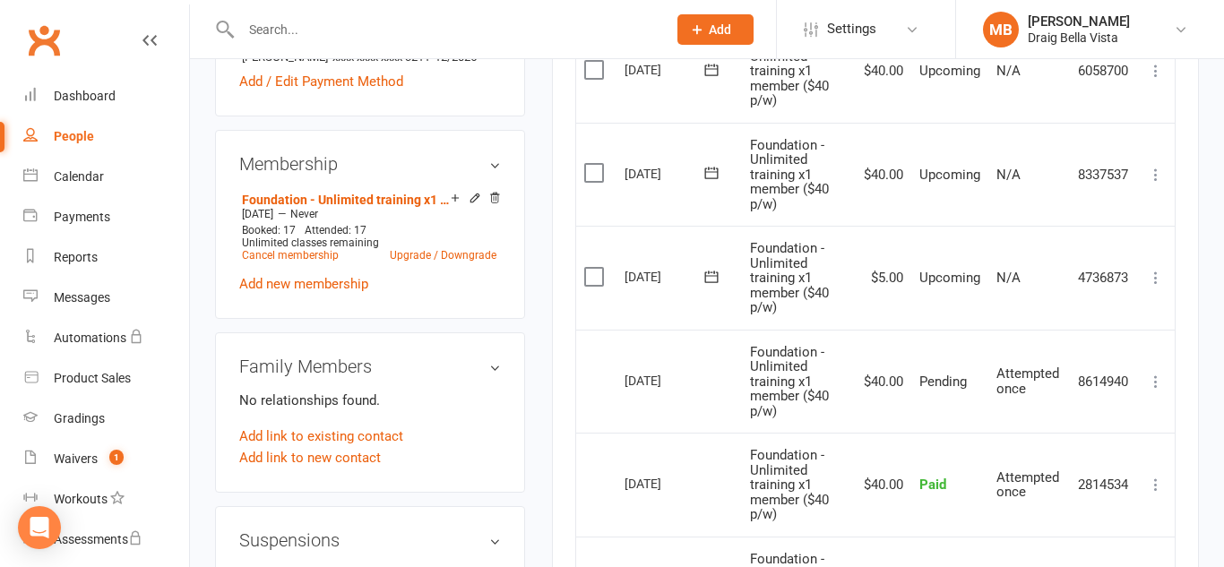
click at [1156, 174] on icon at bounding box center [1156, 175] width 18 height 18
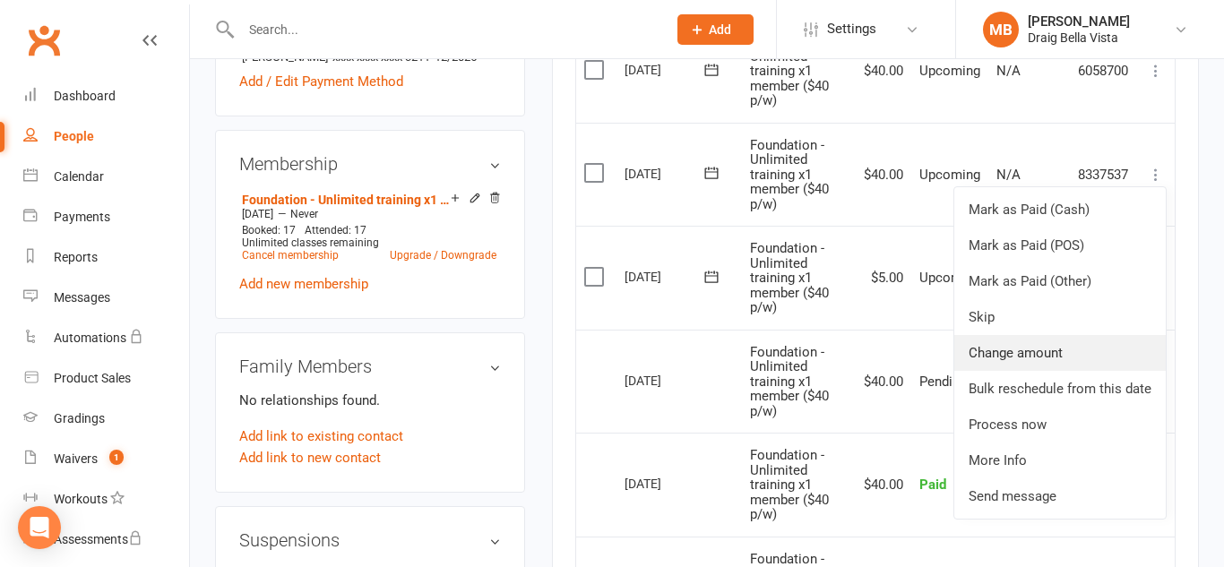
click at [1083, 353] on link "Change amount" at bounding box center [1059, 353] width 211 height 36
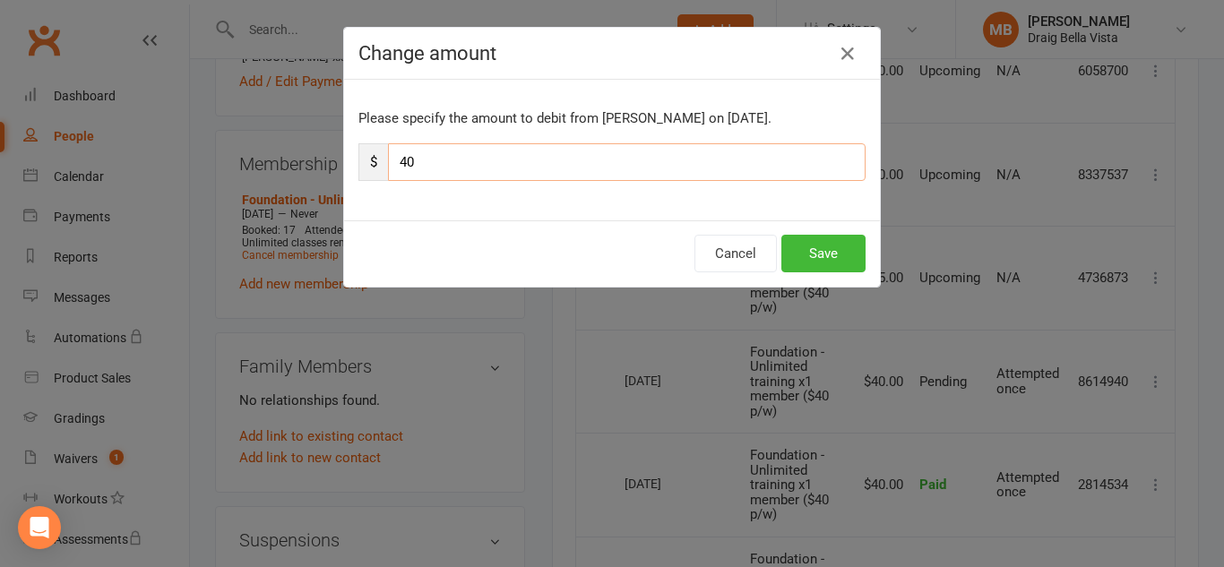
drag, startPoint x: 565, startPoint y: 172, endPoint x: 319, endPoint y: 111, distance: 253.8
click at [319, 111] on div "Change amount Please specify the amount to debit from Ross Saunders on Aug 25, …" at bounding box center [612, 283] width 1224 height 567
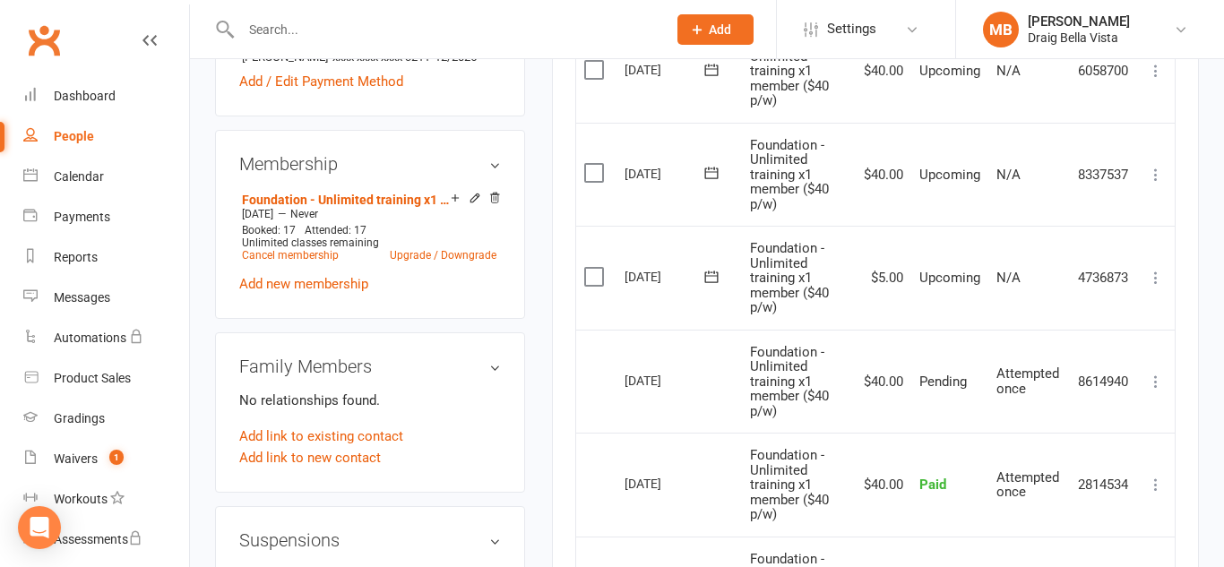
click at [1151, 176] on icon at bounding box center [1156, 175] width 18 height 18
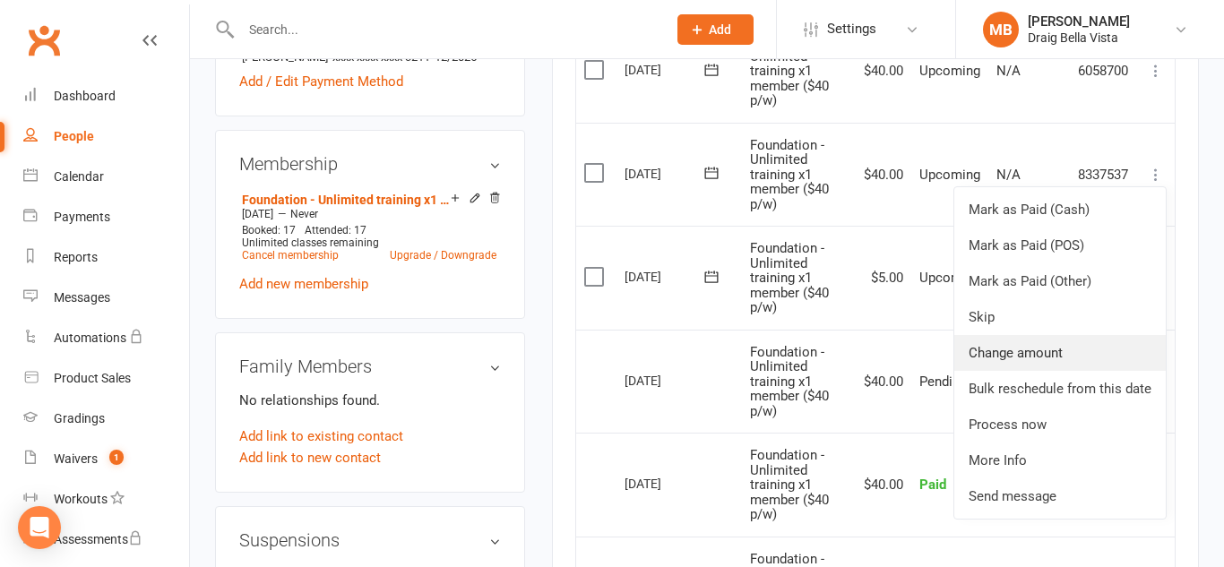
click at [1054, 348] on link "Change amount" at bounding box center [1059, 353] width 211 height 36
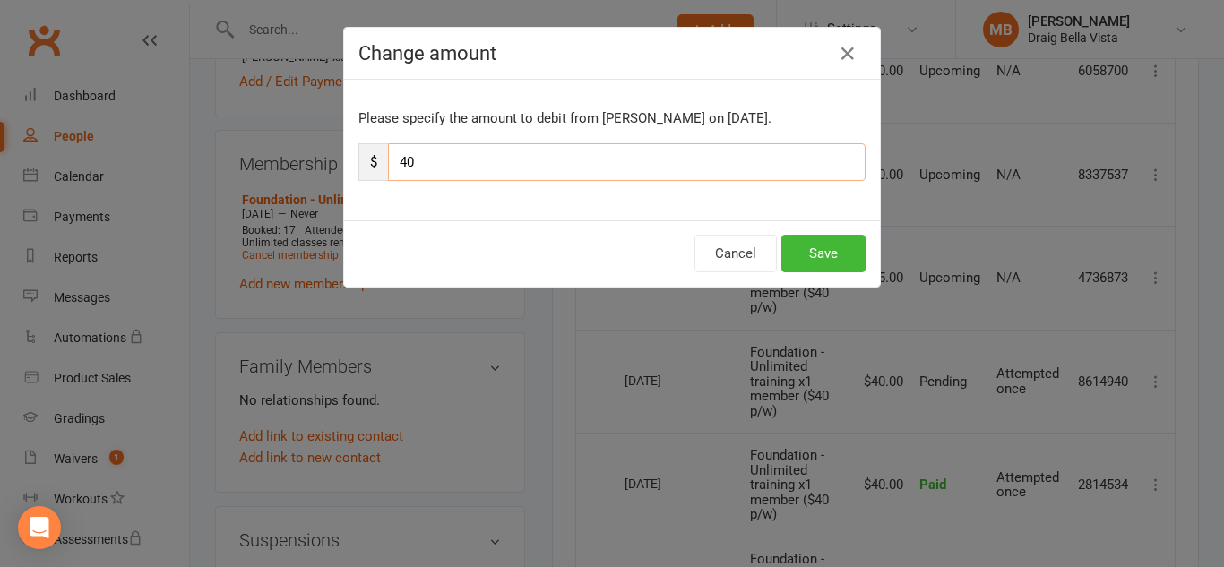
click at [492, 159] on input "40" at bounding box center [627, 162] width 478 height 38
type input "4"
type input "5"
click at [822, 251] on button "Save" at bounding box center [823, 254] width 84 height 38
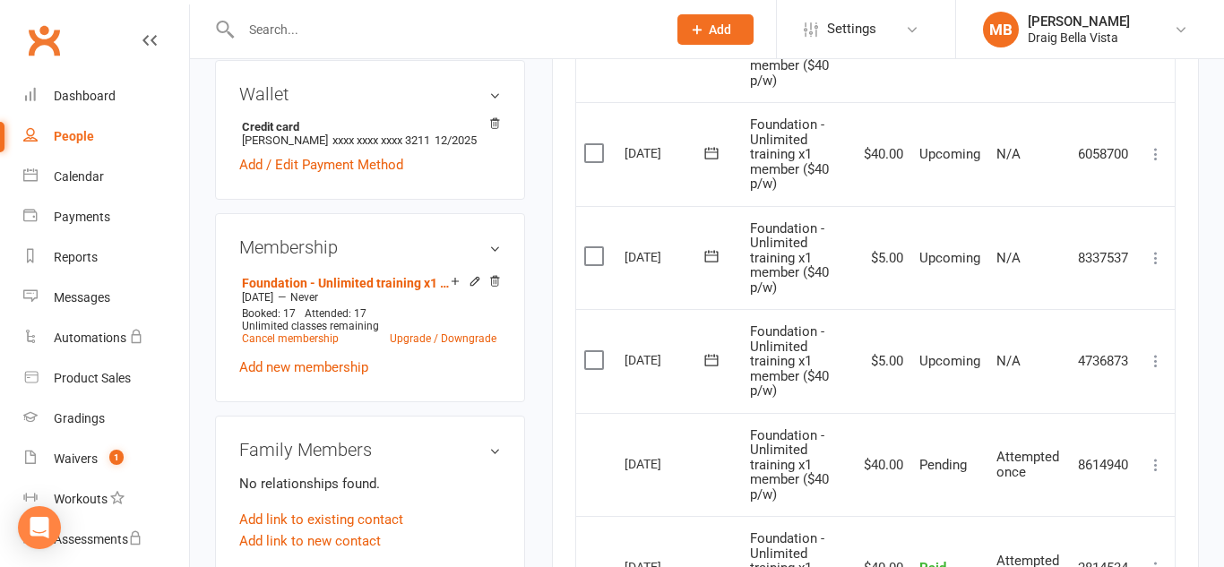
scroll to position [542, 0]
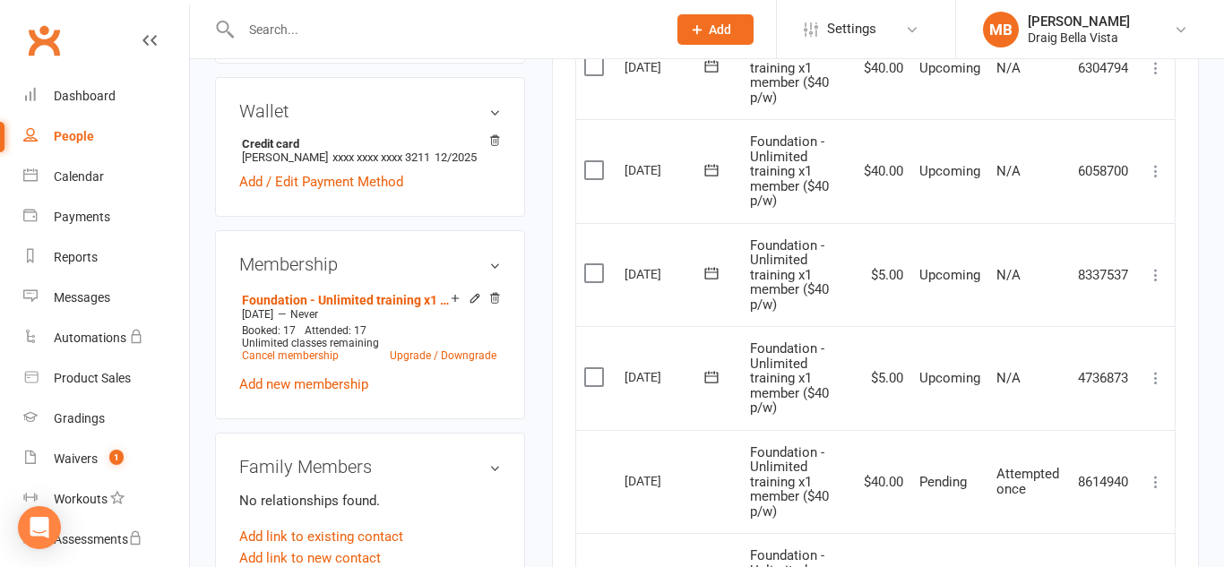
click at [1158, 171] on icon at bounding box center [1156, 171] width 18 height 18
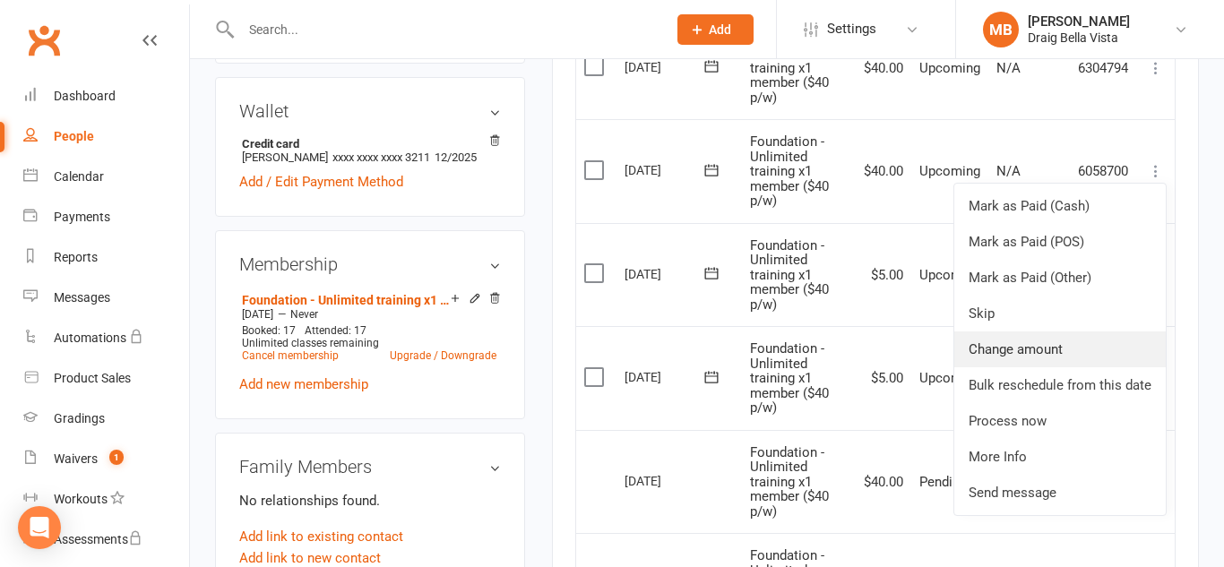
click at [1064, 353] on link "Change amount" at bounding box center [1059, 350] width 211 height 36
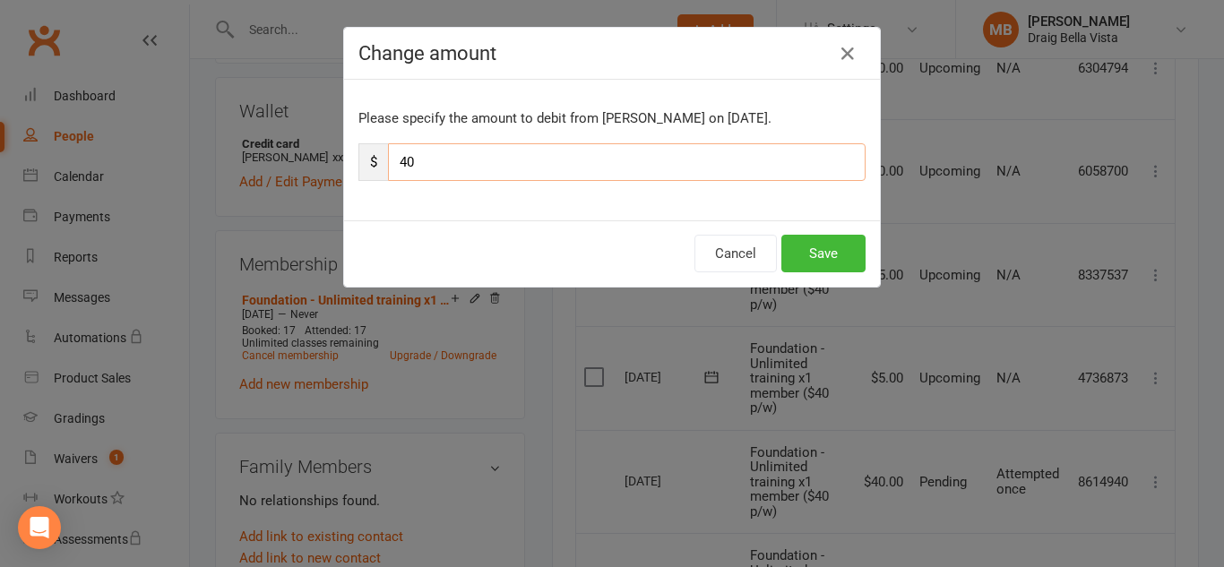
click at [529, 159] on input "40" at bounding box center [627, 162] width 478 height 38
type input "4"
type input "5"
click at [807, 252] on button "Save" at bounding box center [823, 254] width 84 height 38
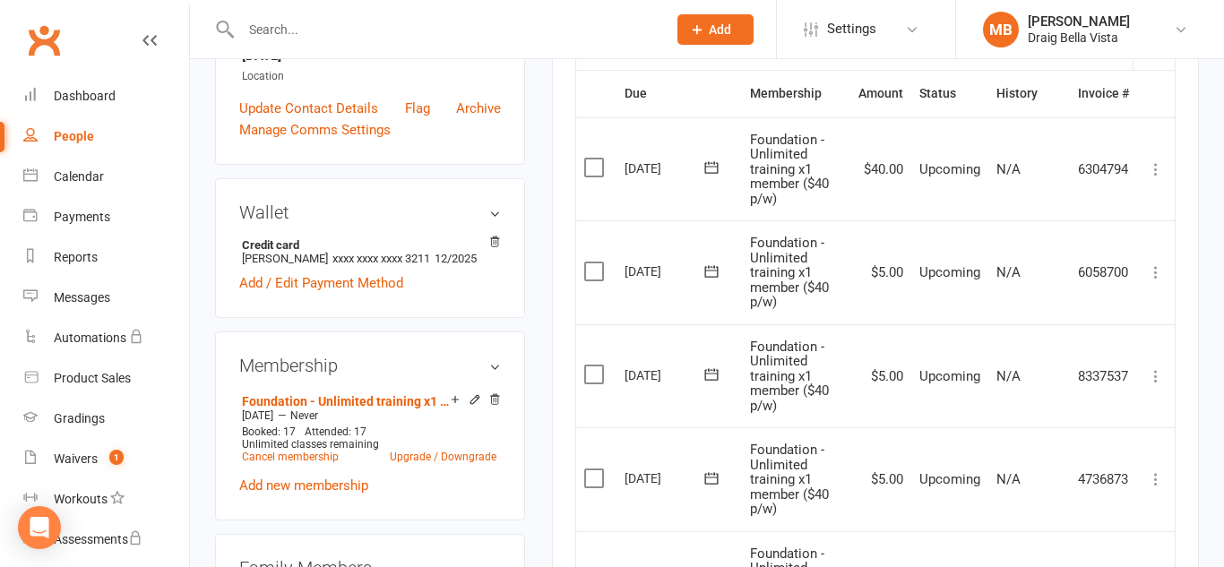
scroll to position [443, 0]
click at [733, 25] on button "Add" at bounding box center [715, 29] width 76 height 30
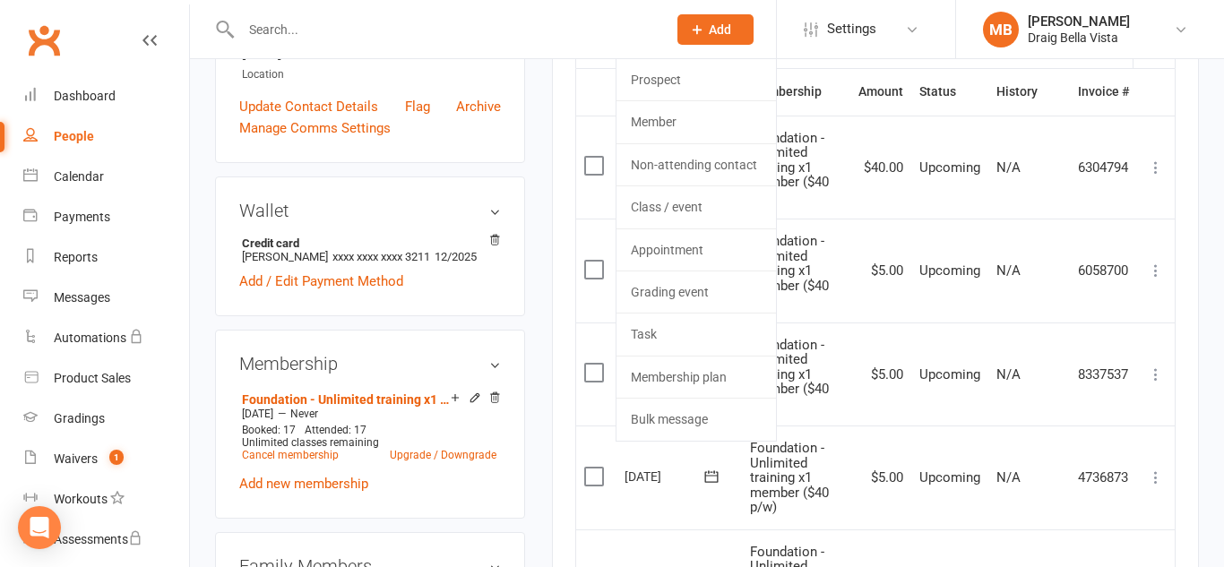
click at [203, 160] on div "upload photo Ross Saunders Activated 24 April, 2025 Added 24 April, 2025 Active…" at bounding box center [370, 428] width 337 height 1572
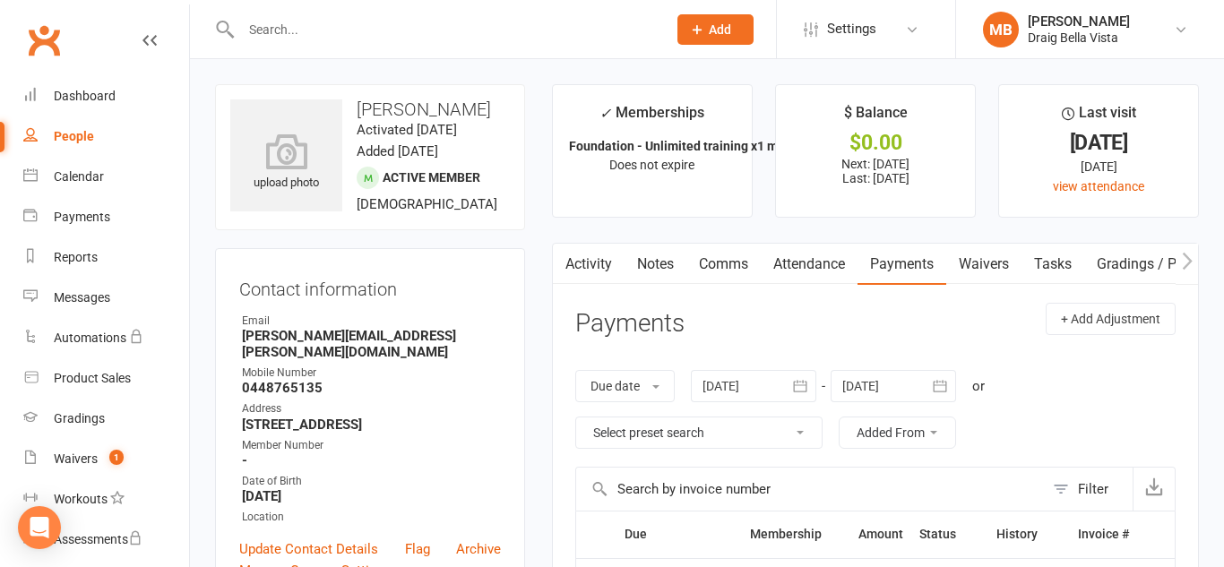
scroll to position [6, 0]
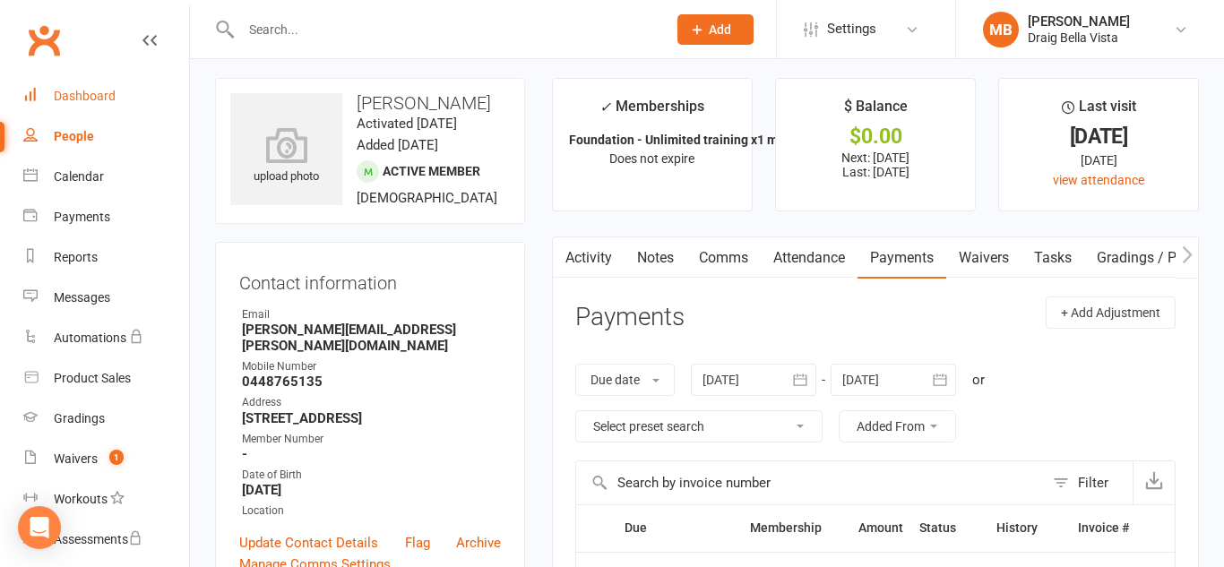
click at [77, 89] on div "Dashboard" at bounding box center [85, 96] width 62 height 14
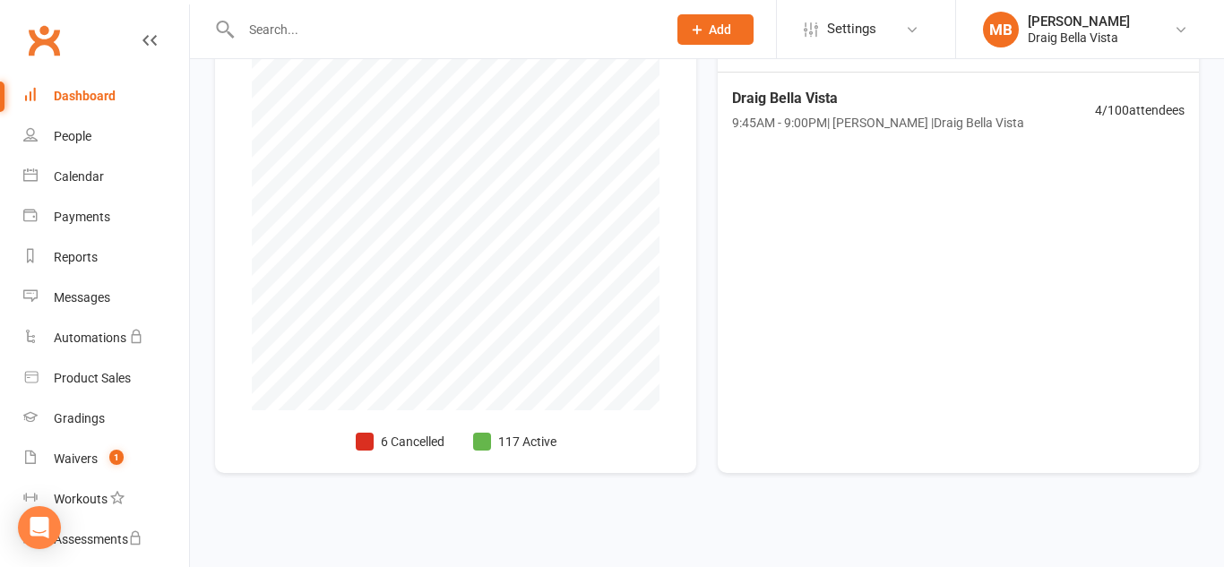
scroll to position [461, 0]
click at [93, 59] on div "Clubworx" at bounding box center [94, 51] width 189 height 66
